Goal: Task Accomplishment & Management: Use online tool/utility

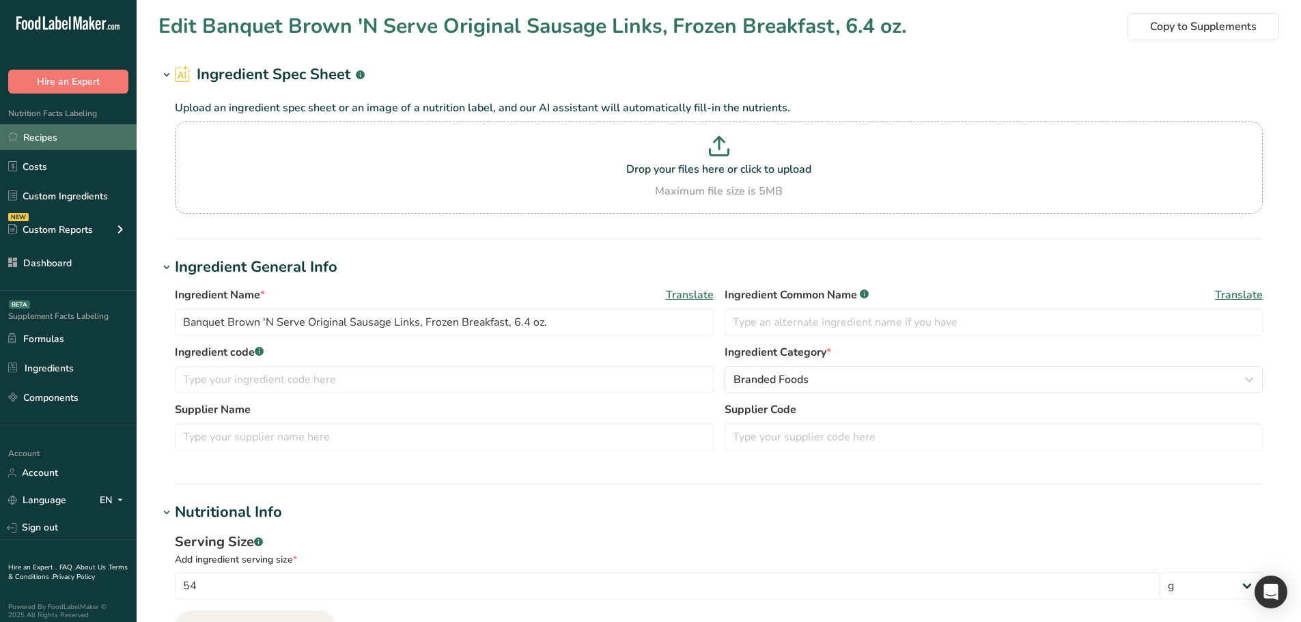
click at [89, 146] on link "Recipes" at bounding box center [68, 137] width 137 height 26
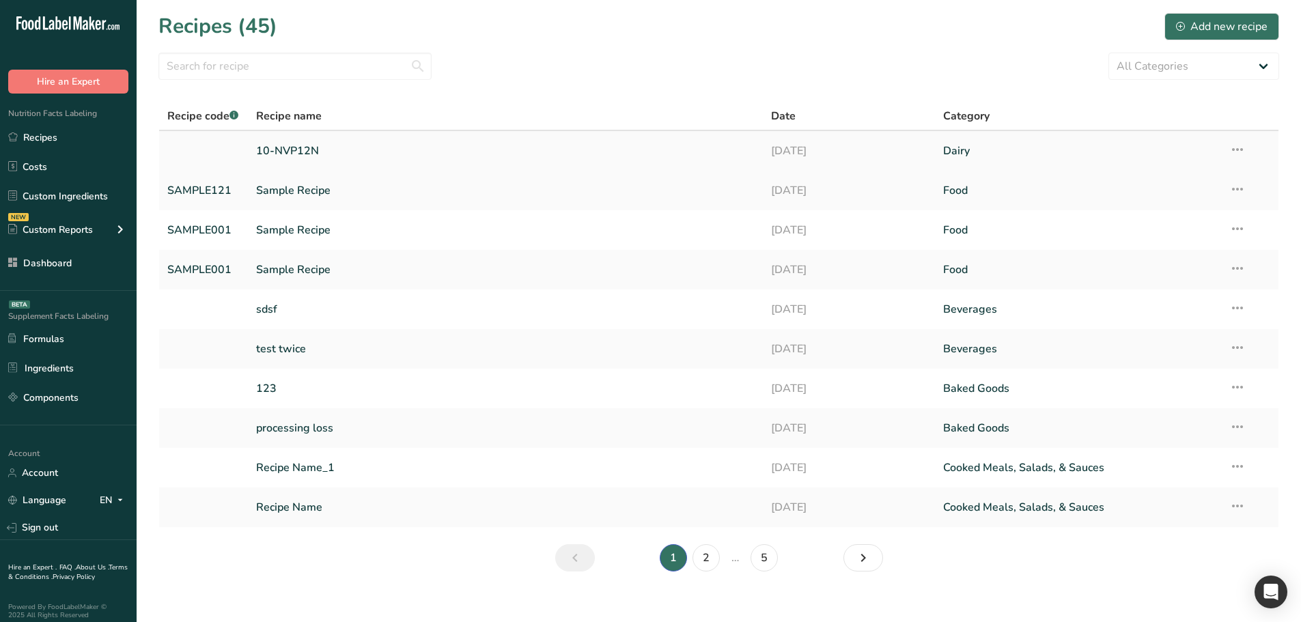
click at [281, 149] on link "10-NVP12N" at bounding box center [505, 151] width 499 height 29
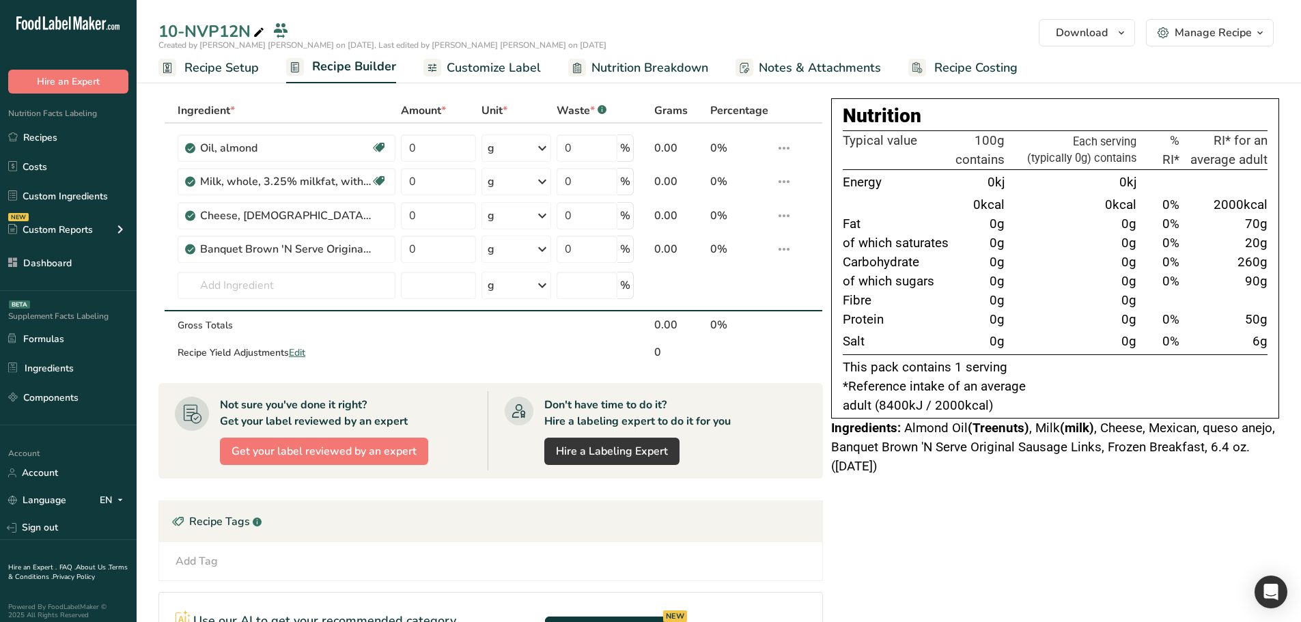
click at [478, 66] on span "Customize Label" at bounding box center [494, 68] width 94 height 18
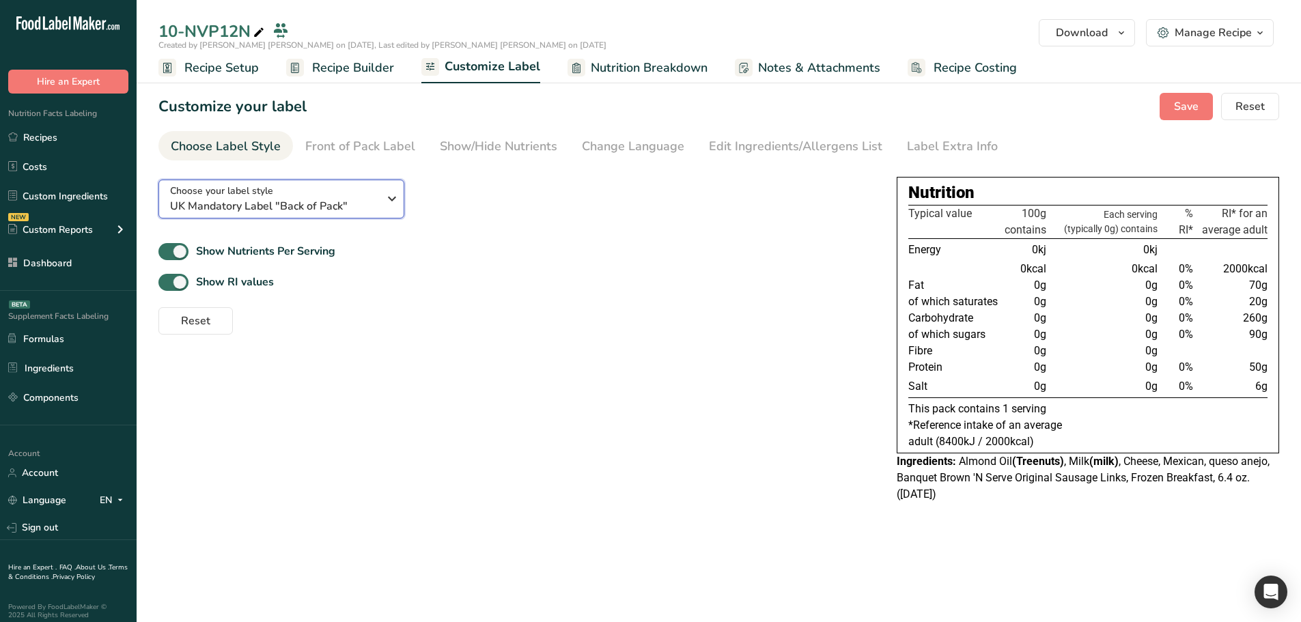
click at [361, 203] on span "UK Mandatory Label "Back of Pack"" at bounding box center [274, 206] width 208 height 16
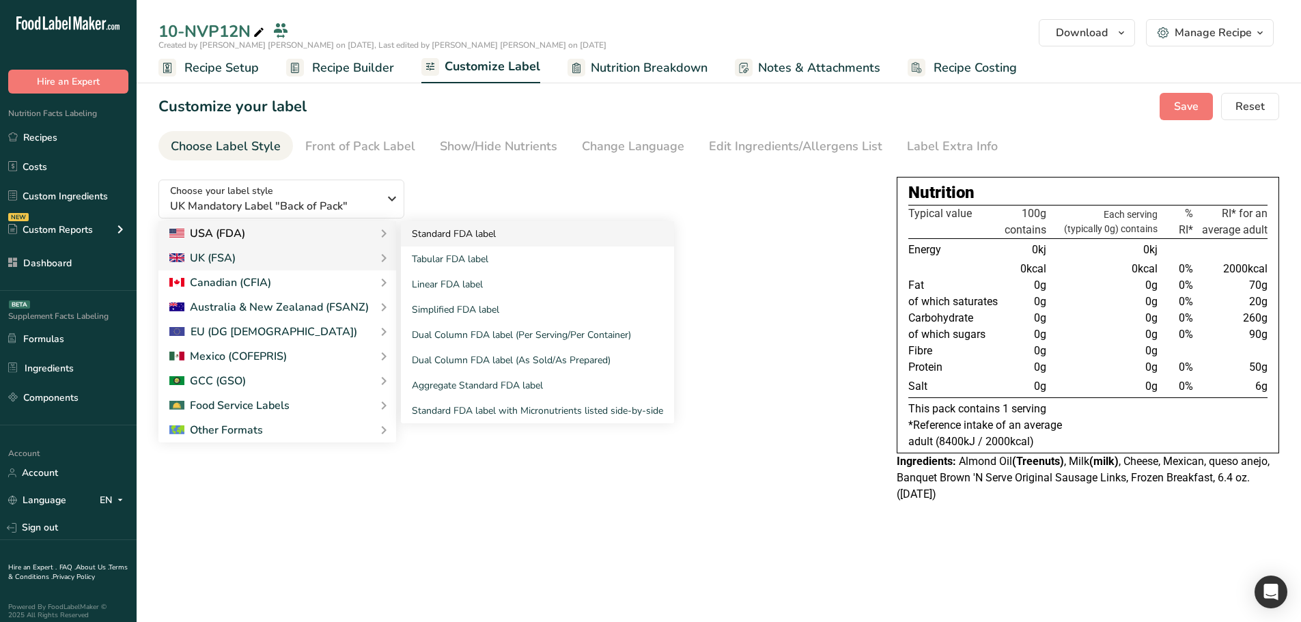
click at [493, 227] on link "Standard FDA label" at bounding box center [537, 233] width 273 height 25
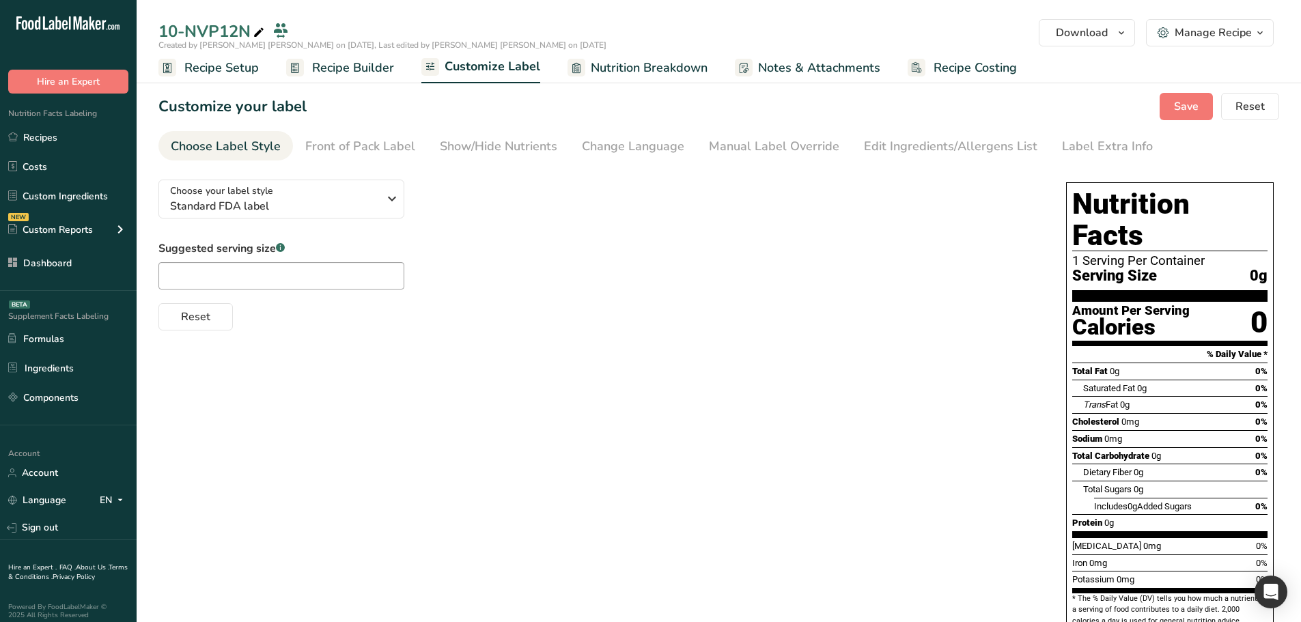
click at [1166, 92] on section "Customize your label Save Reset Choose Label Style Front of Pack Label Show/Hid…" at bounding box center [719, 397] width 1165 height 652
click at [1161, 112] on div "Customize your label Save Reset" at bounding box center [718, 106] width 1121 height 27
click at [1170, 111] on button "Save" at bounding box center [1186, 106] width 53 height 27
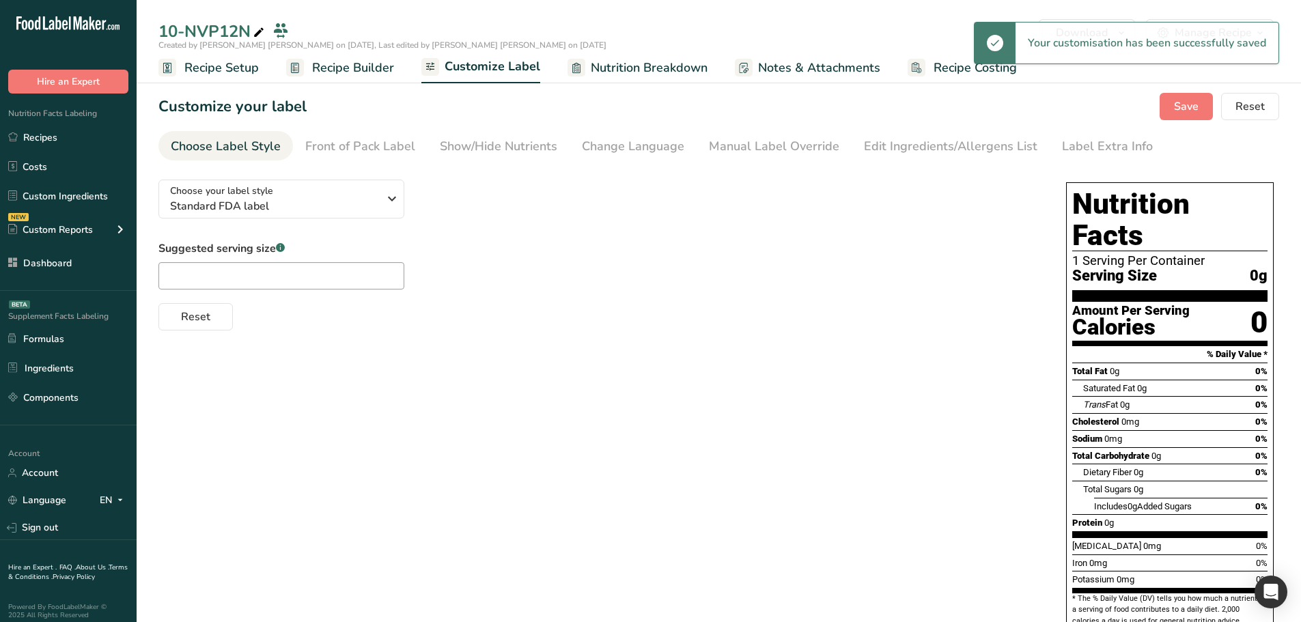
click at [347, 67] on span "Recipe Builder" at bounding box center [353, 68] width 82 height 18
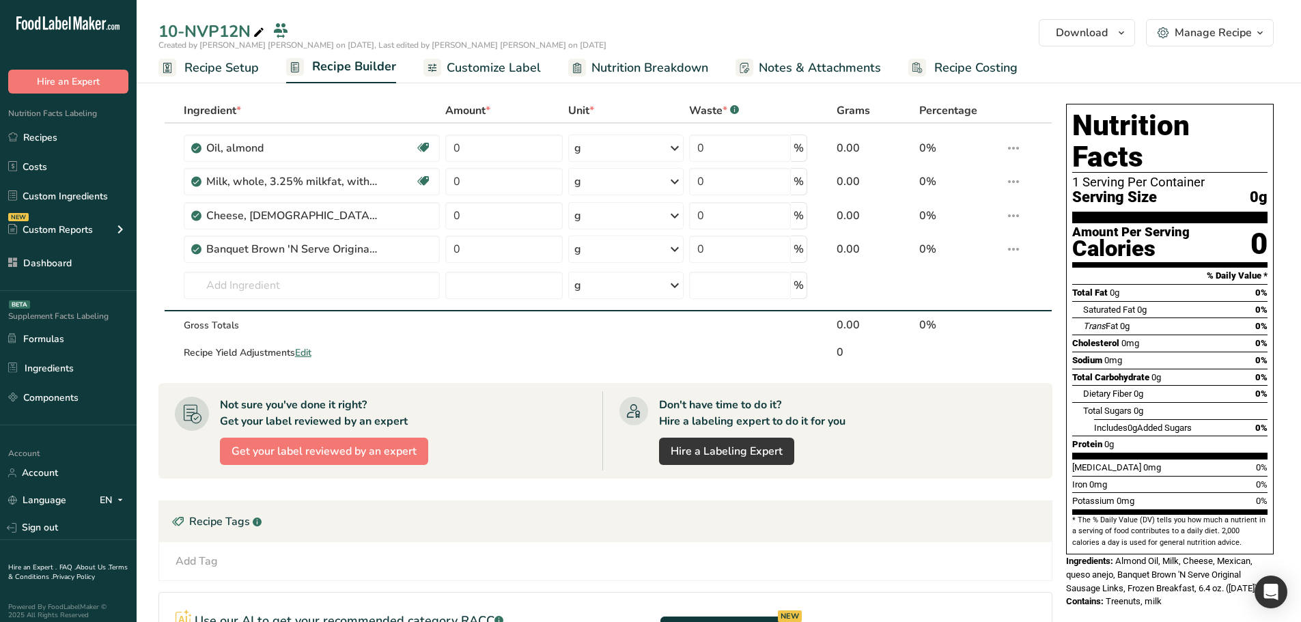
click at [490, 70] on span "Customize Label" at bounding box center [494, 68] width 94 height 18
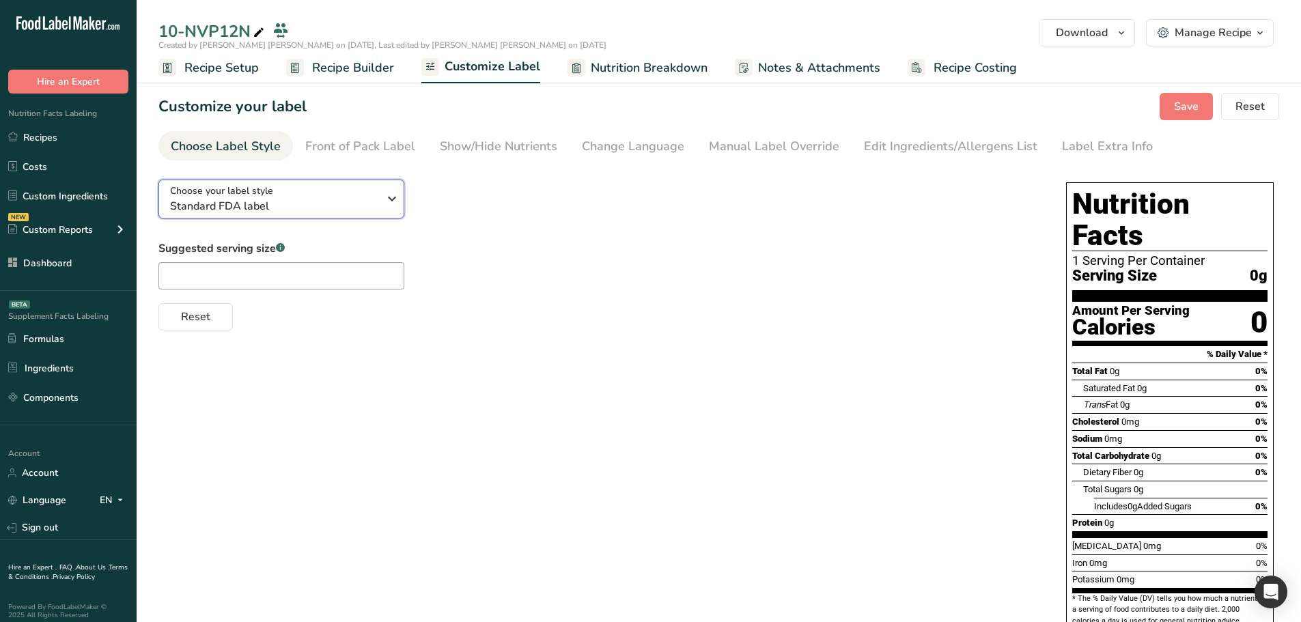
drag, startPoint x: 387, startPoint y: 193, endPoint x: 380, endPoint y: 208, distance: 15.9
click at [387, 194] on icon "button" at bounding box center [392, 198] width 16 height 25
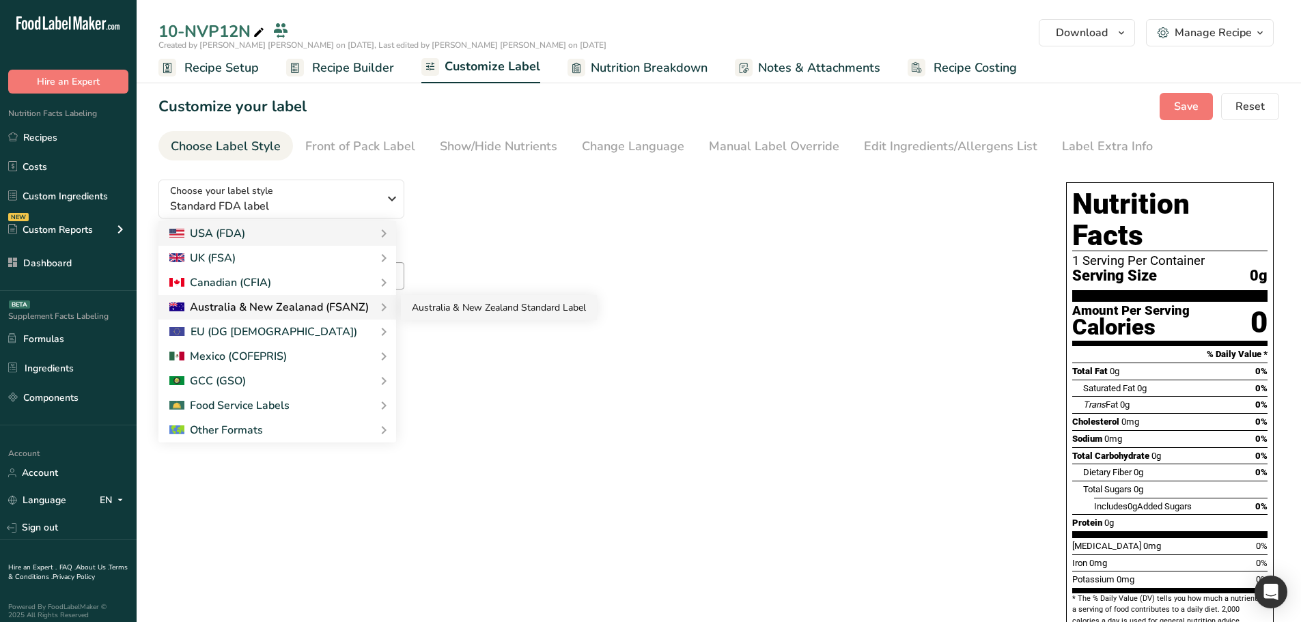
click at [453, 319] on link "Australia & New Zealand Standard Label" at bounding box center [499, 307] width 196 height 25
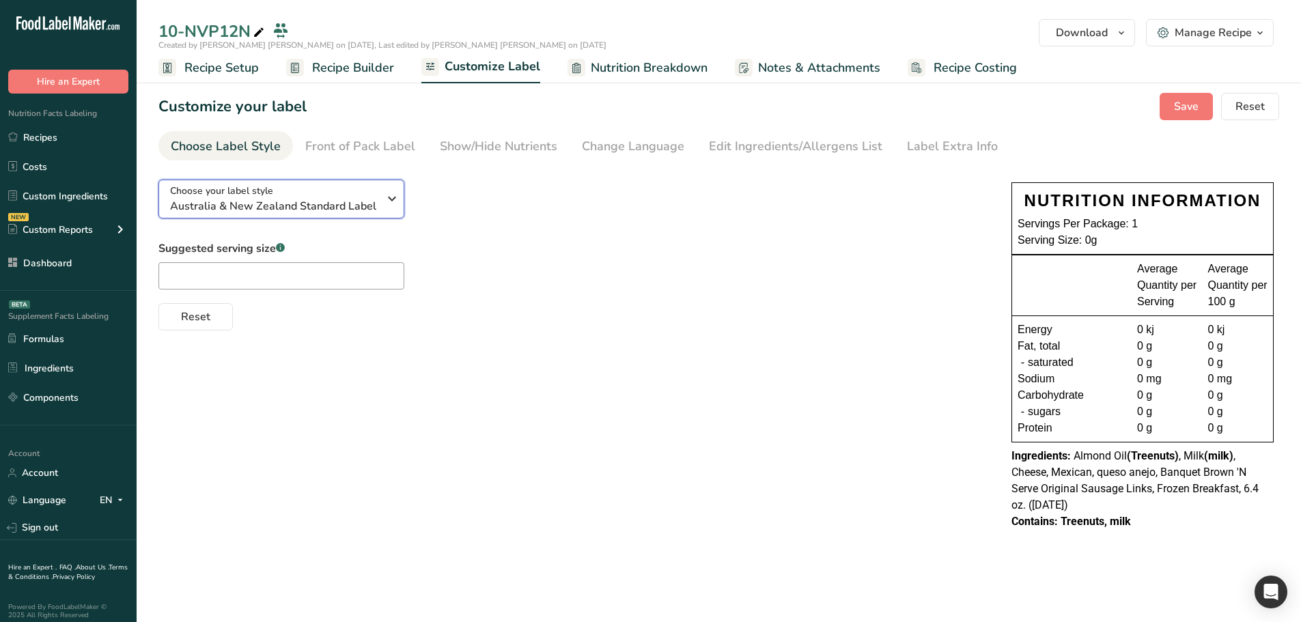
drag, startPoint x: 390, startPoint y: 206, endPoint x: 378, endPoint y: 229, distance: 26.3
click at [393, 210] on icon "button" at bounding box center [392, 198] width 16 height 25
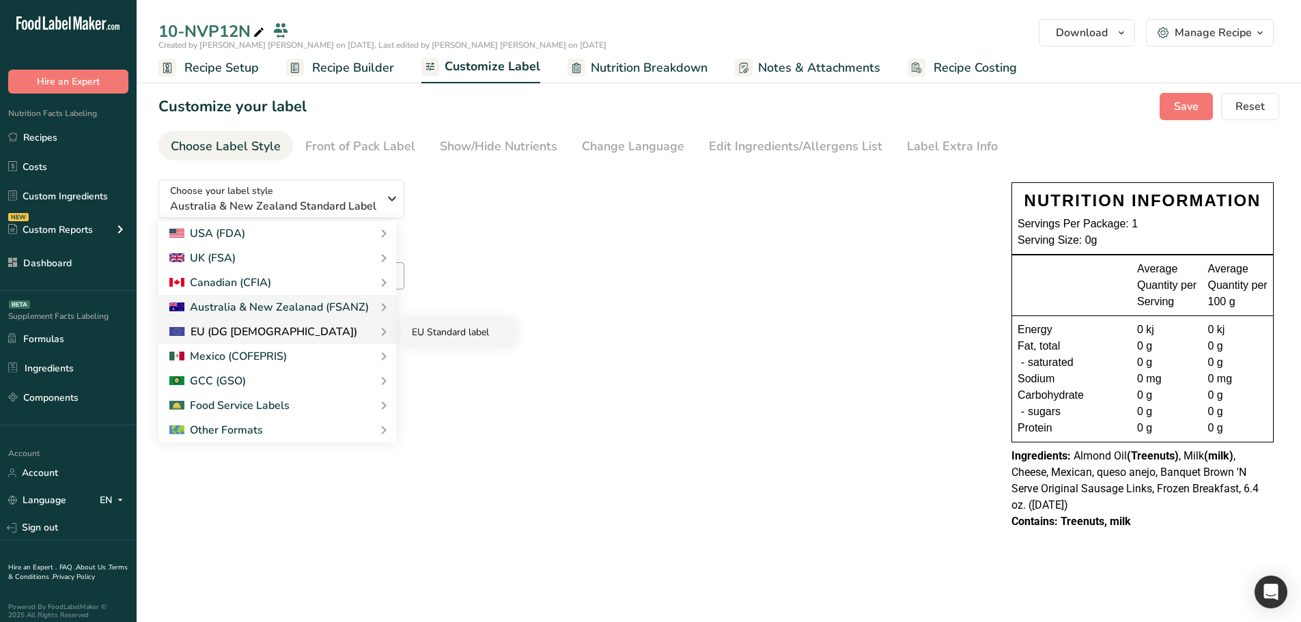
click at [441, 333] on link "EU Standard label" at bounding box center [458, 332] width 115 height 25
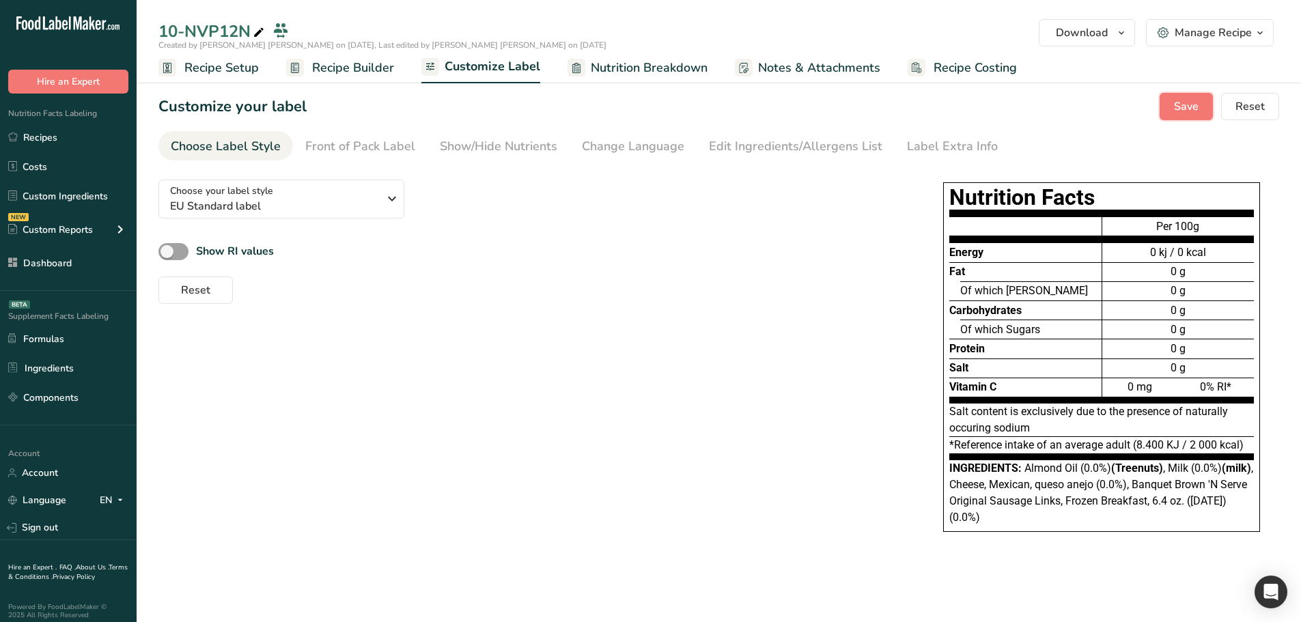
drag, startPoint x: 1206, startPoint y: 113, endPoint x: 1196, endPoint y: 119, distance: 11.0
click at [1206, 113] on button "Save" at bounding box center [1186, 106] width 53 height 27
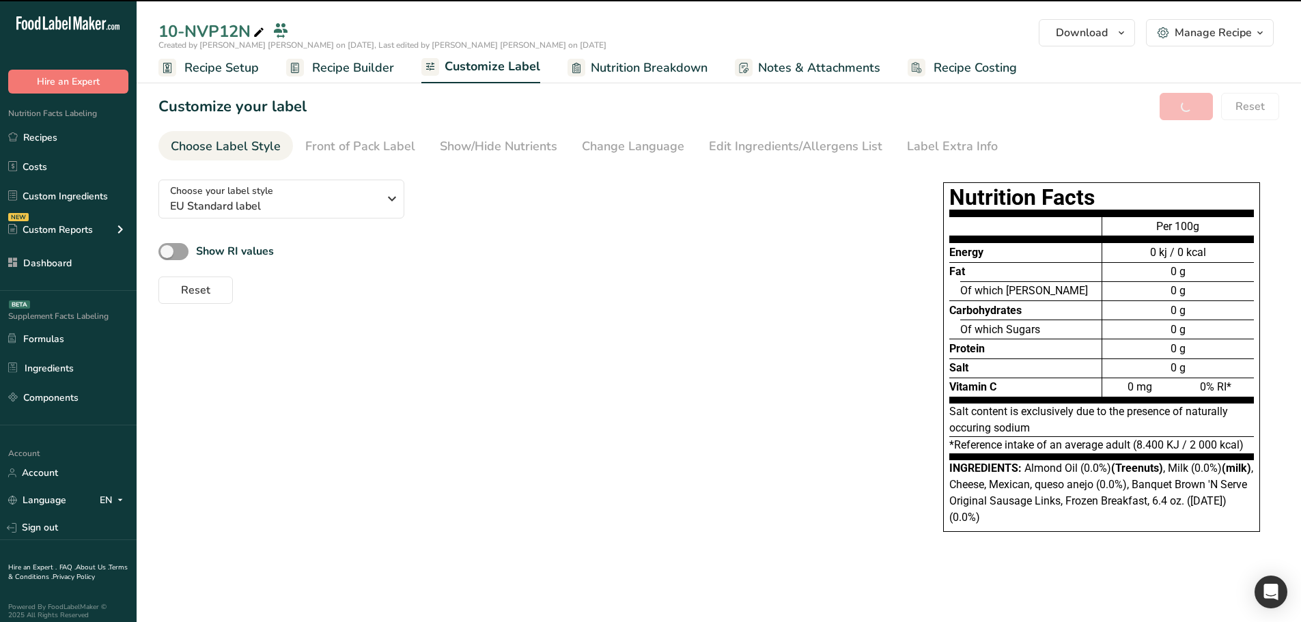
click at [353, 70] on span "Recipe Builder" at bounding box center [353, 68] width 82 height 18
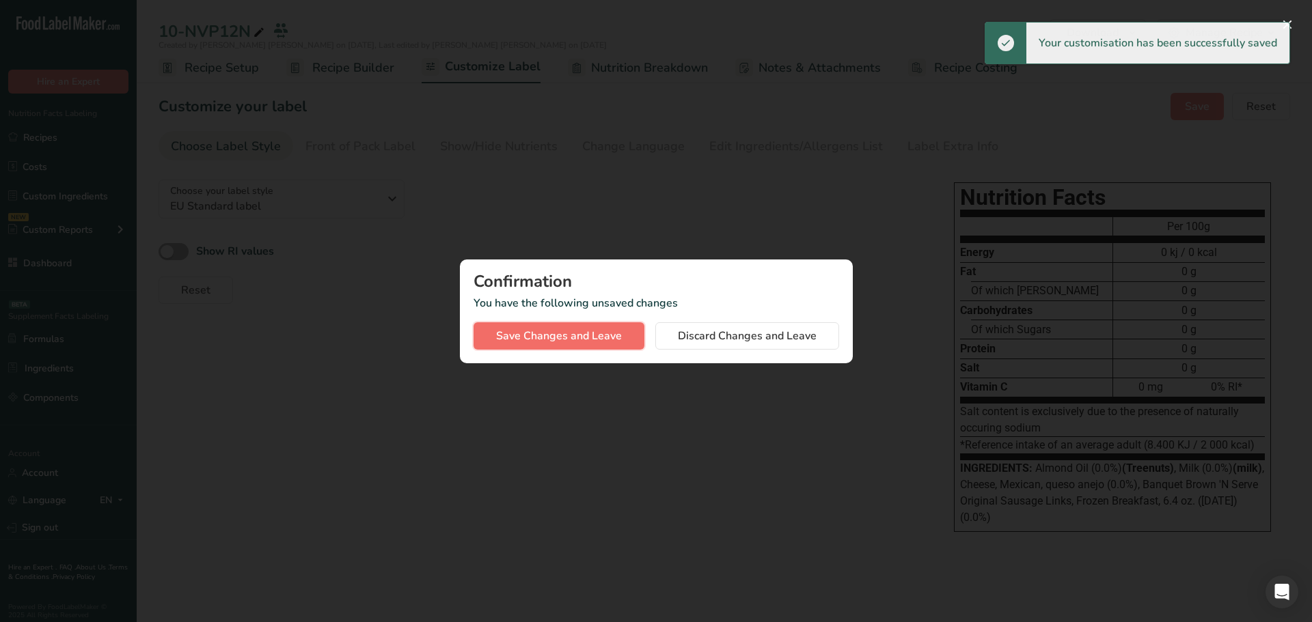
click at [609, 349] on button "Save Changes and Leave" at bounding box center [558, 335] width 171 height 27
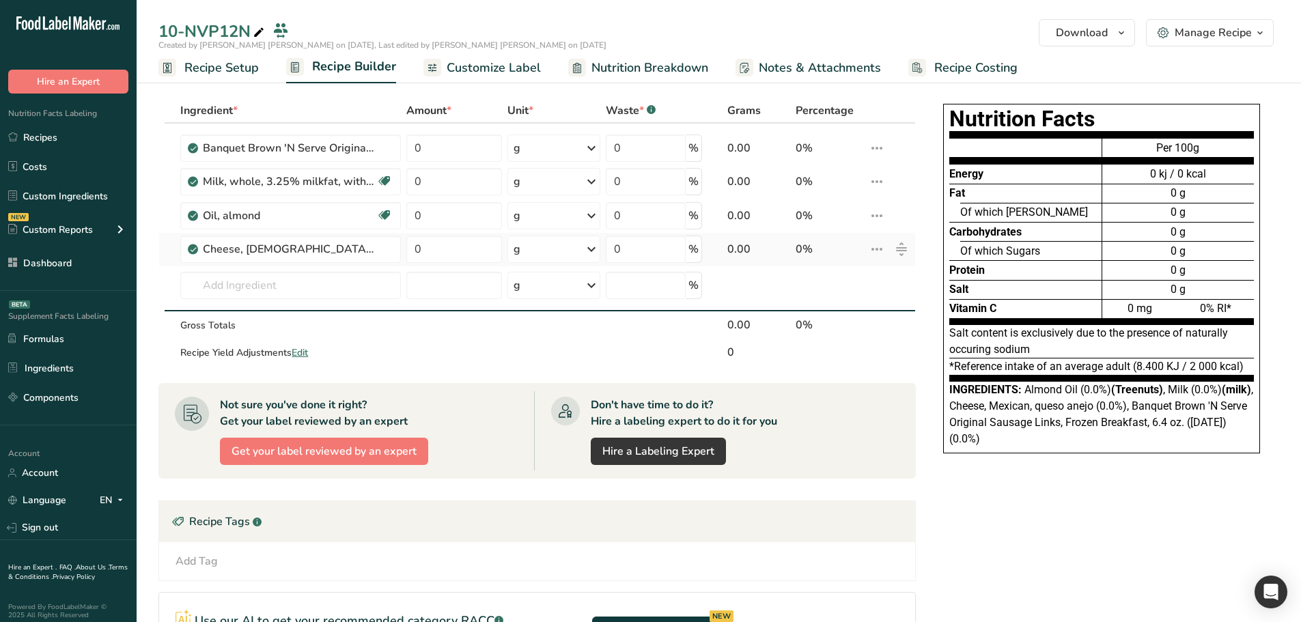
click at [879, 249] on icon at bounding box center [877, 249] width 16 height 25
click at [877, 249] on icon at bounding box center [877, 249] width 16 height 25
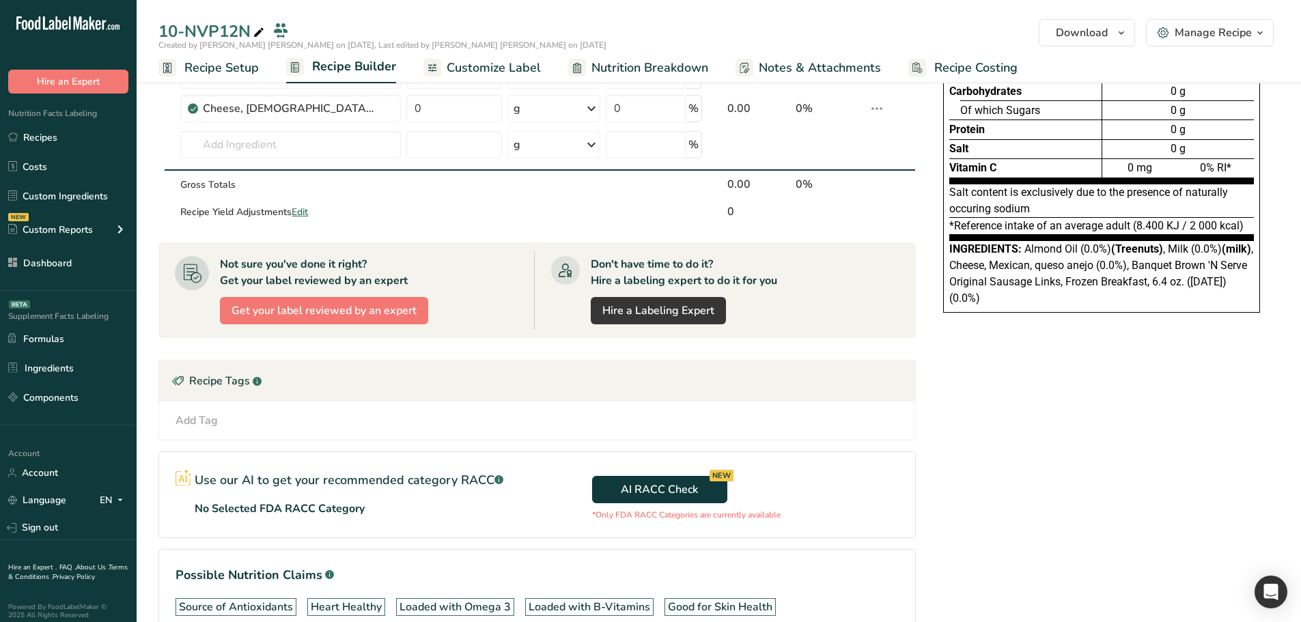
scroll to position [115, 0]
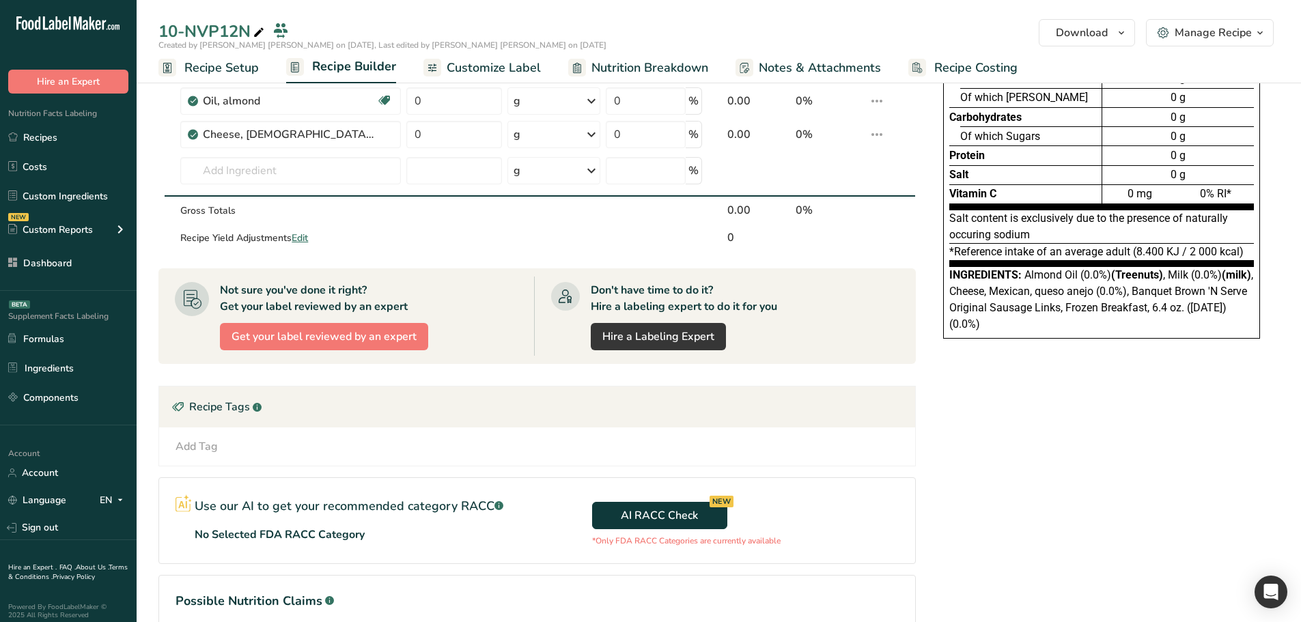
click at [211, 446] on div "Add Tag" at bounding box center [197, 447] width 42 height 16
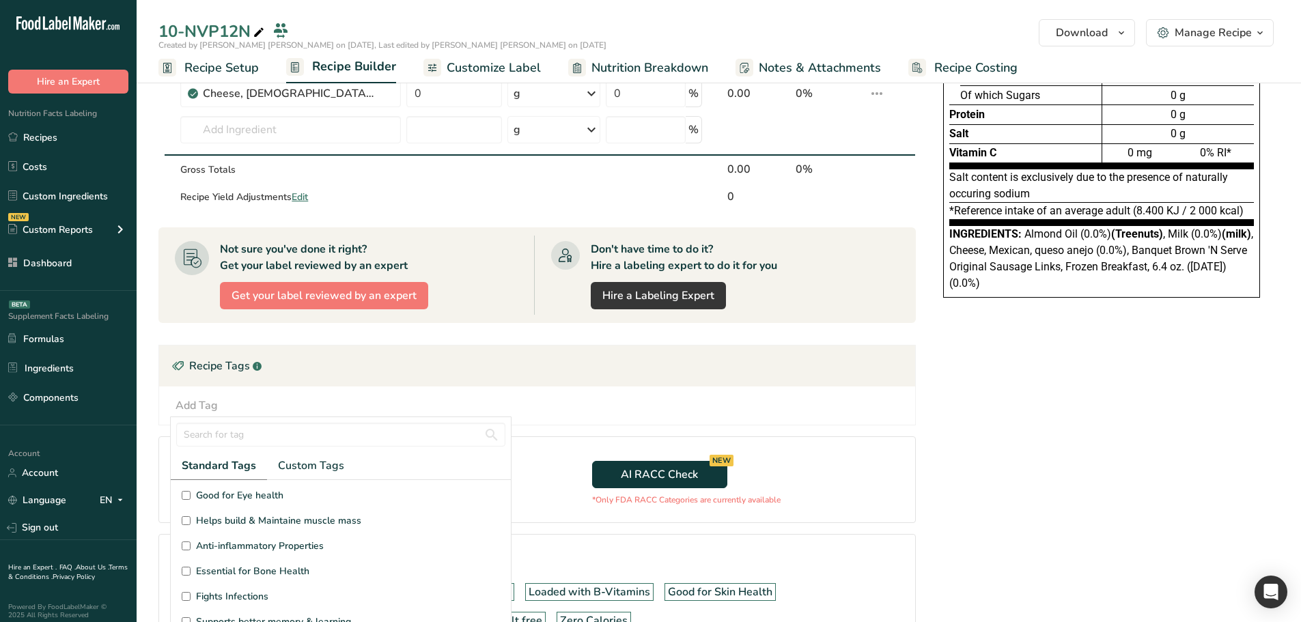
scroll to position [251, 0]
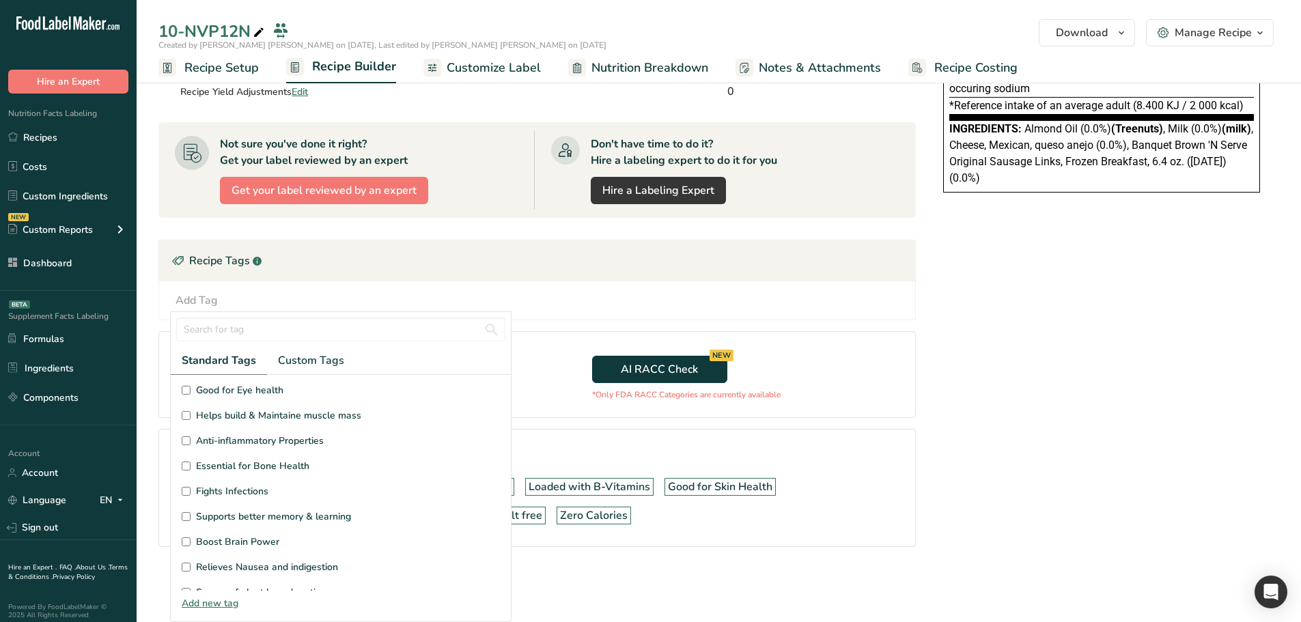
click at [186, 469] on input "Essential for Bone Health" at bounding box center [186, 466] width 9 height 9
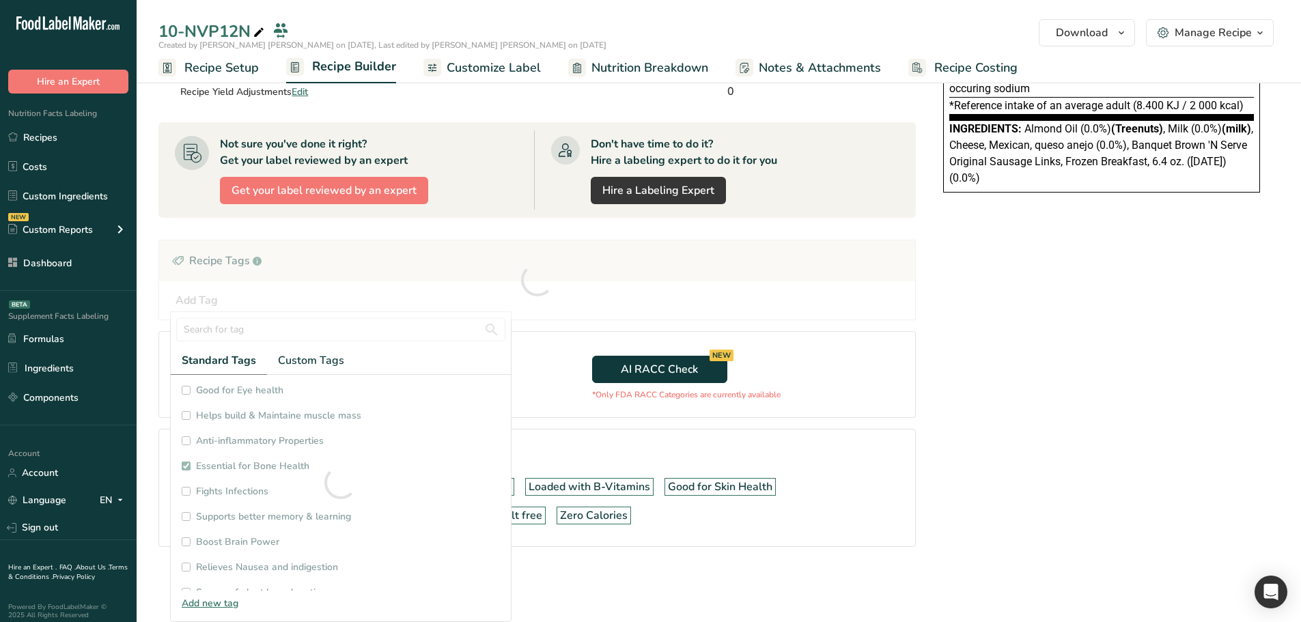
drag, startPoint x: 186, startPoint y: 493, endPoint x: 186, endPoint y: 502, distance: 9.6
click at [186, 493] on div at bounding box center [341, 483] width 340 height 216
checkbox input "true"
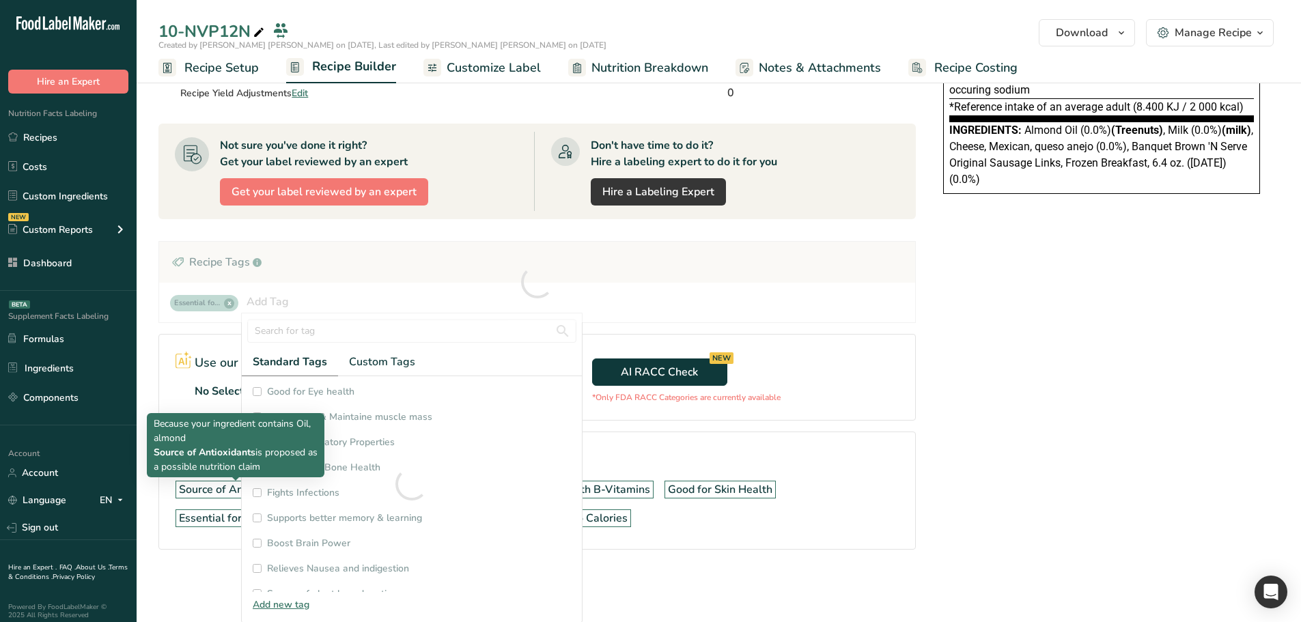
scroll to position [8, 0]
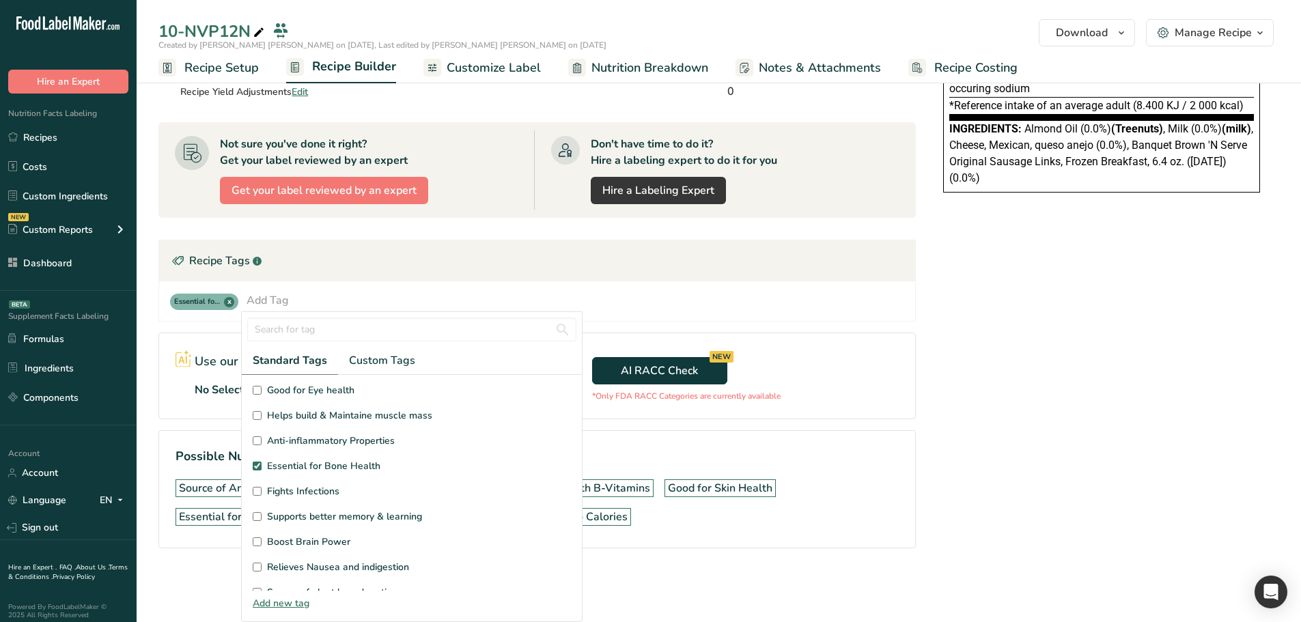
click at [258, 389] on input "Good for Eye health" at bounding box center [257, 390] width 9 height 9
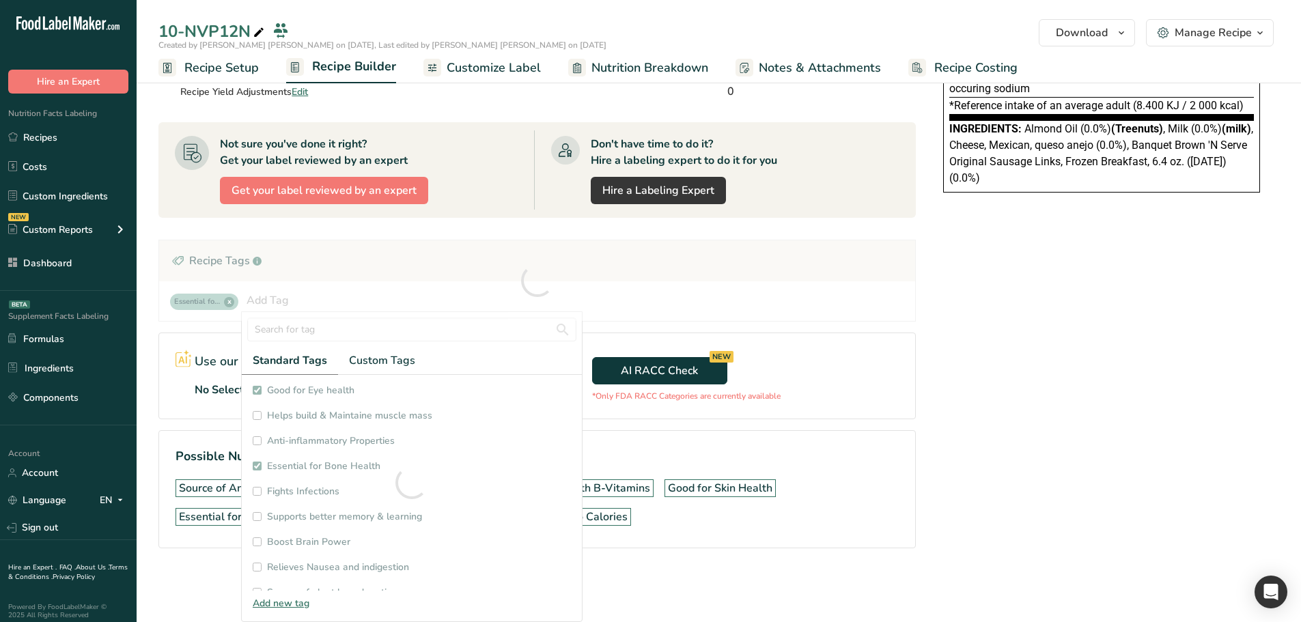
checkbox input "true"
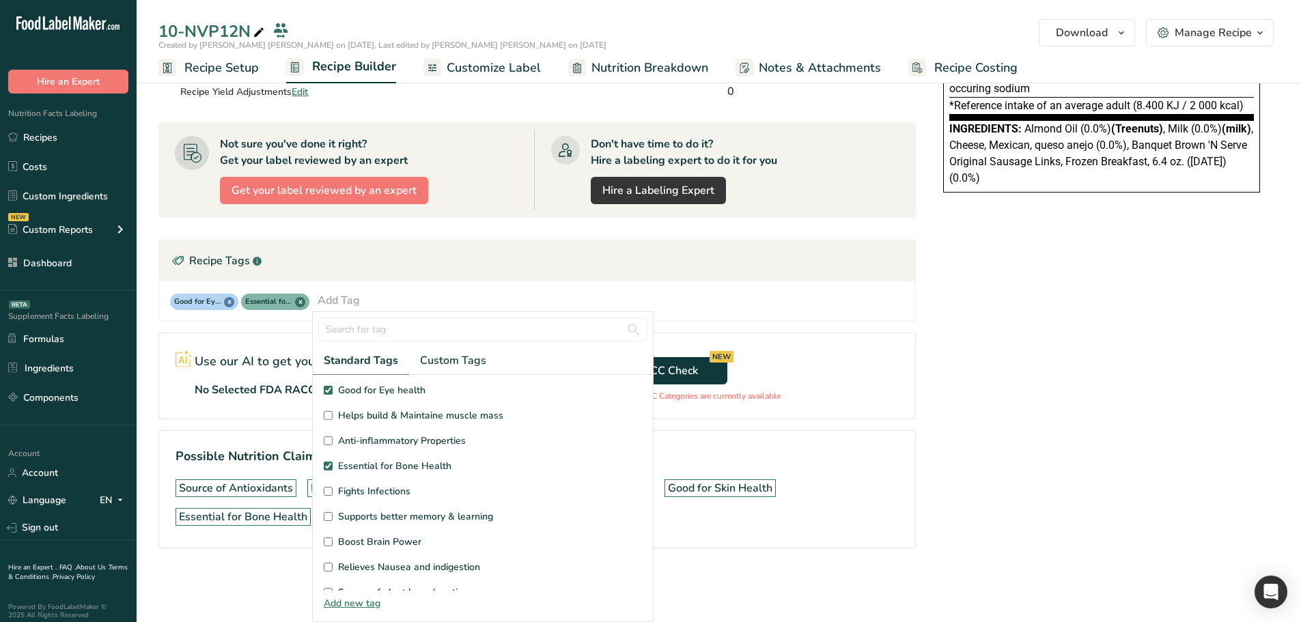
click at [322, 414] on section "Source of Antioxidants [MEDICAL_DATA] Effect Gut Health Heart Healthy Loaded wi…" at bounding box center [483, 483] width 340 height 216
click at [327, 415] on input "Helps build & Maintaine muscle mass" at bounding box center [328, 415] width 9 height 9
checkbox input "true"
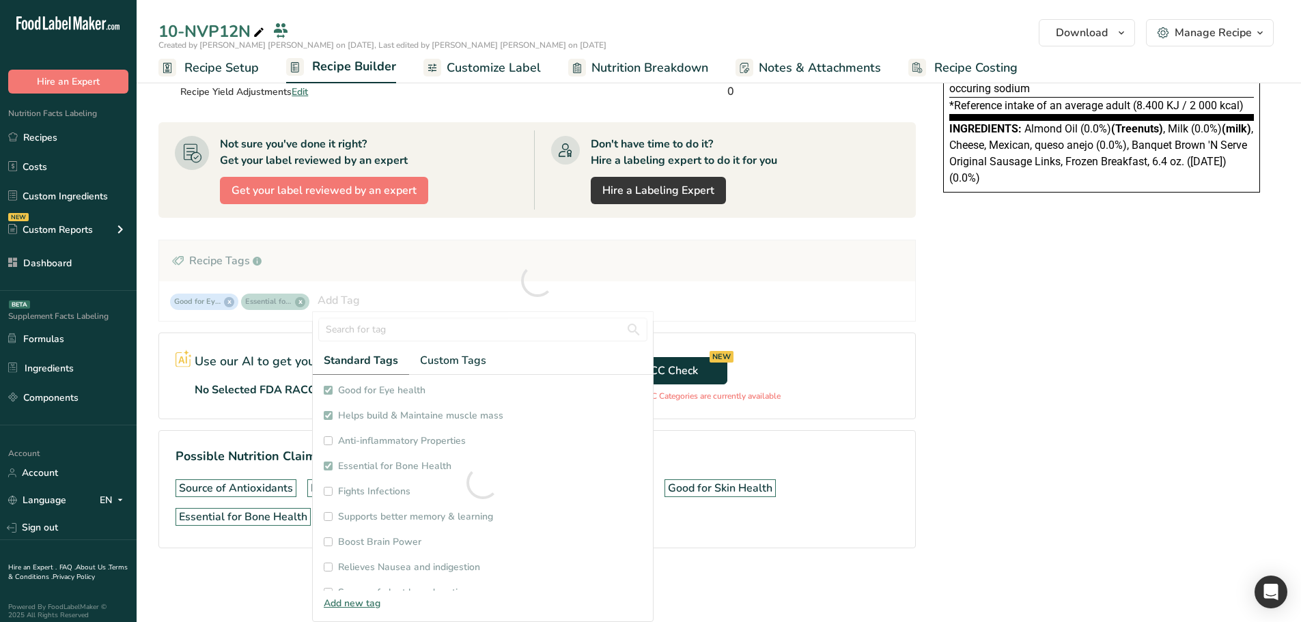
checkbox input "true"
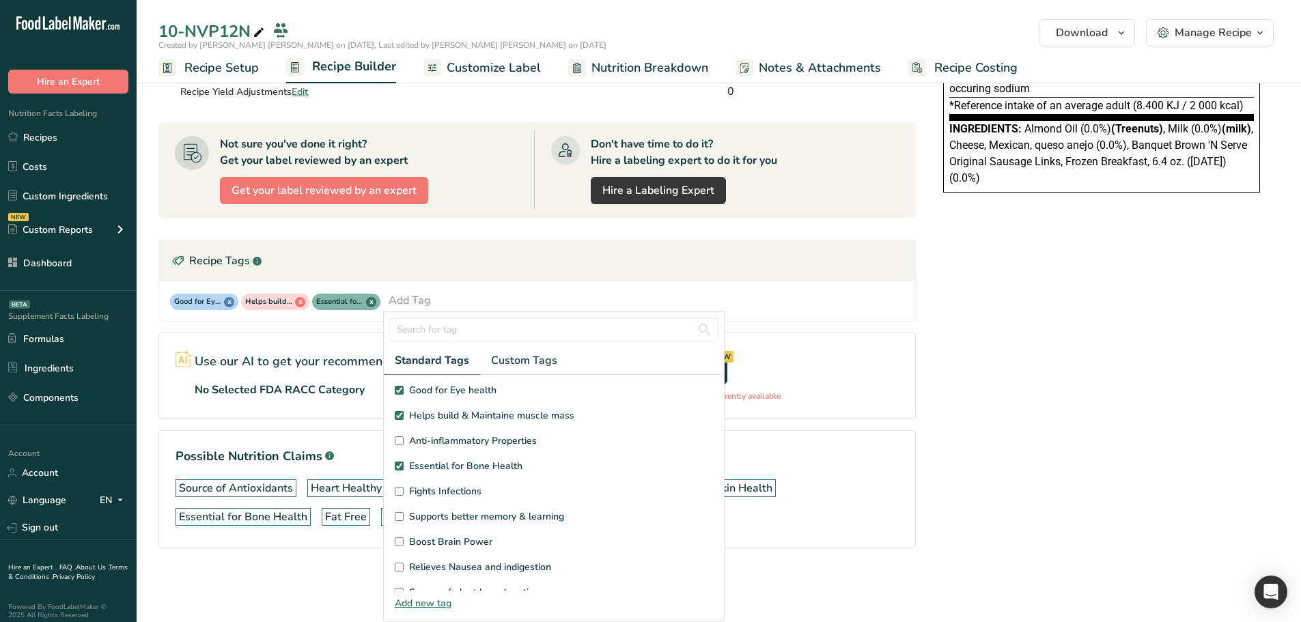
click at [417, 302] on div "Add Tag" at bounding box center [410, 300] width 42 height 16
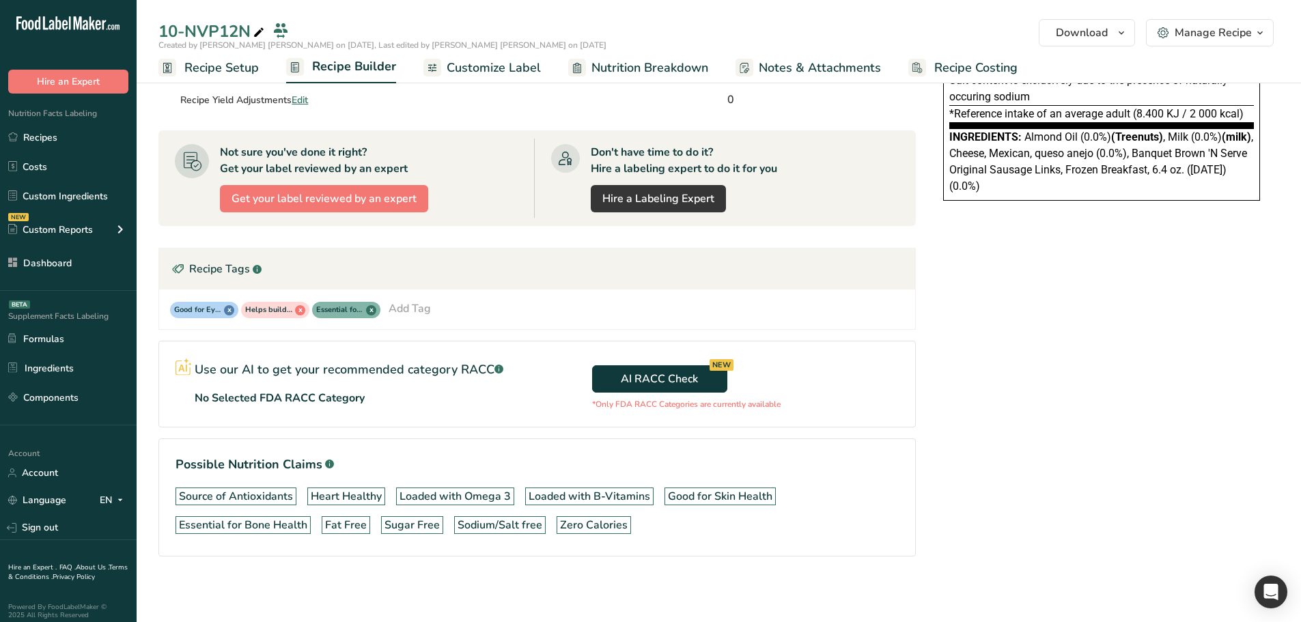
scroll to position [0, 0]
drag, startPoint x: 432, startPoint y: 301, endPoint x: 445, endPoint y: 323, distance: 25.8
click at [432, 301] on div "Good for Eye health x Helps build & Maintaine muscle mass x Essential for [MEDI…" at bounding box center [537, 310] width 734 height 18
click at [441, 312] on div "Good for Eye health x Helps build & Maintaine muscle mass x Essential for [MEDI…" at bounding box center [537, 310] width 734 height 18
click at [424, 312] on div "Add Tag" at bounding box center [410, 309] width 42 height 16
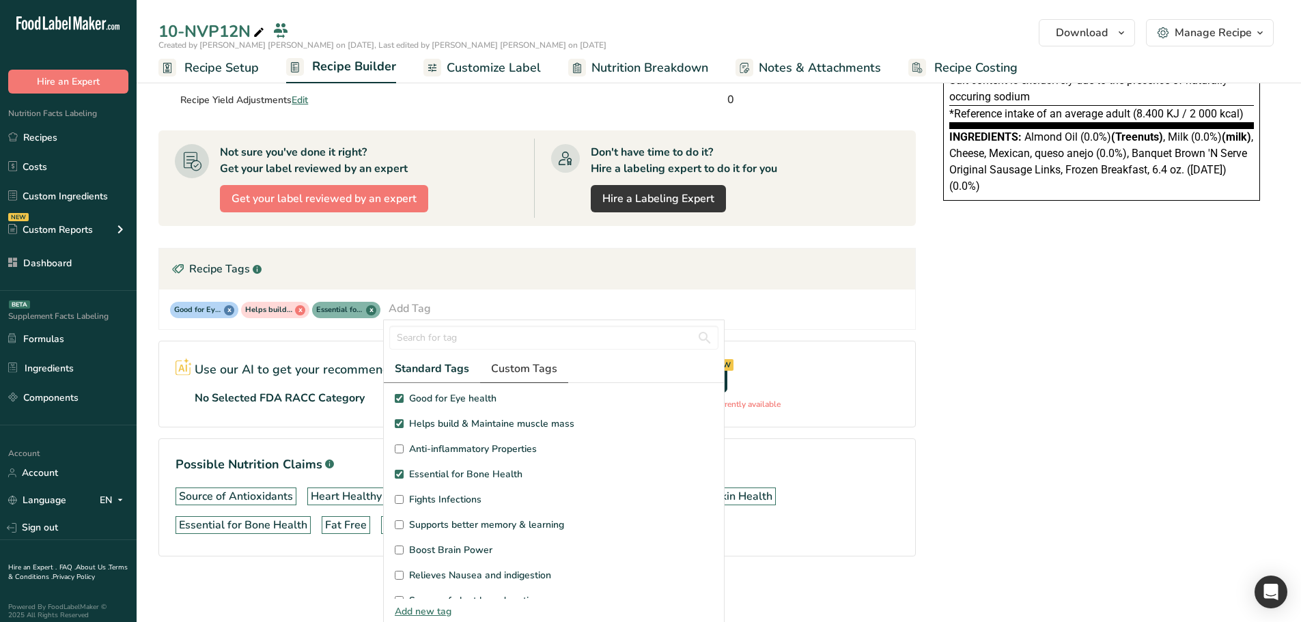
click at [519, 372] on span "Custom Tags" at bounding box center [524, 369] width 66 height 16
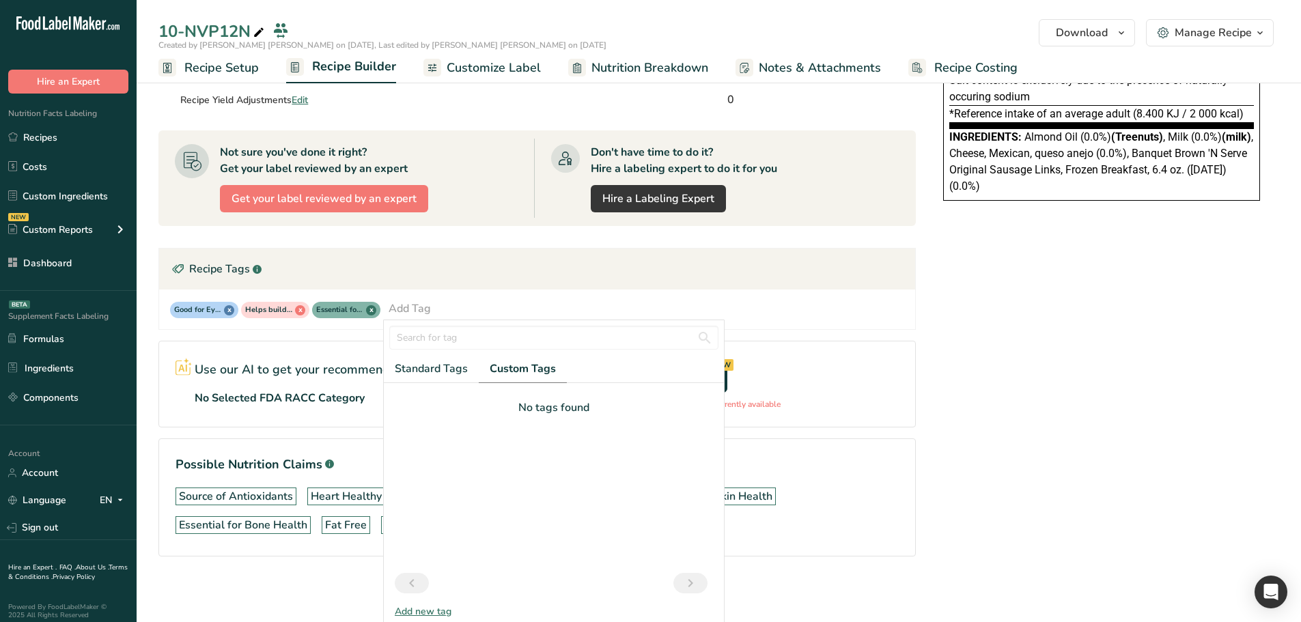
click at [419, 609] on div "Add new tag" at bounding box center [554, 612] width 340 height 14
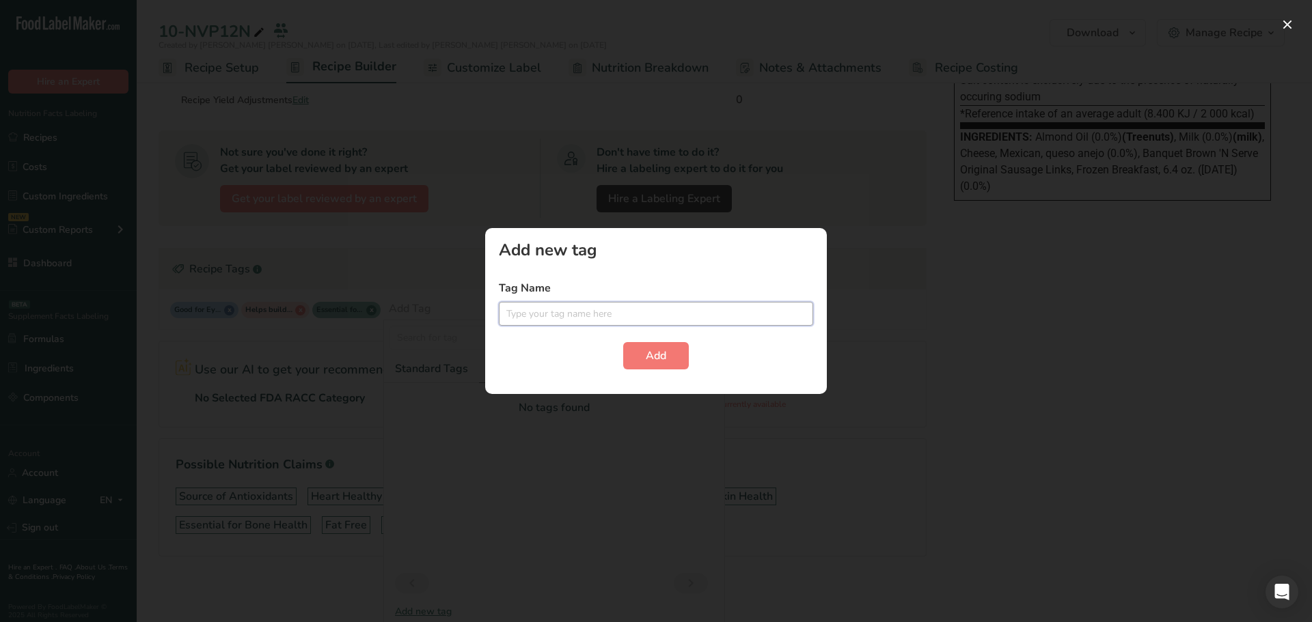
click at [579, 318] on input "text" at bounding box center [656, 314] width 314 height 24
type input "New Tag 1"
click at [646, 365] on button "Add" at bounding box center [656, 355] width 66 height 27
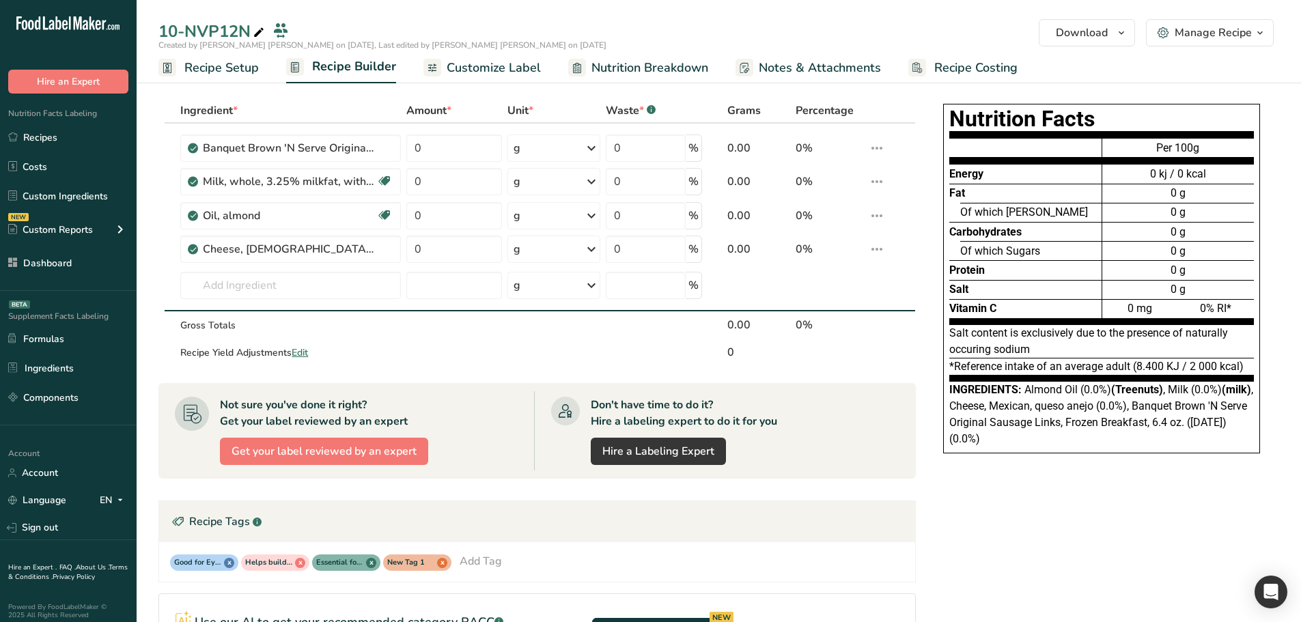
click at [1280, 36] on div "10-NVP12N" at bounding box center [719, 31] width 1165 height 25
click at [1262, 34] on span "button" at bounding box center [1260, 33] width 16 height 16
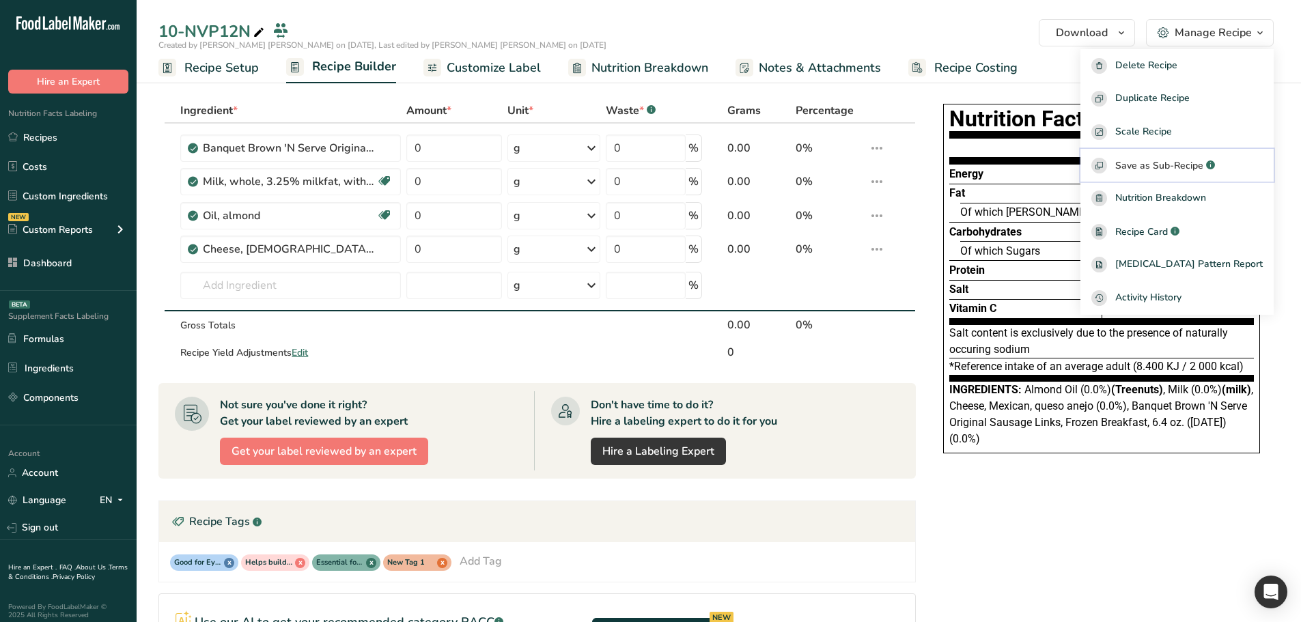
drag, startPoint x: 1194, startPoint y: 165, endPoint x: 1165, endPoint y: 188, distance: 36.5
click at [1194, 165] on span "Save as Sub-Recipe" at bounding box center [1160, 165] width 88 height 14
drag, startPoint x: 685, startPoint y: 348, endPoint x: 879, endPoint y: 404, distance: 202.6
click at [882, 404] on div "Don't have time to do it? Hire a labeling expert to do it for you Hire a Labeli…" at bounding box center [716, 430] width 365 height 79
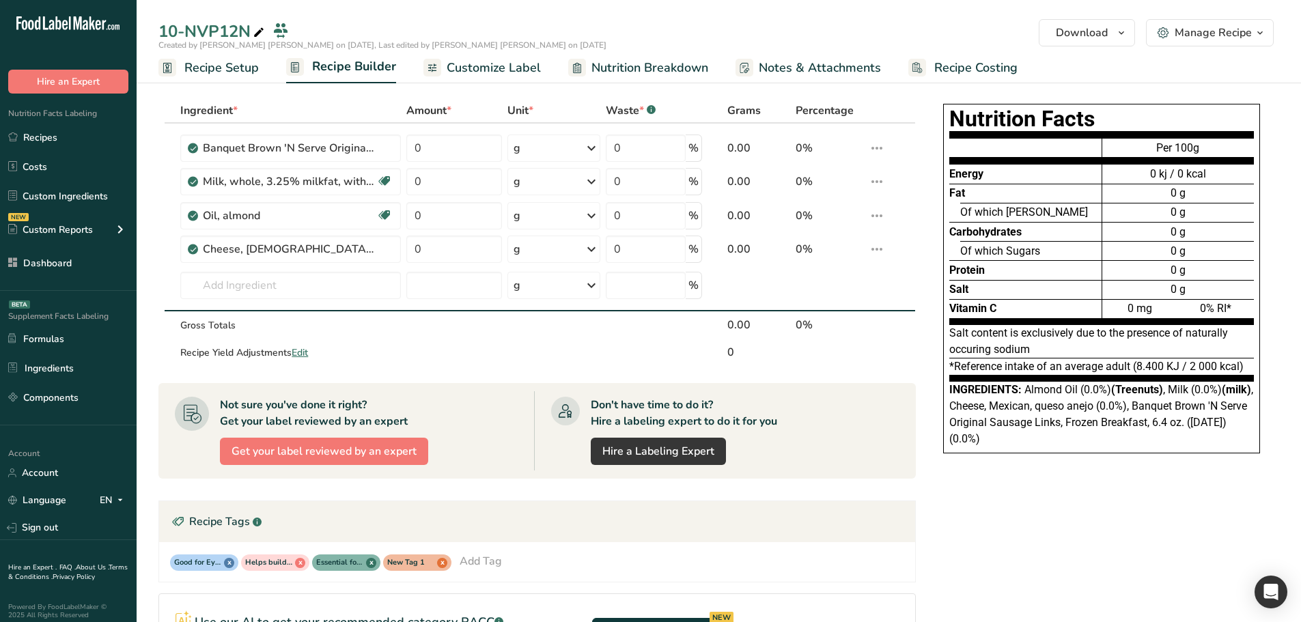
click at [1254, 31] on span "button" at bounding box center [1260, 33] width 16 height 16
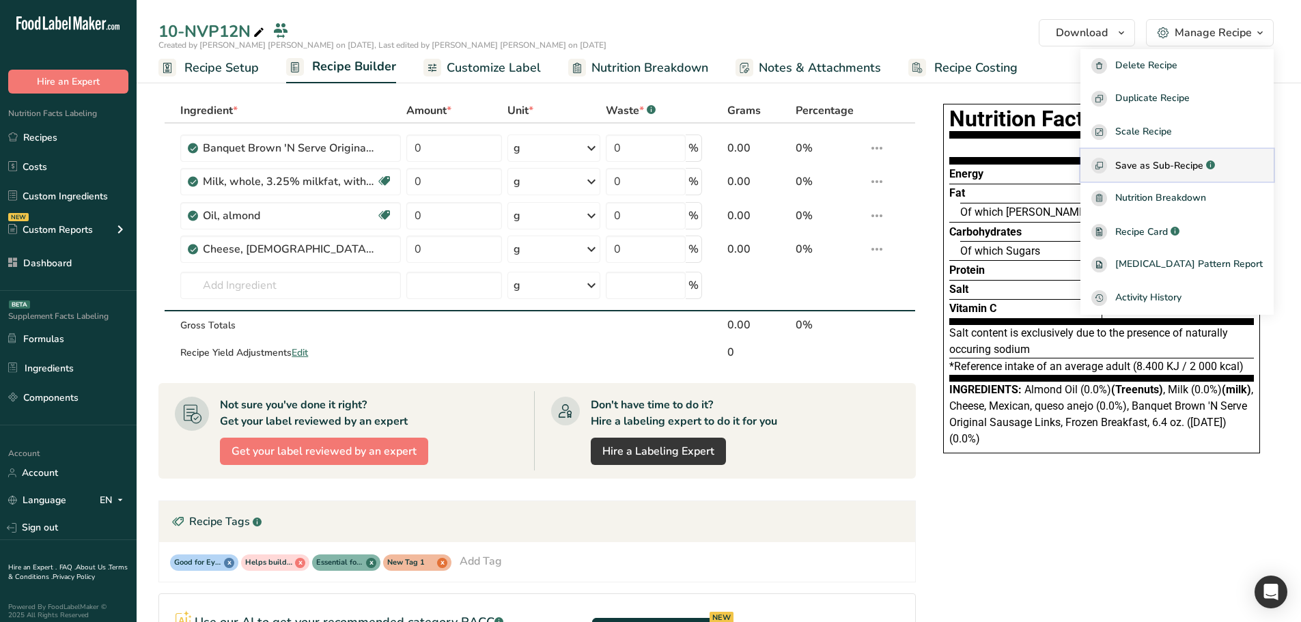
click at [1173, 174] on button "Save as Sub-Recipe .a-a{fill:#347362;}.b-a{fill:#fff;}" at bounding box center [1177, 165] width 193 height 33
click at [1199, 171] on span "Save as Sub-Recipe" at bounding box center [1160, 165] width 88 height 14
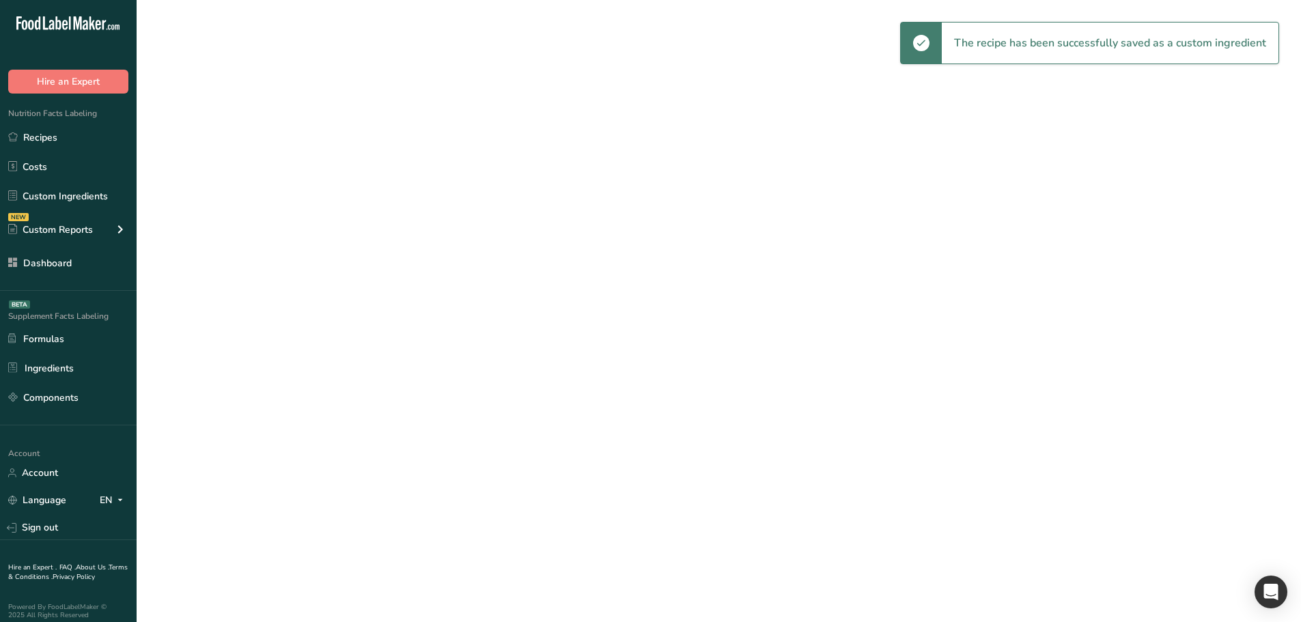
select select "30"
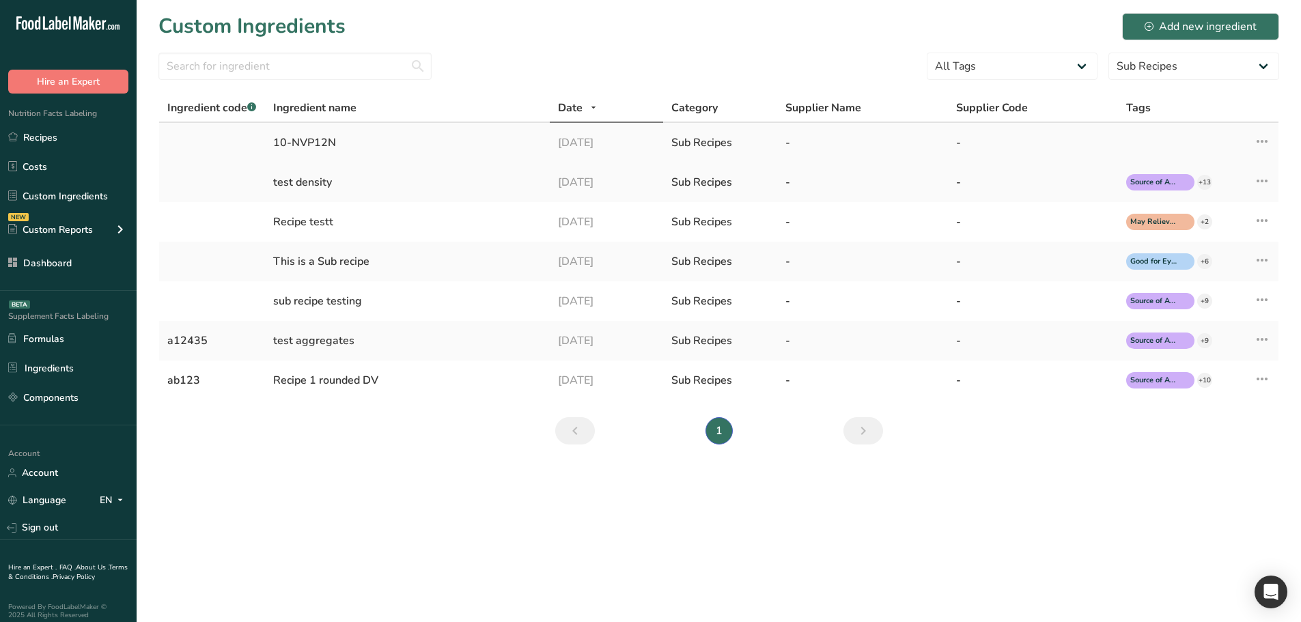
click at [1258, 141] on icon at bounding box center [1262, 141] width 16 height 25
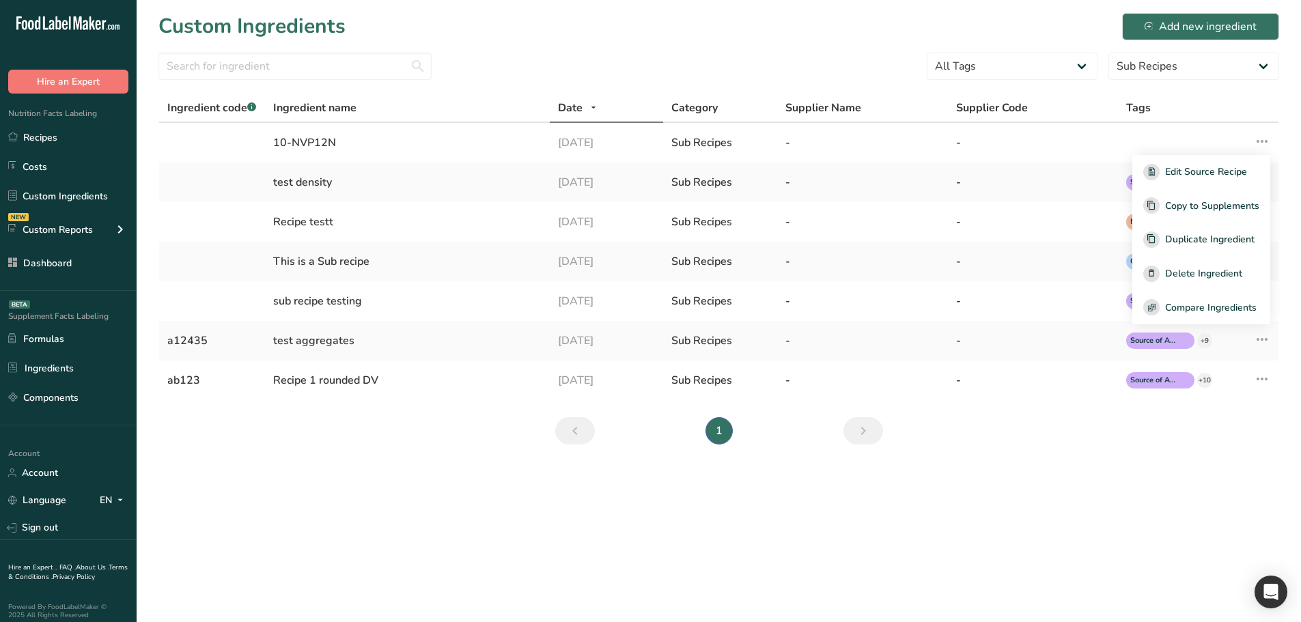
click at [659, 483] on main "Custom Ingredients Add new ingredient All Tags 123 Source of Antioxidants [MEDI…" at bounding box center [650, 311] width 1301 height 622
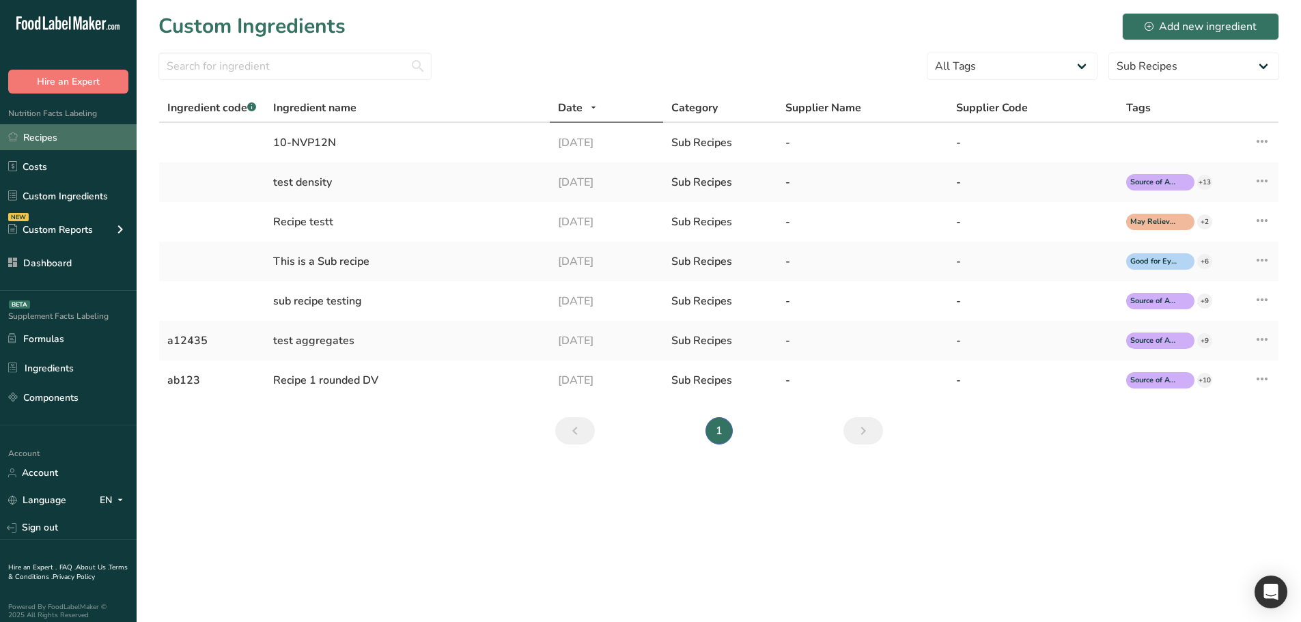
click at [49, 129] on link "Recipes" at bounding box center [68, 137] width 137 height 26
click at [646, 141] on div "[DATE]" at bounding box center [607, 143] width 98 height 16
click at [423, 137] on div "10-NVP12N" at bounding box center [407, 143] width 268 height 16
click at [355, 137] on div "10-NVP12N" at bounding box center [407, 143] width 268 height 16
click at [1275, 135] on td "Edit Source Recipe Copy to Supplements Duplicate Ingredient Delete Ingredient C…" at bounding box center [1250, 143] width 57 height 40
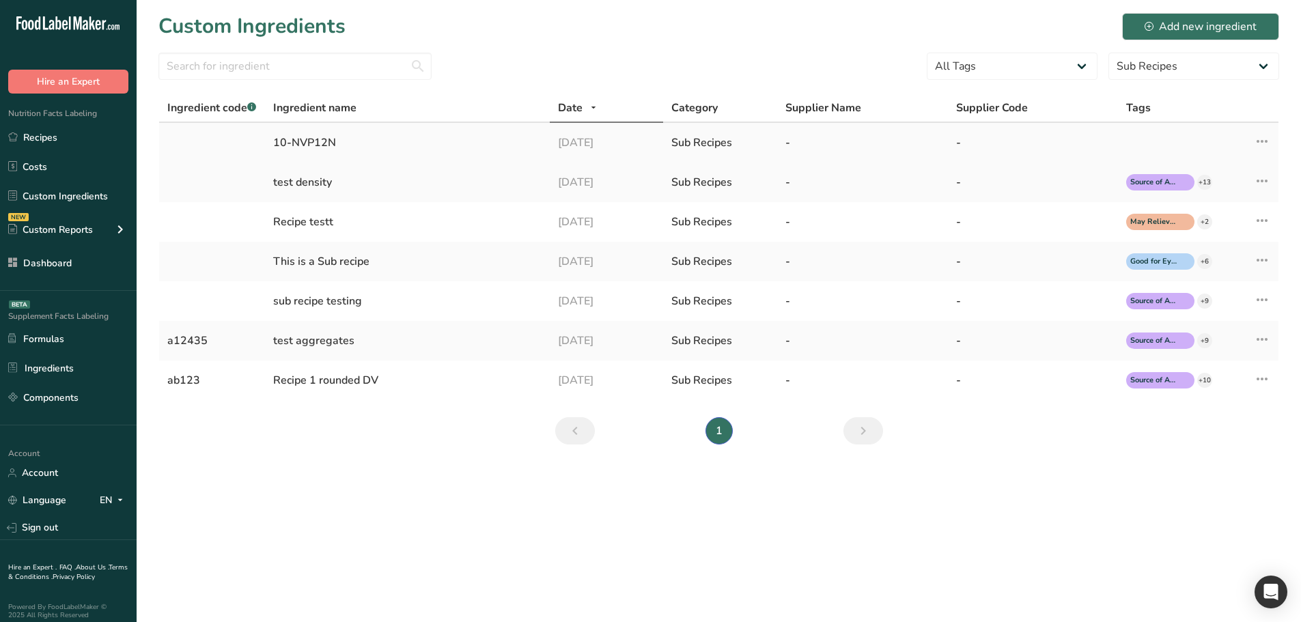
drag, startPoint x: 1267, startPoint y: 142, endPoint x: 1256, endPoint y: 150, distance: 13.3
click at [1267, 142] on icon at bounding box center [1262, 141] width 16 height 25
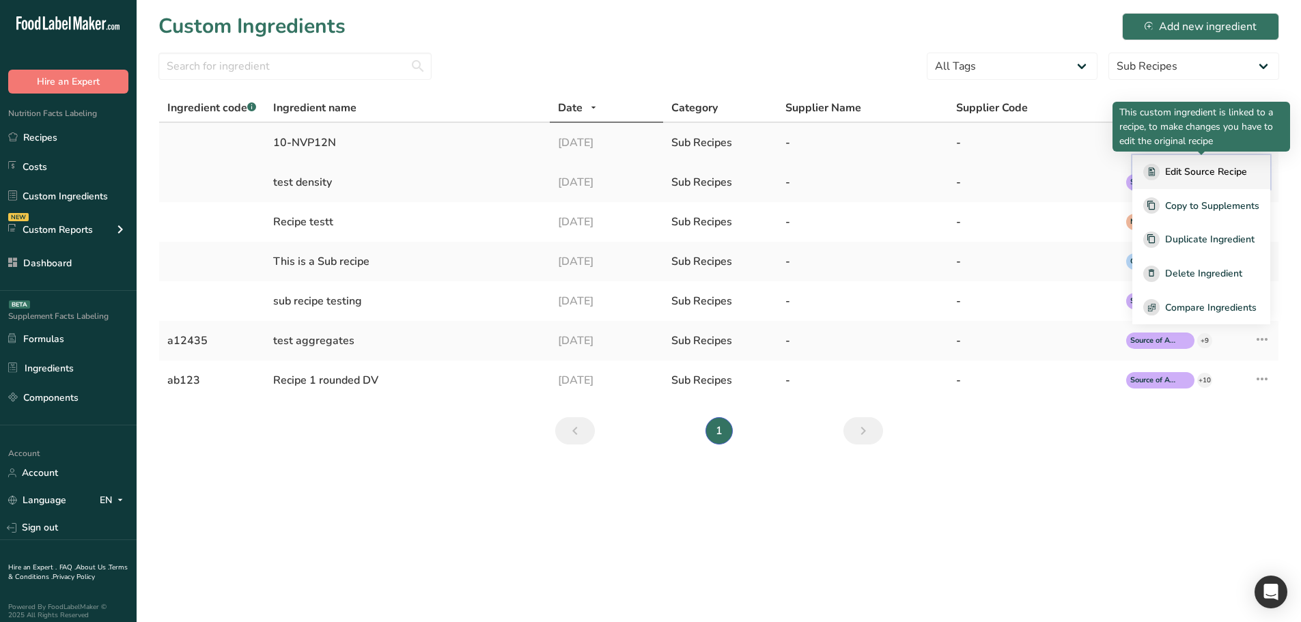
click at [1208, 172] on span "Edit Source Recipe" at bounding box center [1206, 172] width 82 height 14
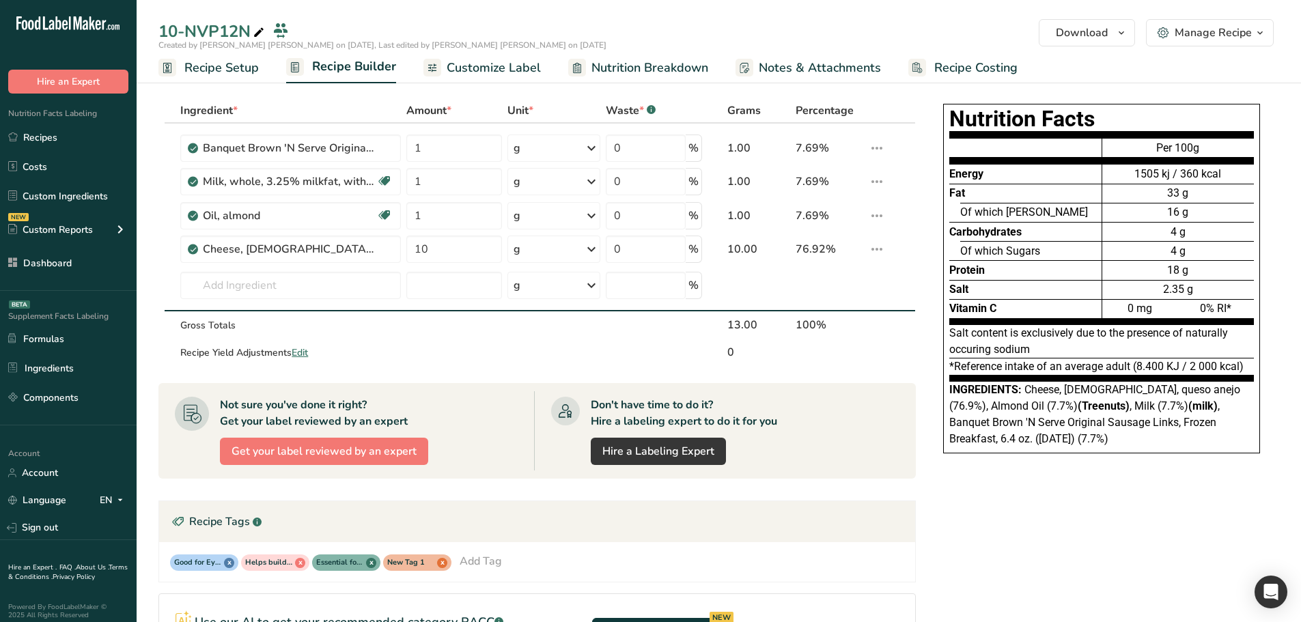
click at [220, 28] on div "10-NVP12N" at bounding box center [212, 31] width 109 height 25
click at [220, 28] on input "10-NVP12N" at bounding box center [707, 34] width 1099 height 25
click at [463, 247] on input "10" at bounding box center [454, 249] width 96 height 27
type input "101"
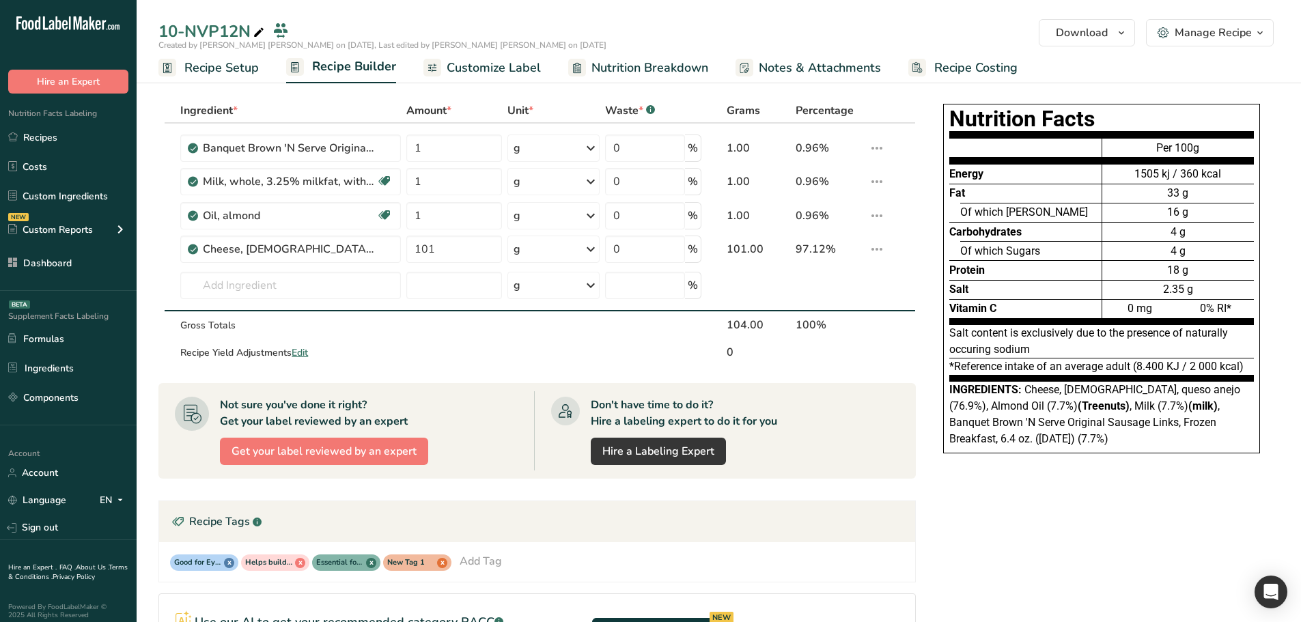
click at [923, 281] on div "Ingredient * Amount * Unit * Waste * .a-a{fill:#347362;}.b-a{fill:#fff;} Grams …" at bounding box center [541, 475] width 766 height 755
click at [451, 221] on input "1" at bounding box center [454, 215] width 96 height 27
type input "10"
click at [924, 380] on div "Ingredient * Amount * Unit * Waste * .a-a{fill:#347362;}.b-a{fill:#fff;} Grams …" at bounding box center [541, 475] width 766 height 755
click at [451, 238] on input "101" at bounding box center [454, 249] width 96 height 27
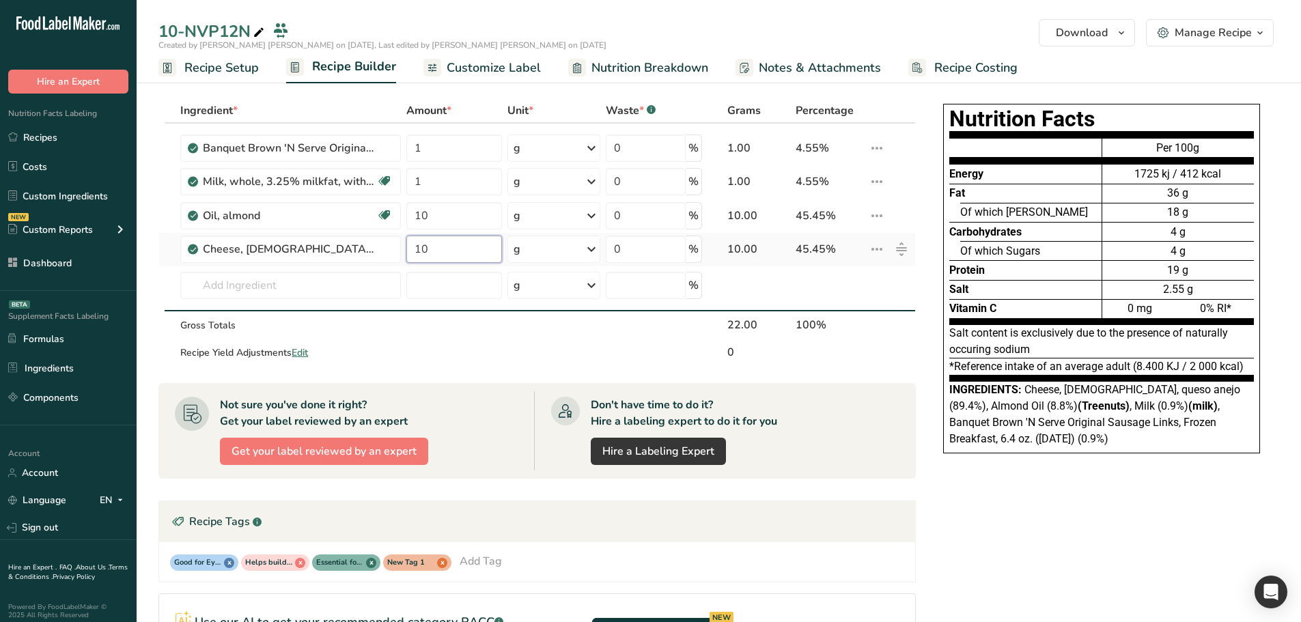
type input "10"
click at [907, 359] on div "Ingredient * Amount * Unit * Waste * .a-a{fill:#347362;}.b-a{fill:#fff;} Grams …" at bounding box center [537, 232] width 758 height 268
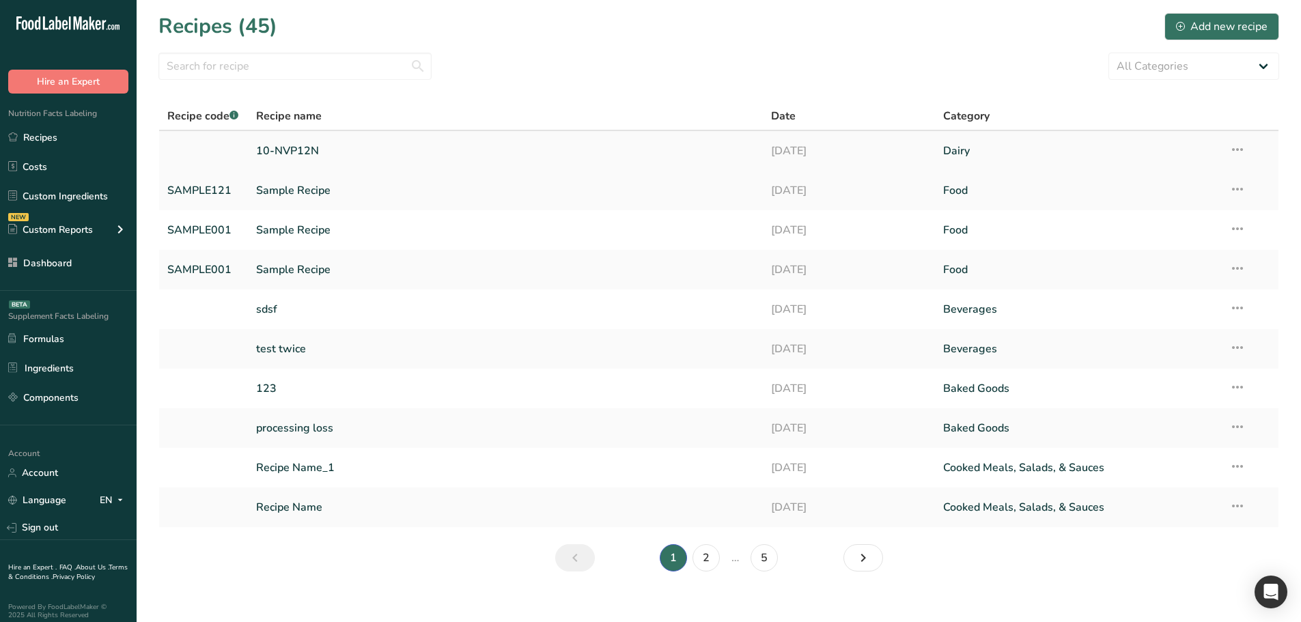
click at [337, 156] on link "10-NVP12N" at bounding box center [505, 151] width 499 height 29
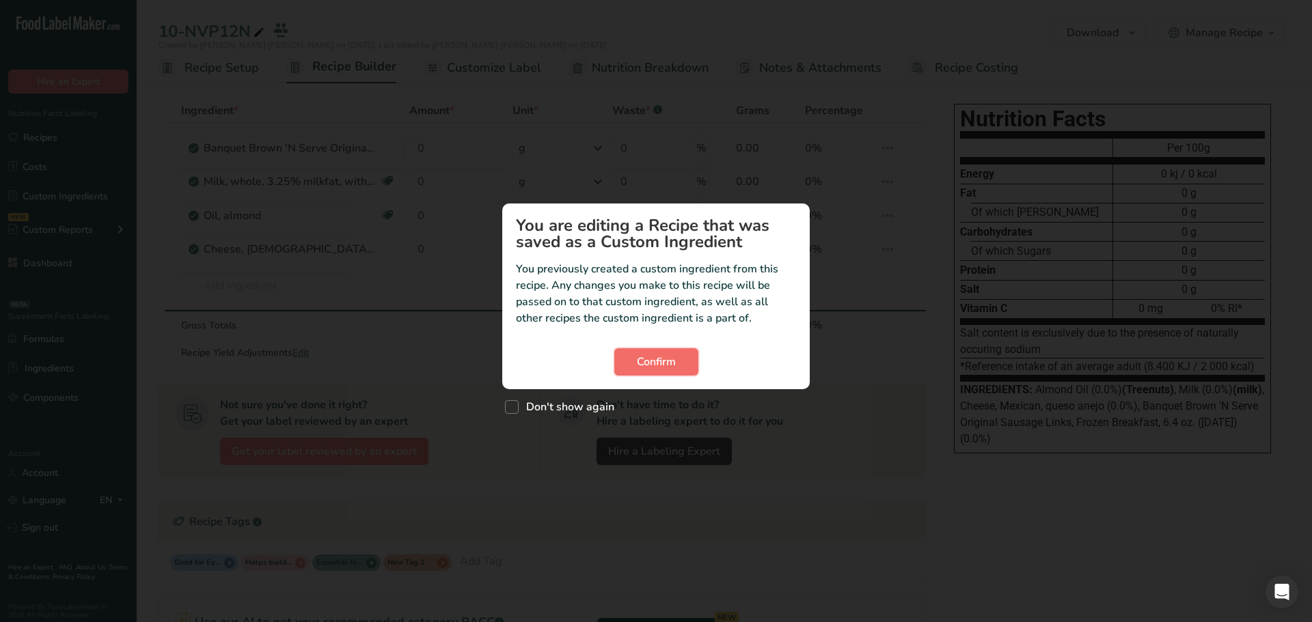
click at [659, 349] on button "Confirm" at bounding box center [656, 361] width 84 height 27
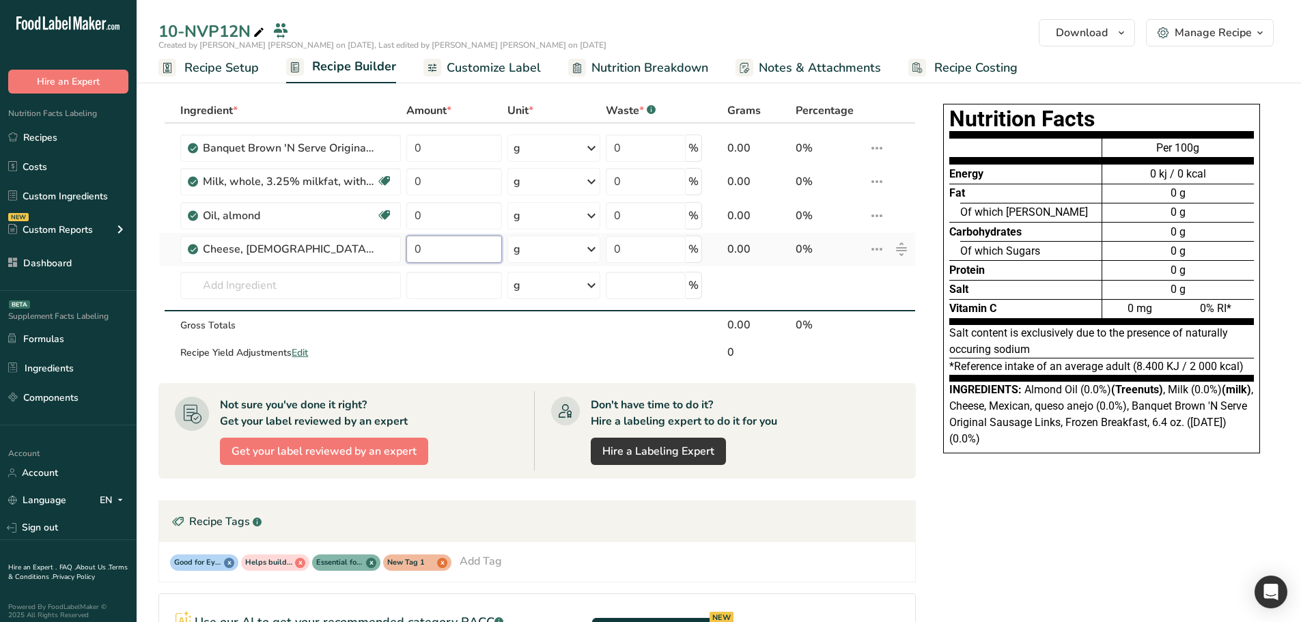
click at [470, 249] on input "0" at bounding box center [454, 249] width 96 height 27
type input "10"
click at [463, 221] on div "Ingredient * Amount * Unit * Waste * .a-a{fill:#347362;}.b-a{fill:#fff;} Grams …" at bounding box center [537, 232] width 758 height 268
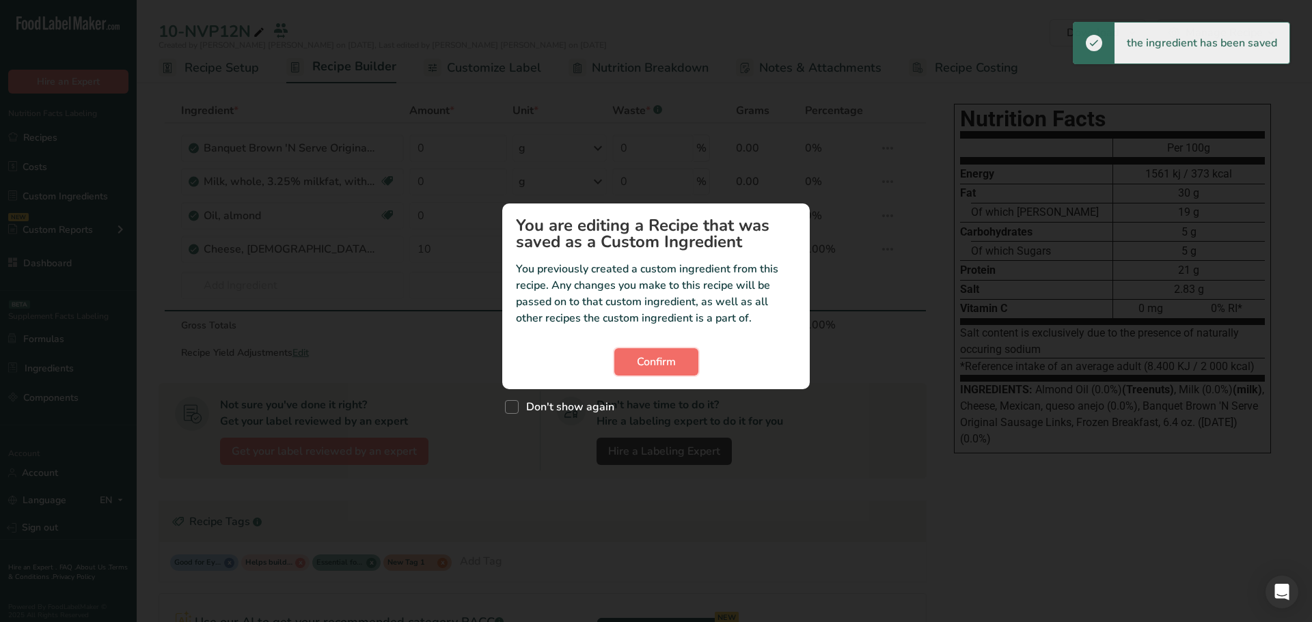
click at [655, 367] on span "Confirm" at bounding box center [656, 362] width 39 height 16
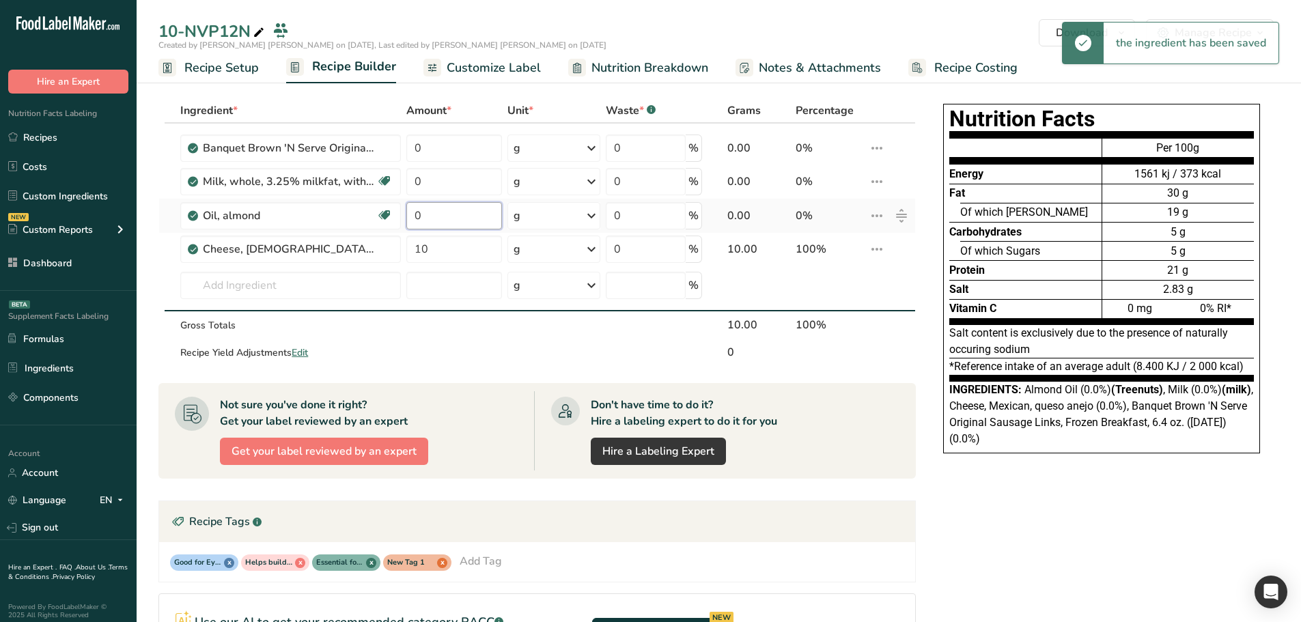
click at [458, 221] on input "0" at bounding box center [454, 215] width 96 height 27
type input "1"
click at [452, 185] on div "Ingredient * Amount * Unit * Waste * .a-a{fill:#347362;}.b-a{fill:#fff;} Grams …" at bounding box center [537, 232] width 758 height 268
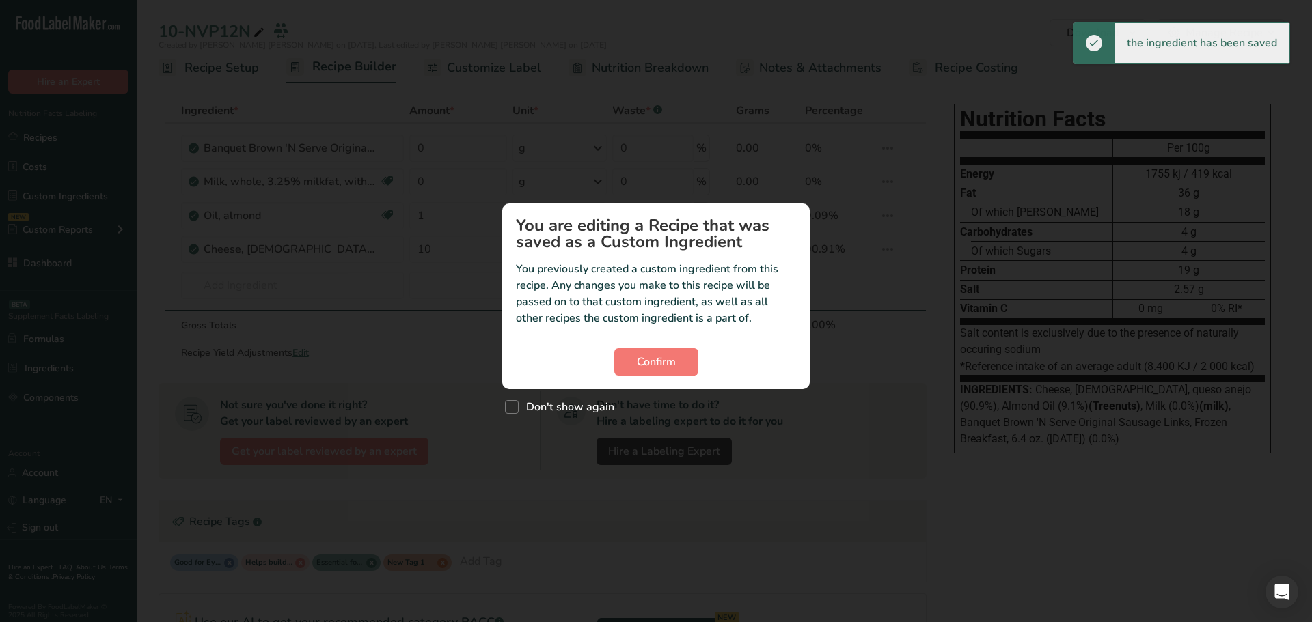
click at [531, 399] on div "Don't show again" at bounding box center [655, 403] width 307 height 29
drag, startPoint x: 495, startPoint y: 402, endPoint x: 512, endPoint y: 406, distance: 16.9
click at [495, 402] on div "Custom ingredient modal" at bounding box center [656, 311] width 1312 height 622
click at [523, 409] on span "Don't show again" at bounding box center [567, 407] width 96 height 14
click at [514, 409] on input "Don't show again" at bounding box center [509, 407] width 9 height 9
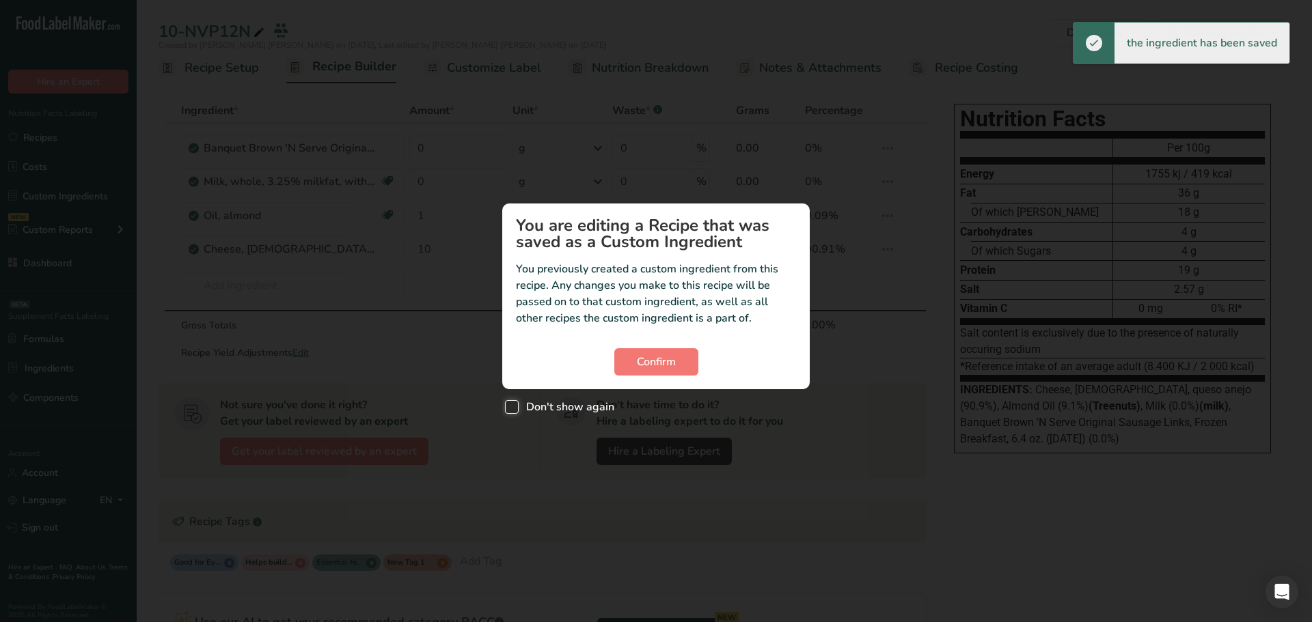
checkbox input "true"
click at [654, 364] on span "Confirm" at bounding box center [656, 362] width 39 height 16
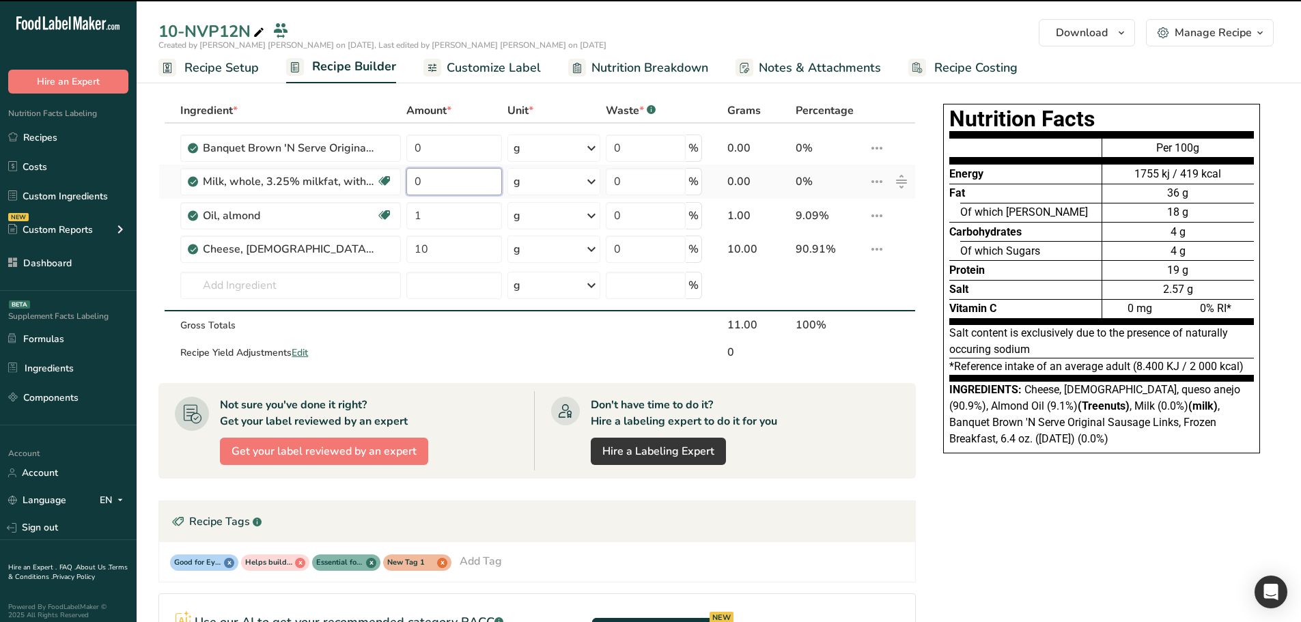
click at [460, 182] on input "0" at bounding box center [454, 181] width 96 height 27
type input "1"
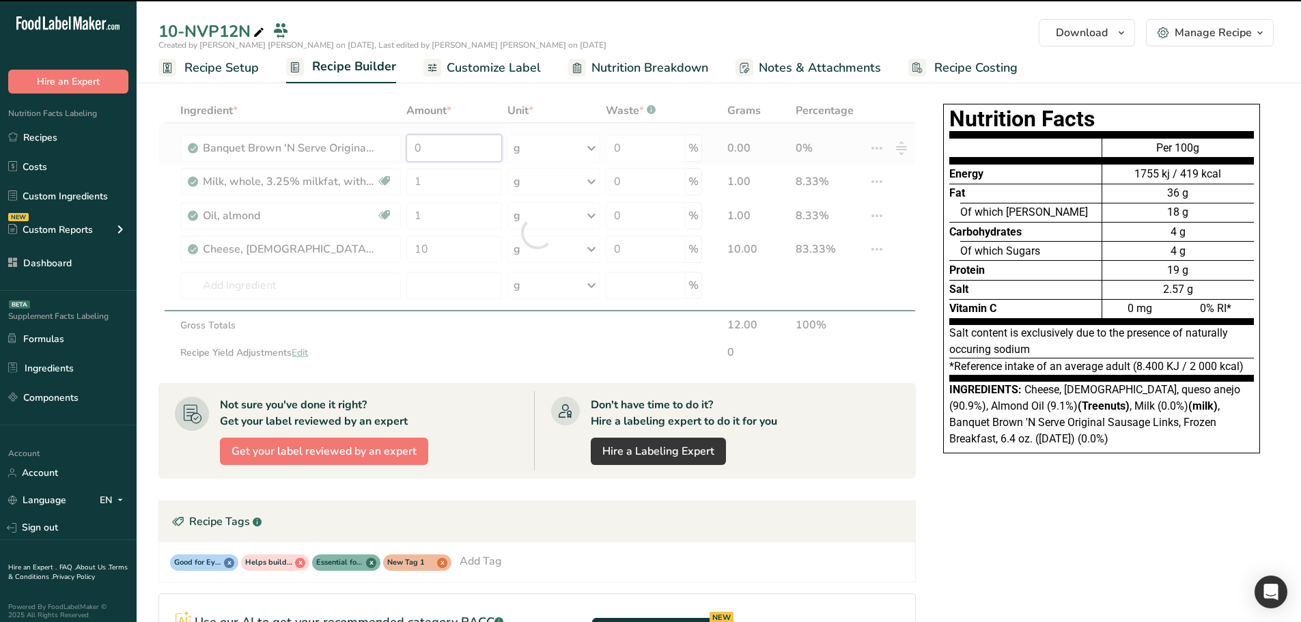
click at [447, 148] on div "Ingredient * Amount * Unit * Waste * .a-a{fill:#347362;}.b-a{fill:#fff;} Grams …" at bounding box center [537, 232] width 758 height 268
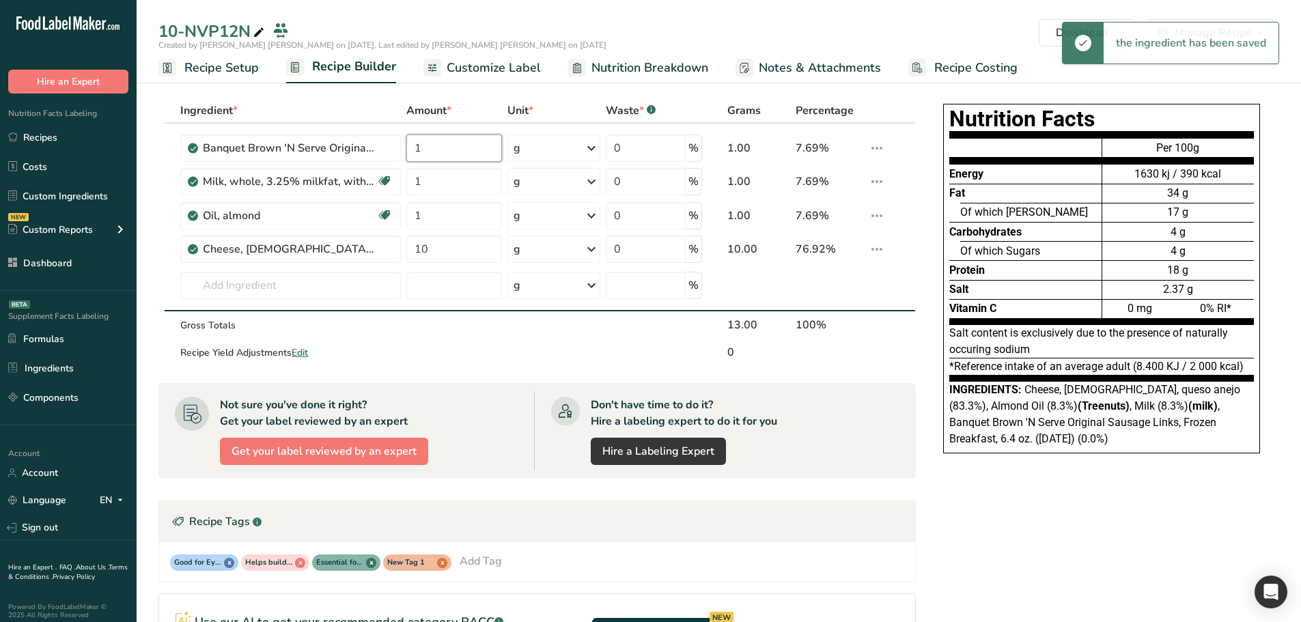
type input "1"
click at [154, 324] on section "Ingredient * Amount * Unit * Waste * .a-a{fill:#347362;}.b-a{fill:#fff;} Grams …" at bounding box center [719, 473] width 1165 height 804
click at [1265, 33] on icon "button" at bounding box center [1260, 33] width 11 height 17
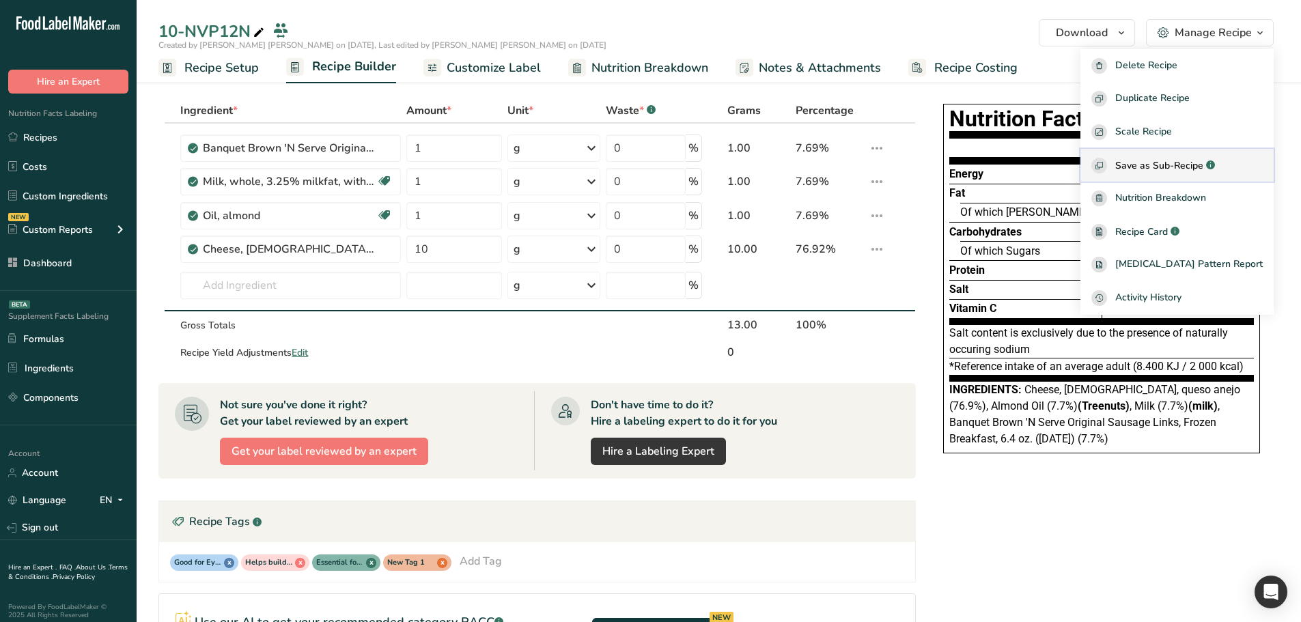
click at [1178, 167] on span "Save as Sub-Recipe" at bounding box center [1160, 165] width 88 height 14
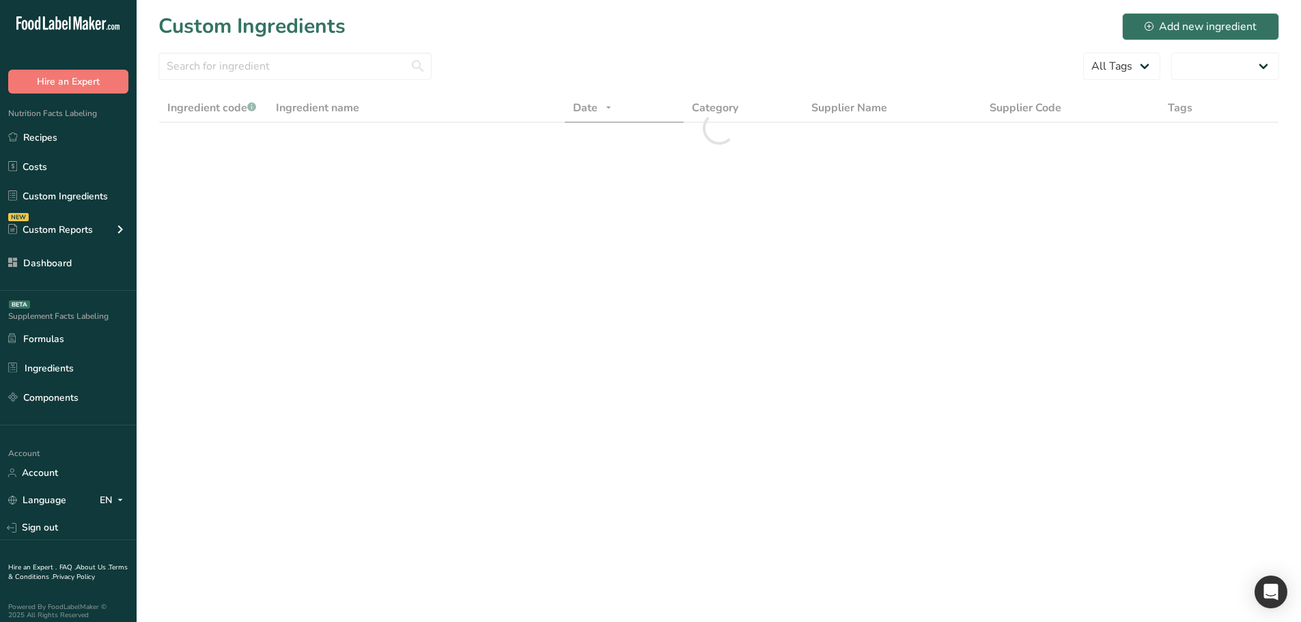
select select "30"
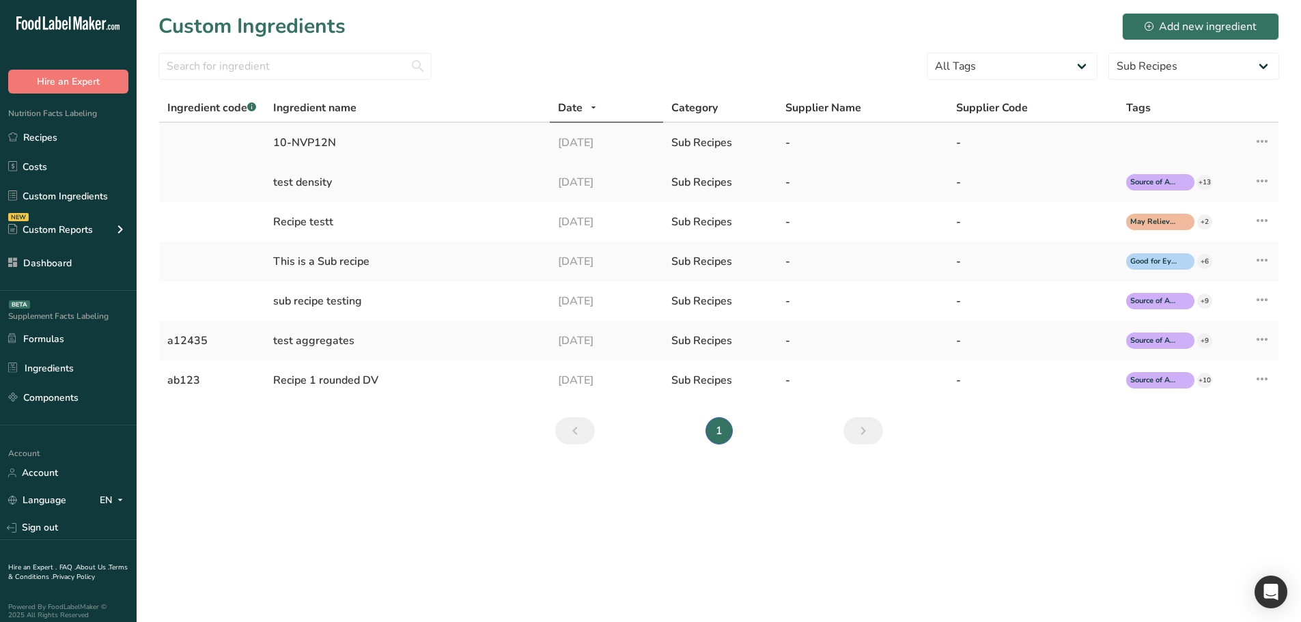
click at [1267, 139] on icon at bounding box center [1262, 141] width 16 height 25
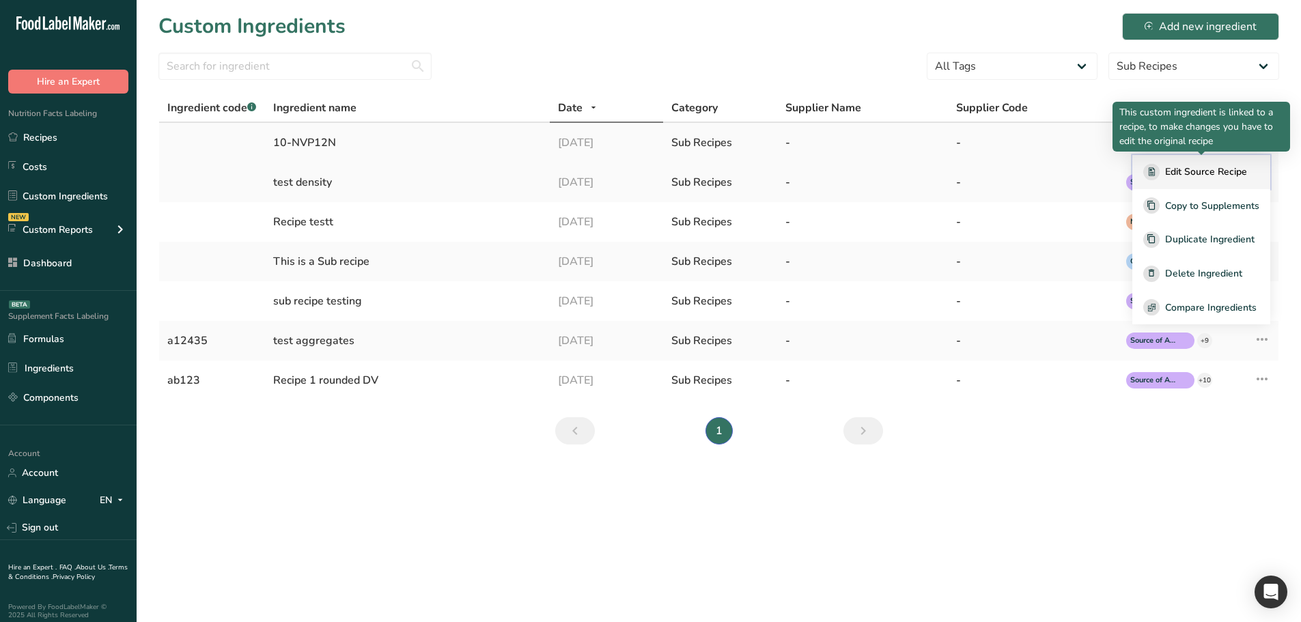
click at [1198, 175] on span "Edit Source Recipe" at bounding box center [1206, 172] width 82 height 14
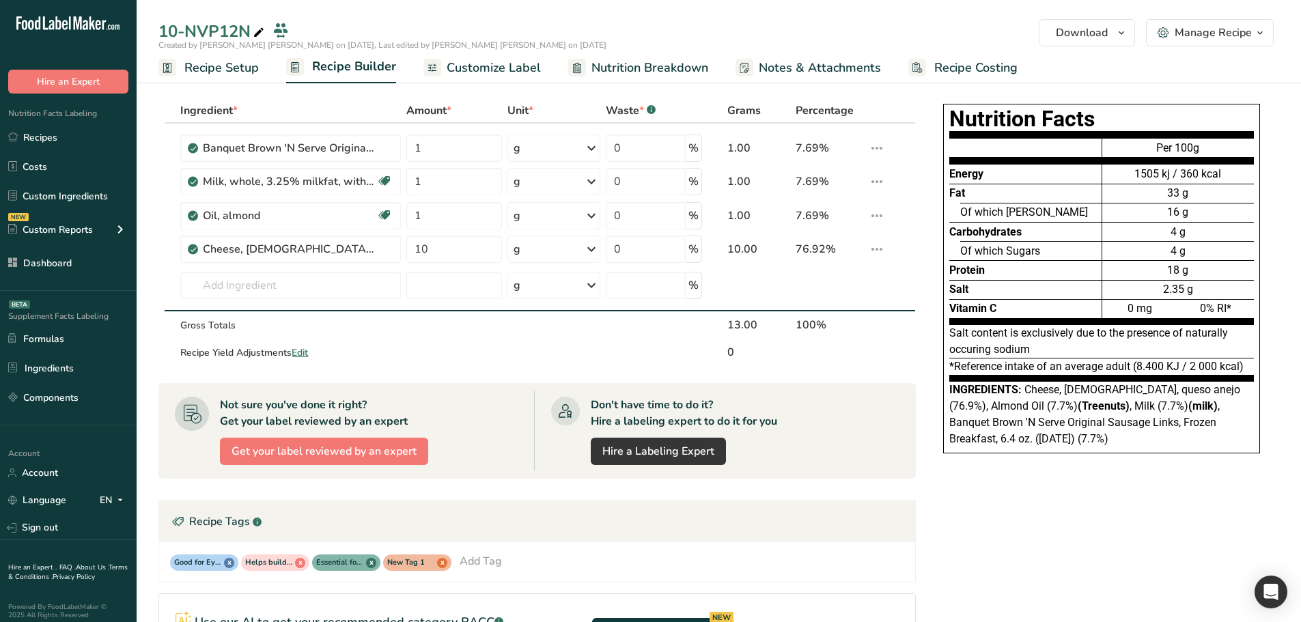
click at [1269, 31] on button "Manage Recipe" at bounding box center [1210, 32] width 128 height 27
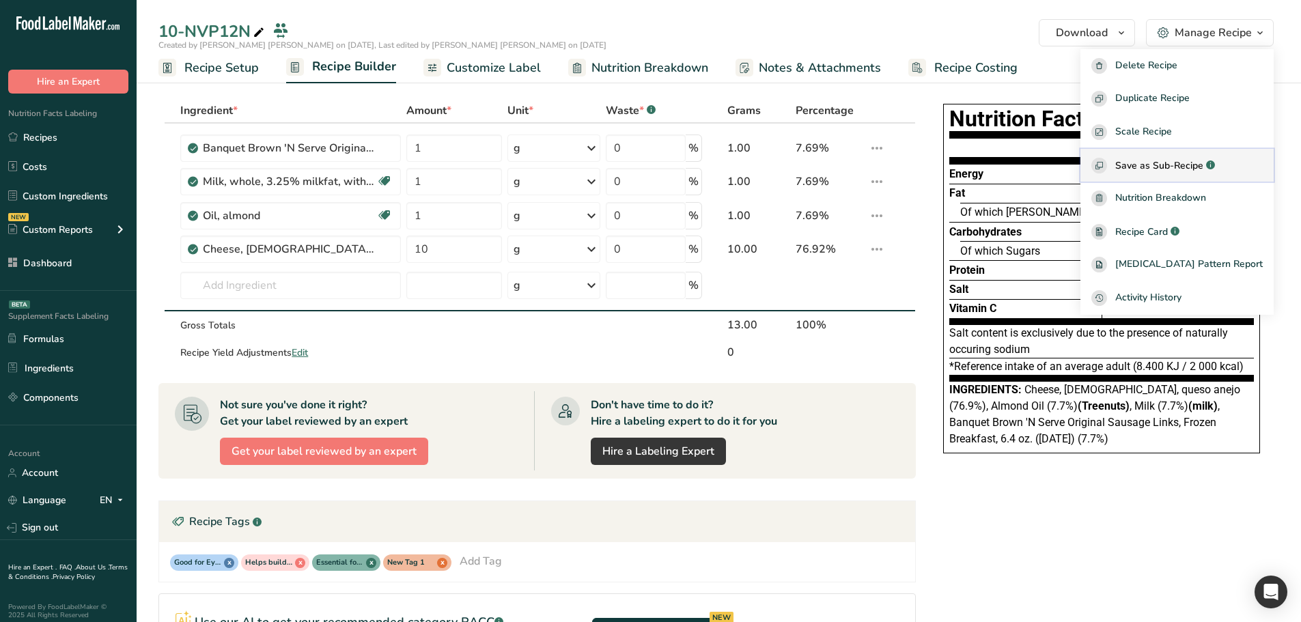
click at [1186, 161] on span "Save as Sub-Recipe" at bounding box center [1160, 165] width 88 height 14
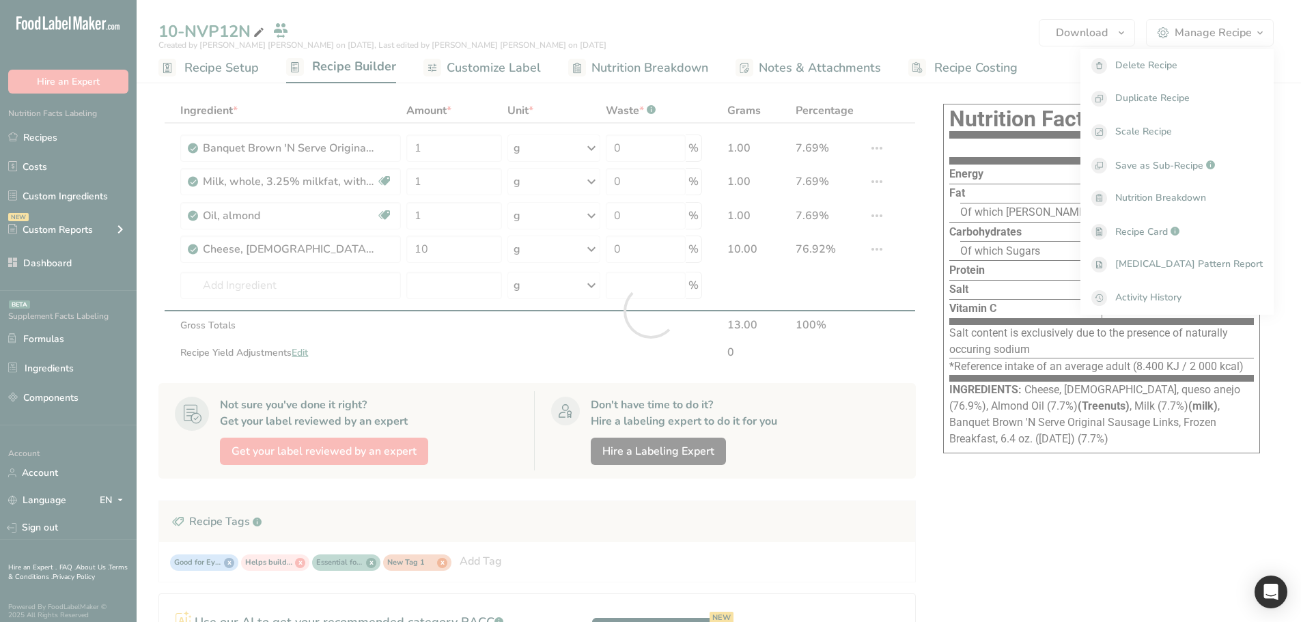
select select "30"
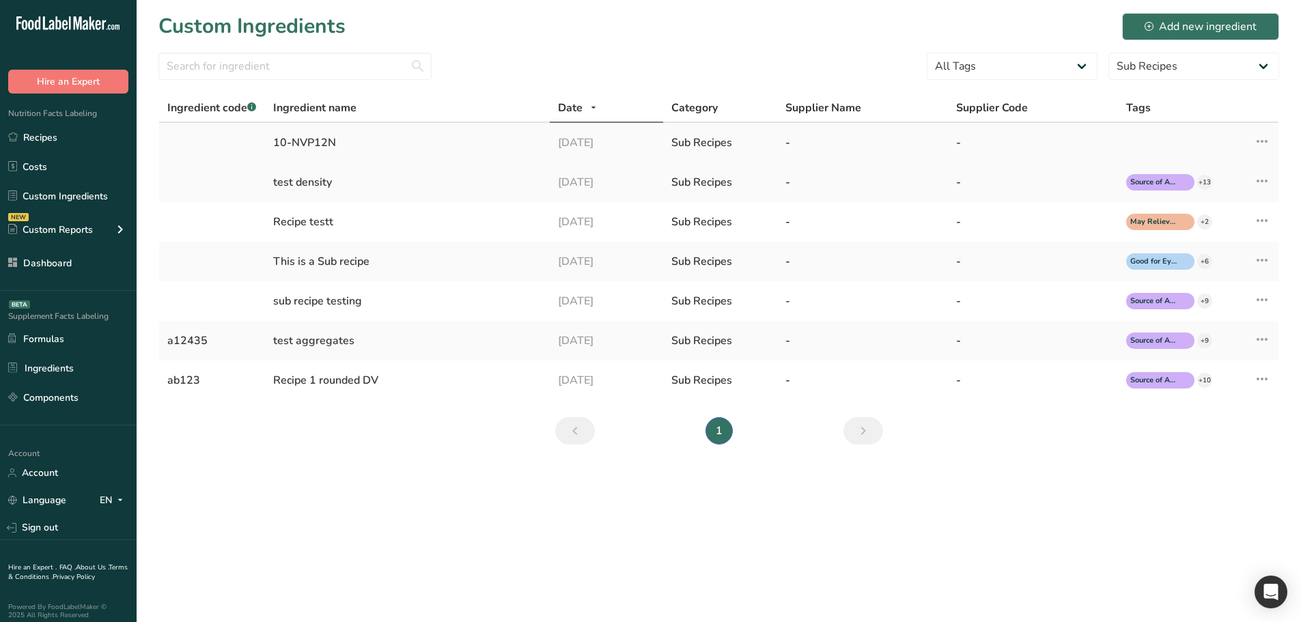
click at [397, 144] on div "10-NVP12N" at bounding box center [407, 143] width 268 height 16
click at [1260, 143] on icon at bounding box center [1262, 141] width 16 height 25
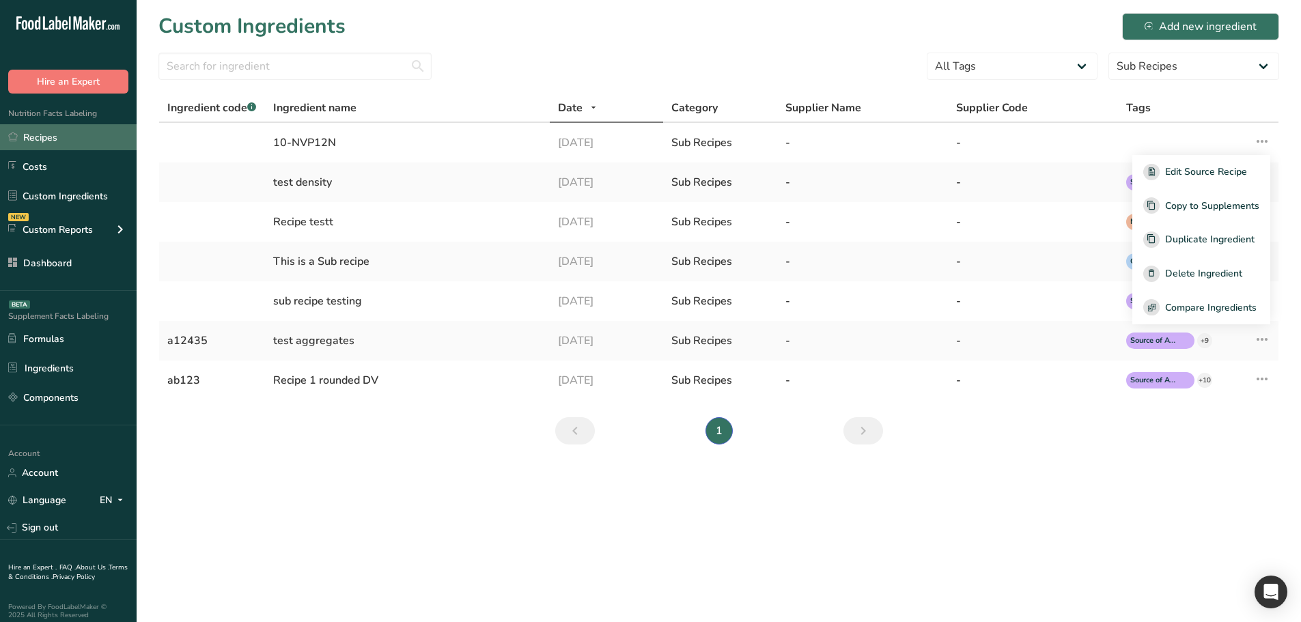
click at [46, 136] on link "Recipes" at bounding box center [68, 137] width 137 height 26
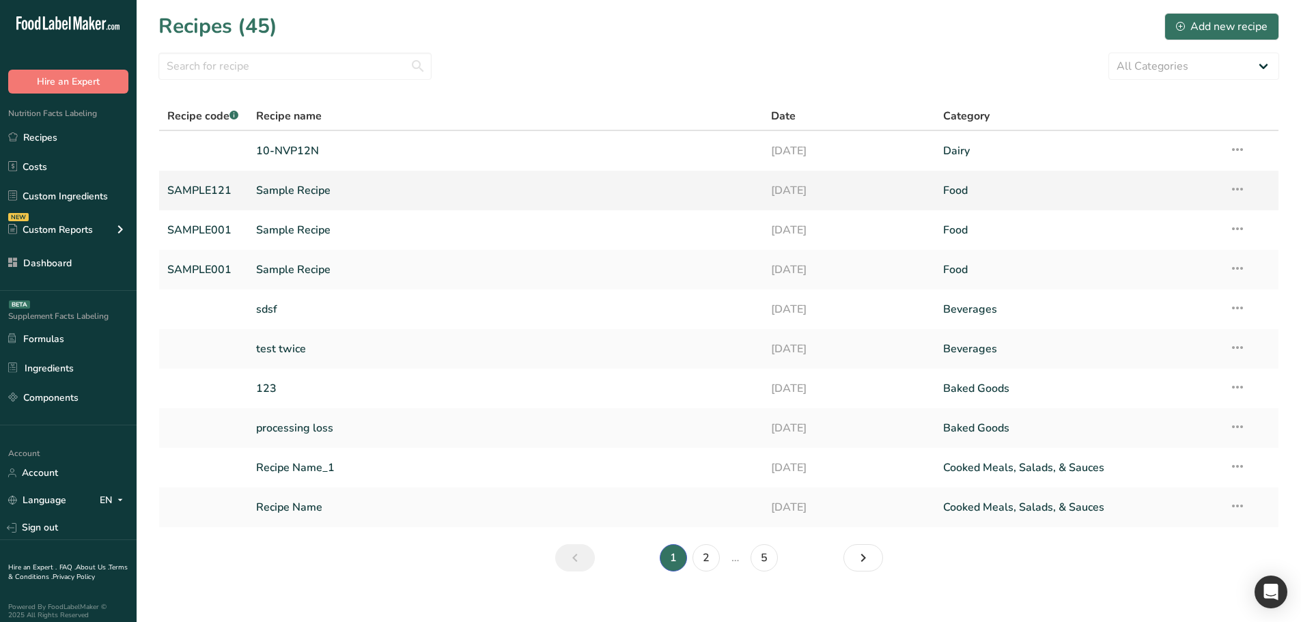
click at [309, 204] on link "Sample Recipe" at bounding box center [505, 190] width 499 height 29
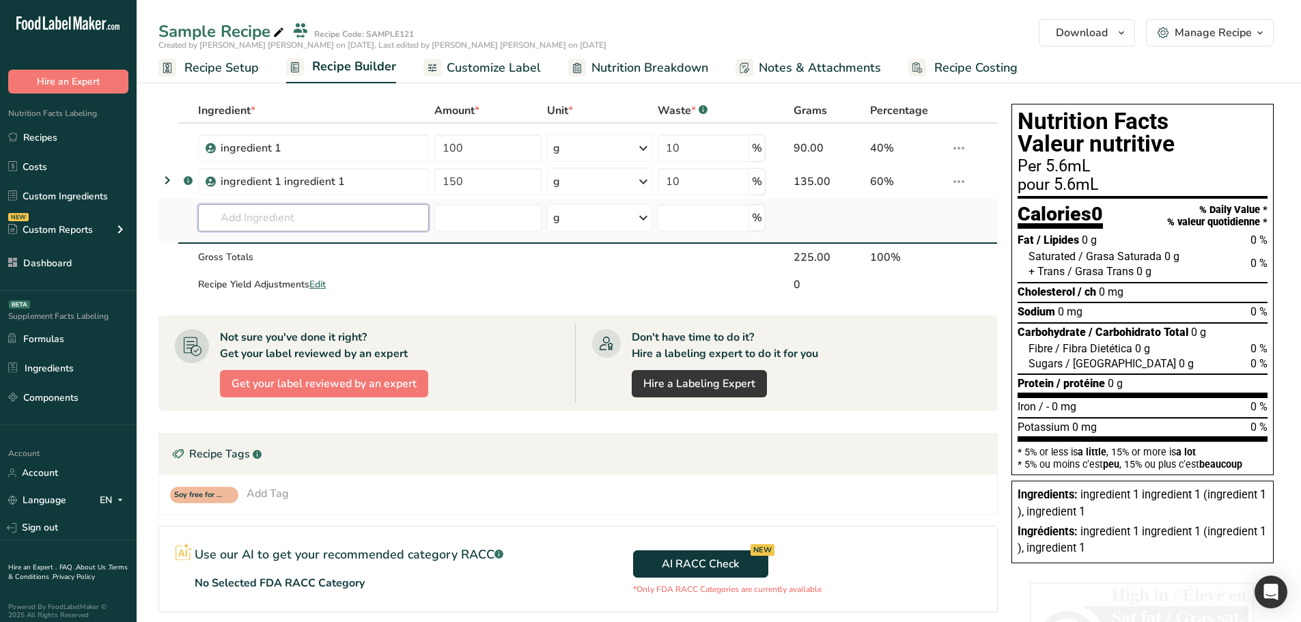
click at [266, 214] on input "text" at bounding box center [313, 217] width 231 height 27
paste input "10-NVP12N"
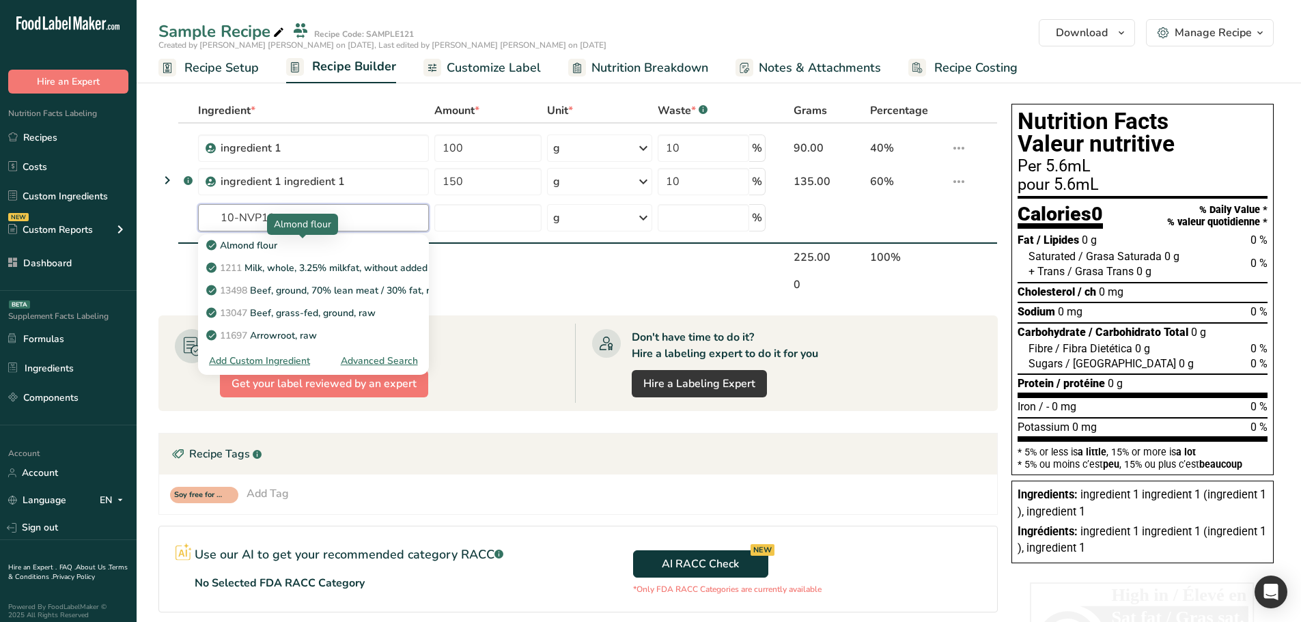
type input "10-NVP12"
click at [313, 216] on div "Almond flour" at bounding box center [302, 224] width 71 height 21
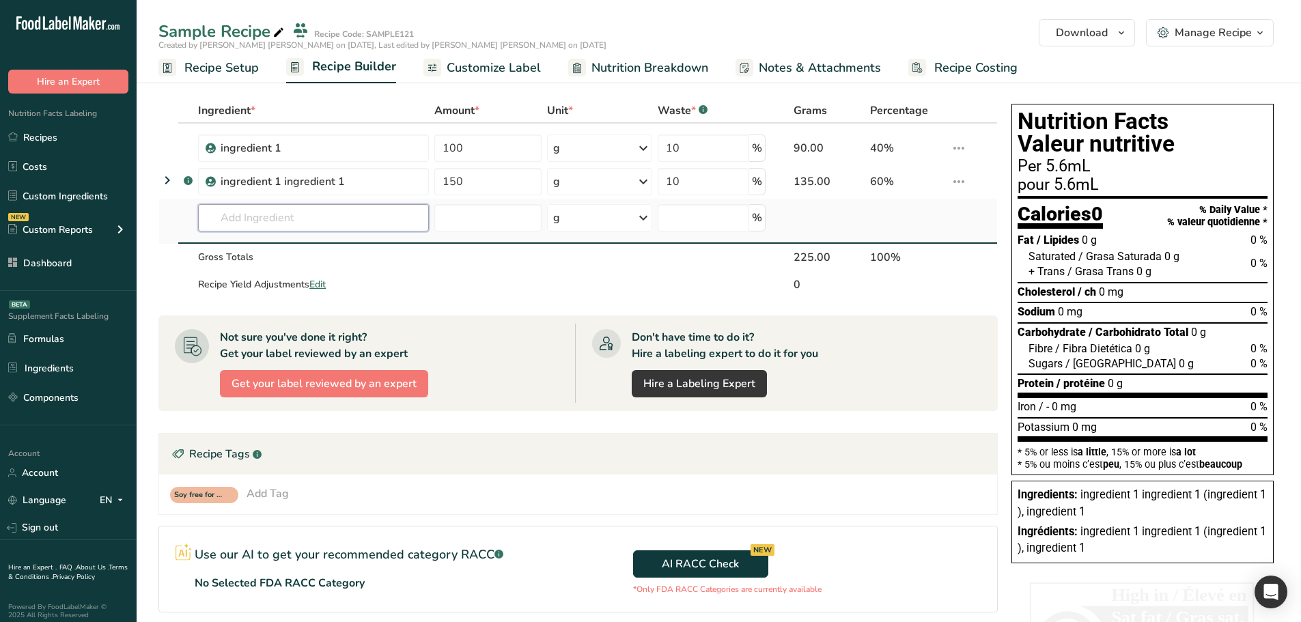
click at [348, 220] on input "text" at bounding box center [313, 217] width 231 height 27
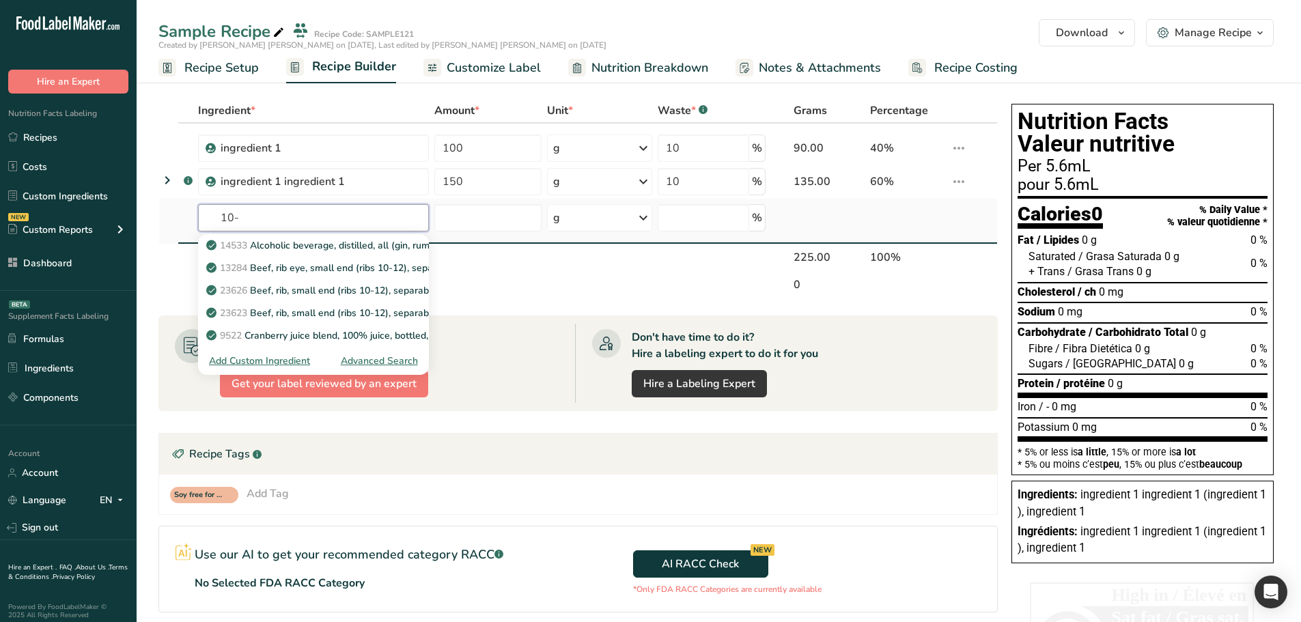
type input "10-"
click at [374, 366] on div "Advanced Search" at bounding box center [379, 361] width 77 height 14
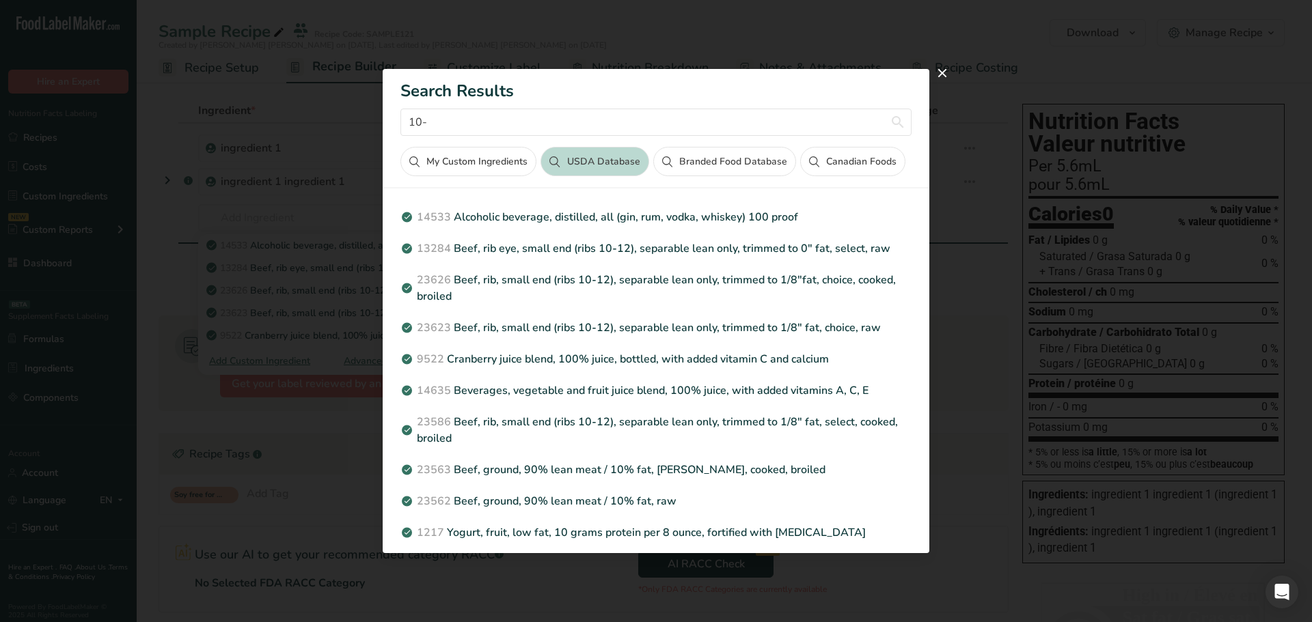
click at [499, 158] on button "My Custom Ingredients" at bounding box center [468, 161] width 136 height 29
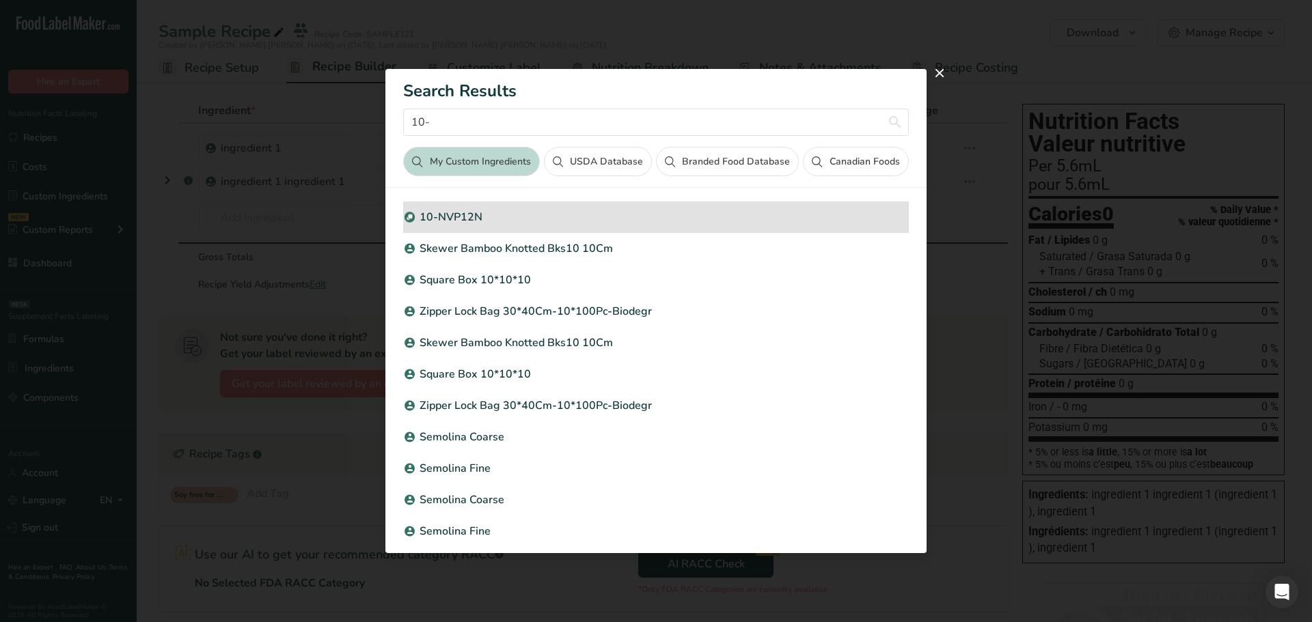
click at [549, 220] on p "10-NVP12N" at bounding box center [655, 217] width 505 height 16
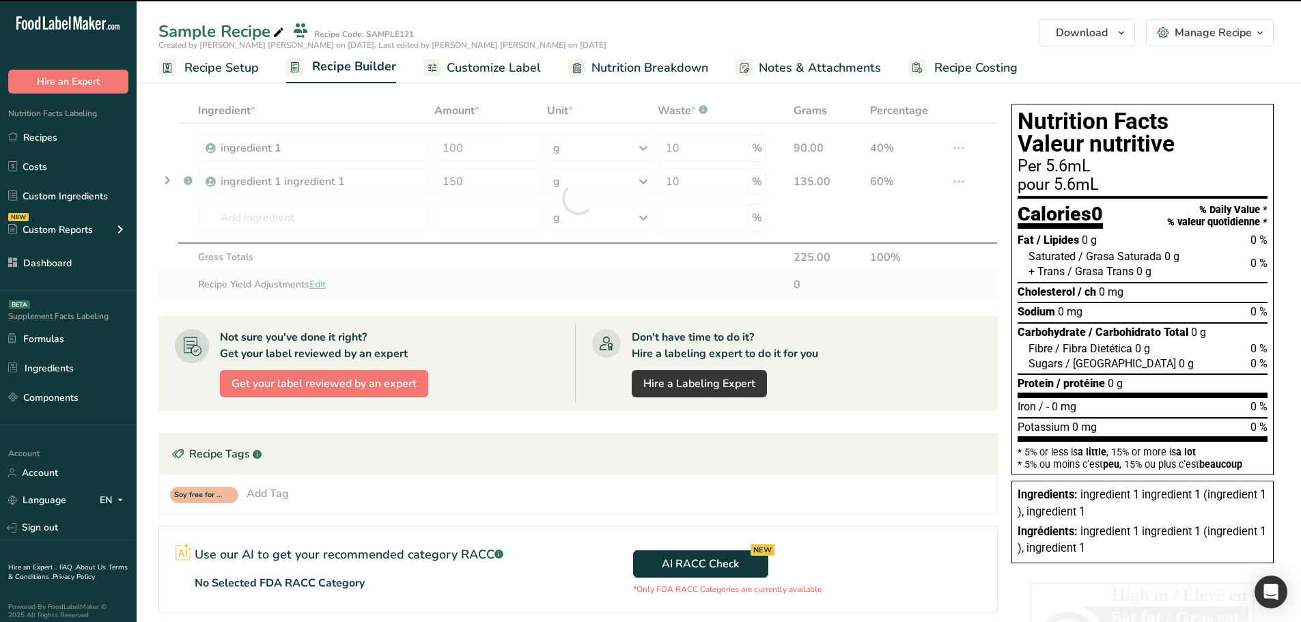
type input "0"
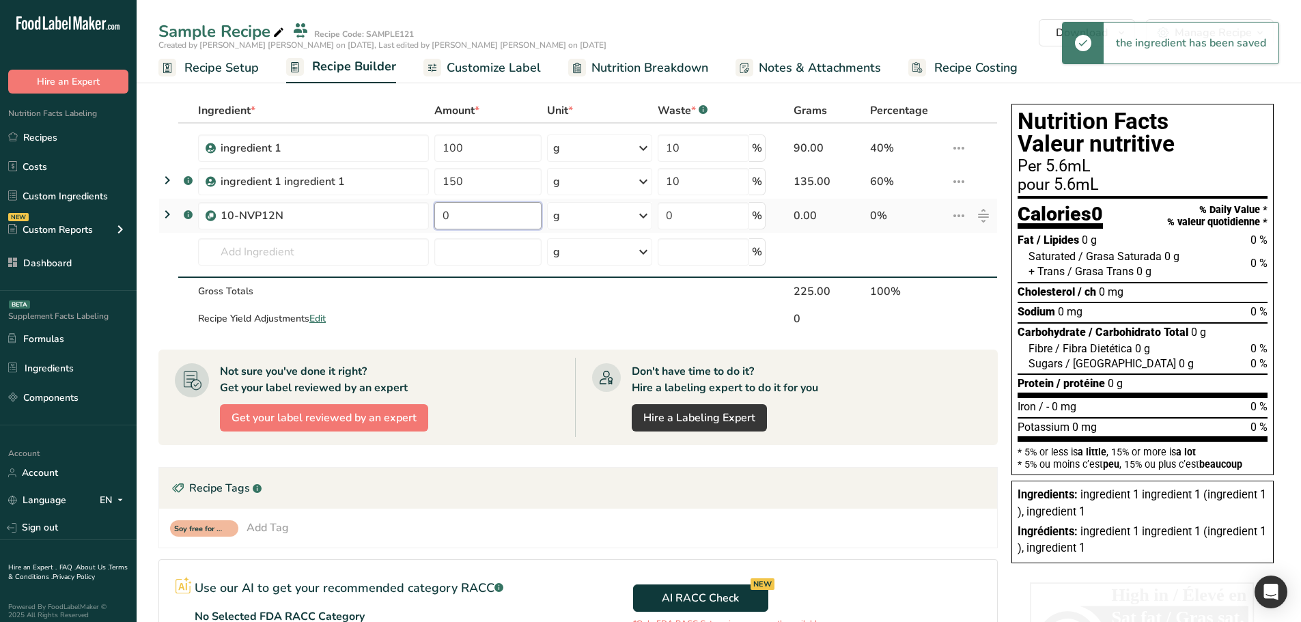
click at [450, 217] on input "0" at bounding box center [487, 215] width 107 height 27
type input "10"
click at [162, 260] on div "Ingredient * Amount * Unit * Waste * .a-a{fill:#347362;}.b-a{fill:#fff;} Grams …" at bounding box center [578, 215] width 840 height 235
click at [963, 217] on icon at bounding box center [959, 216] width 16 height 25
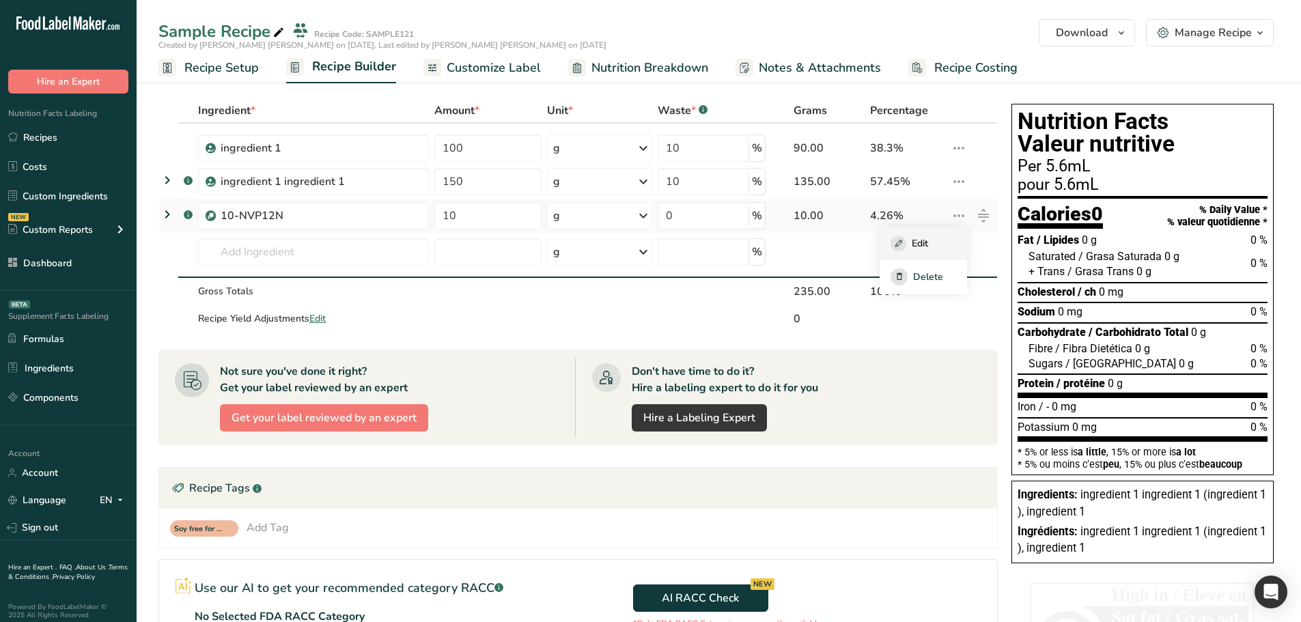
click at [928, 247] on span "Edit" at bounding box center [920, 243] width 16 height 14
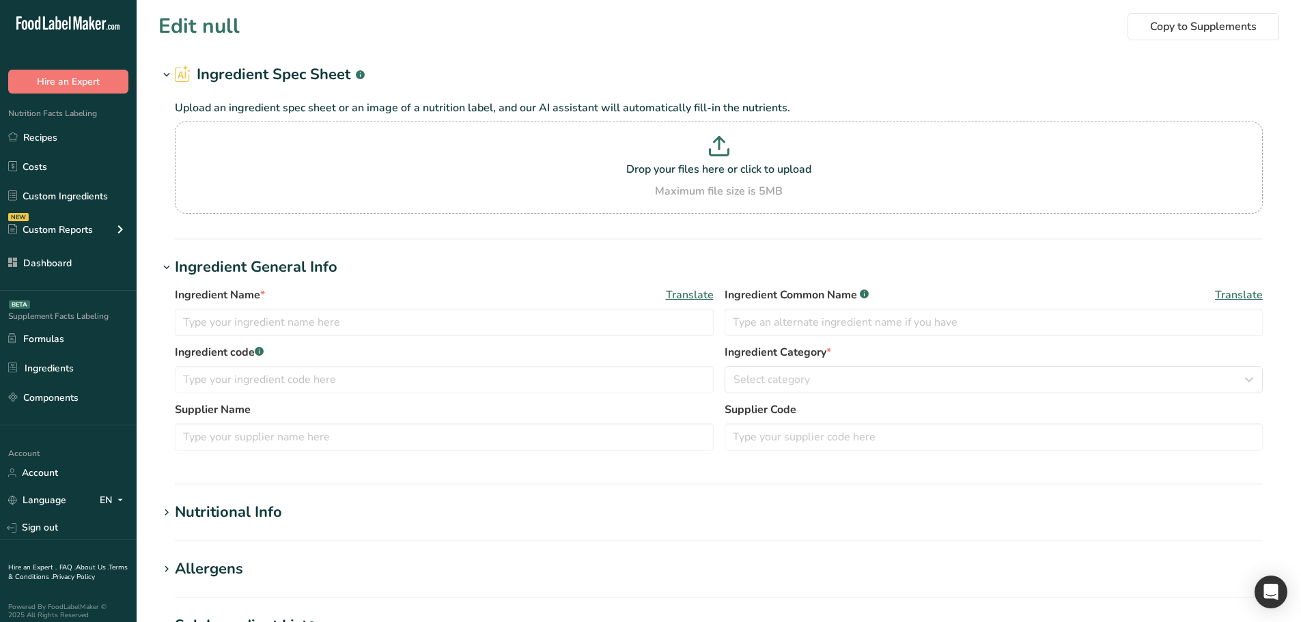
type input "10-NVP12N"
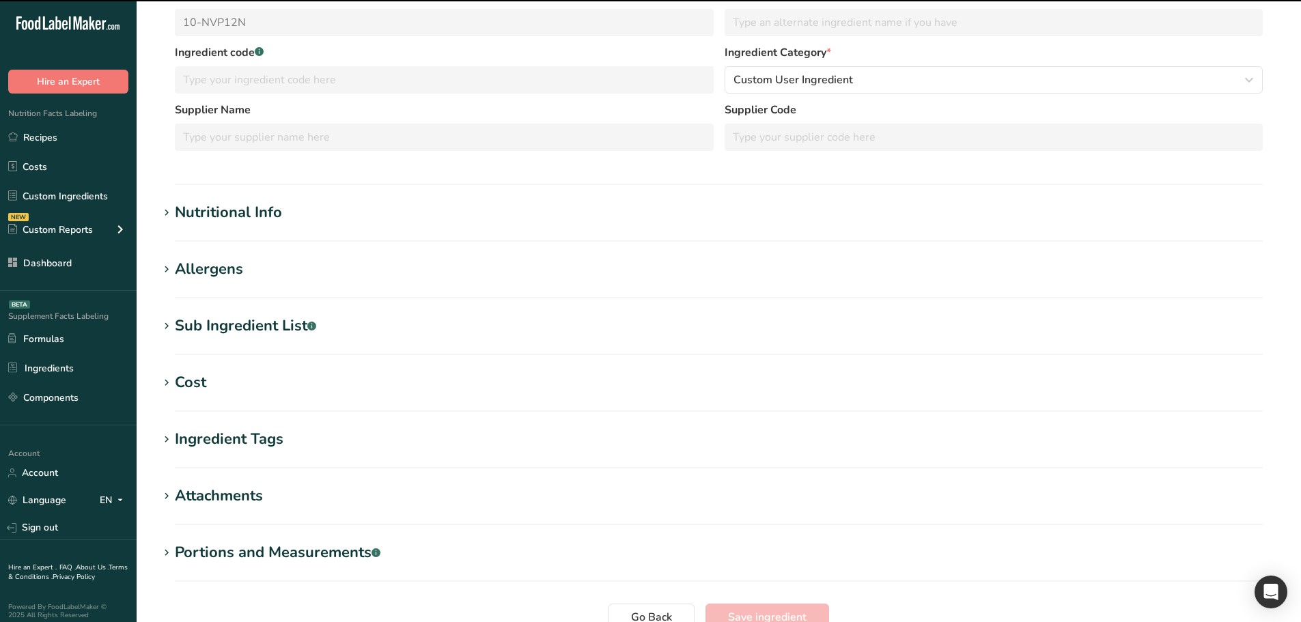
scroll to position [191, 0]
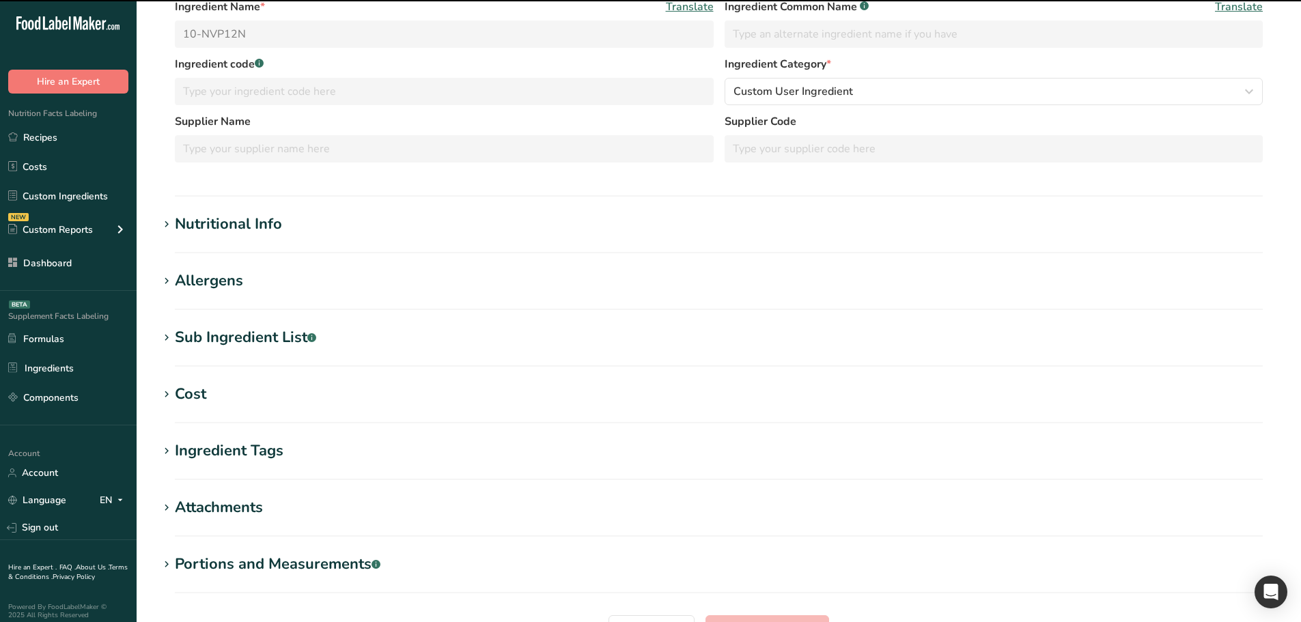
click at [270, 236] on section "Nutritional Info Required Components Vitamins Minerals Other Nutrients Amino Ac…" at bounding box center [718, 233] width 1121 height 40
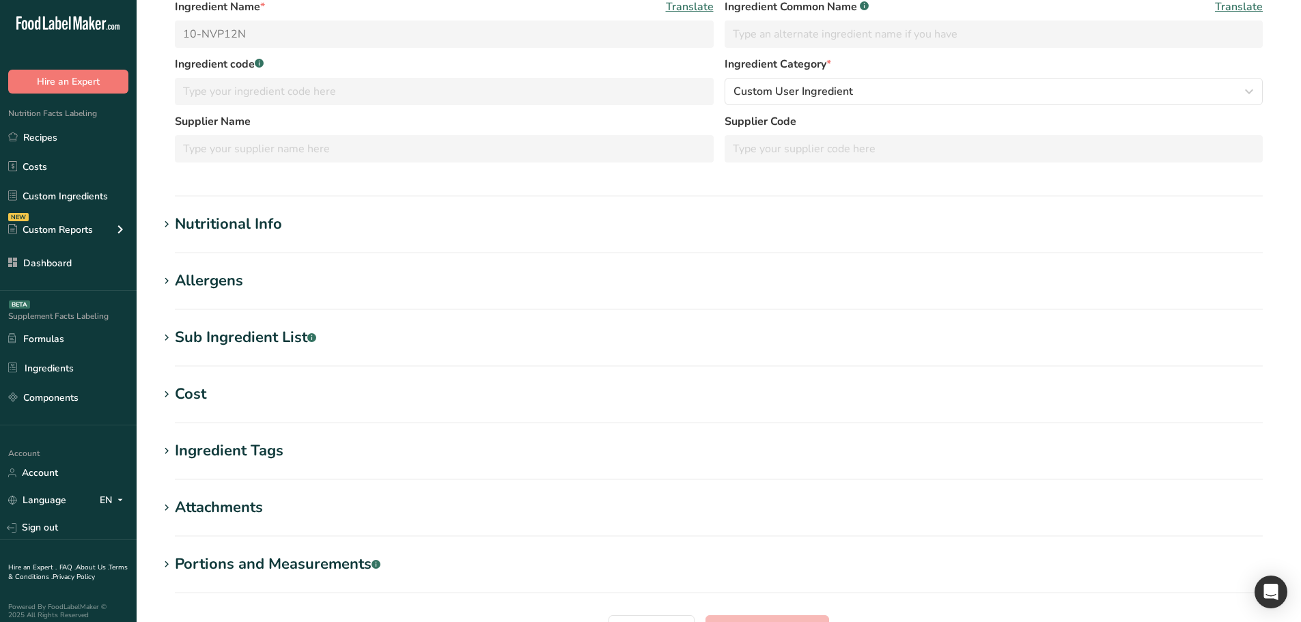
drag, startPoint x: 251, startPoint y: 459, endPoint x: 290, endPoint y: 464, distance: 39.2
click at [251, 459] on div "Ingredient Tags" at bounding box center [229, 451] width 109 height 23
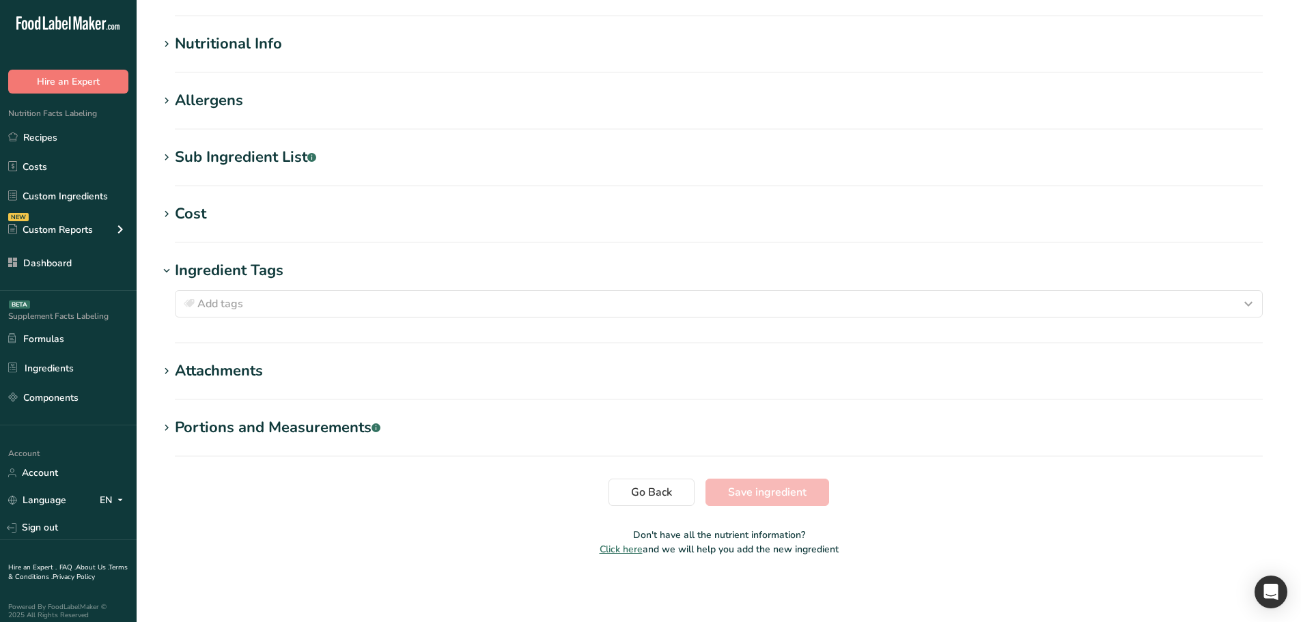
scroll to position [0, 0]
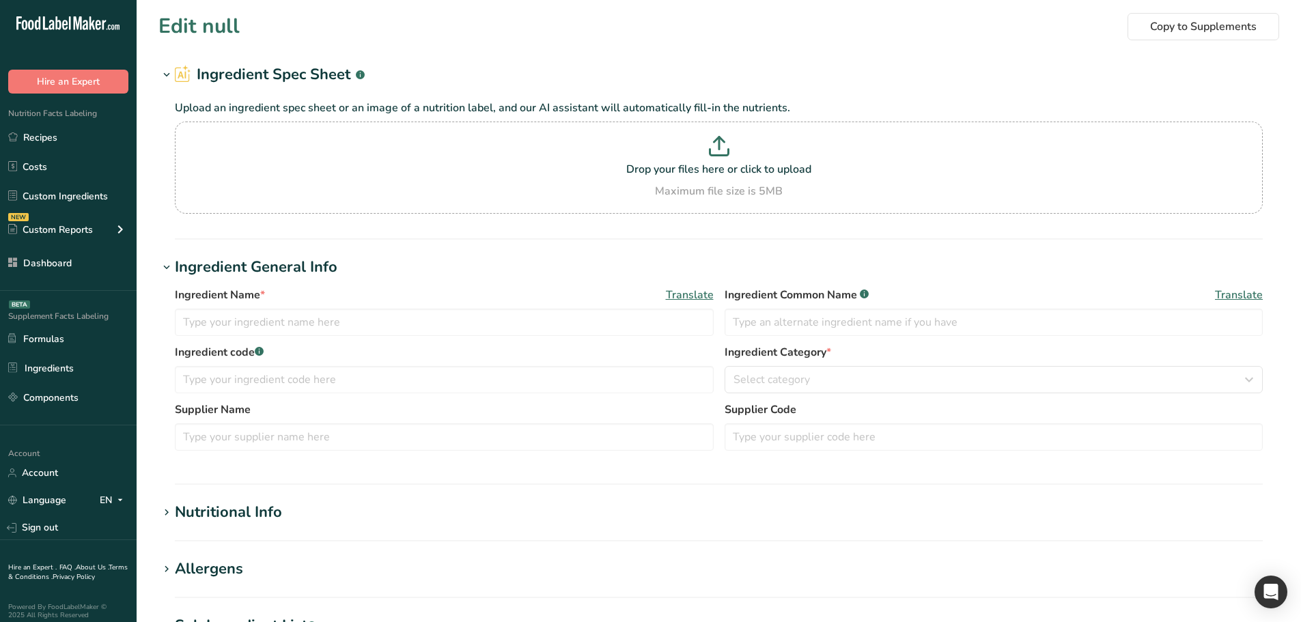
type input "10-NVP12N"
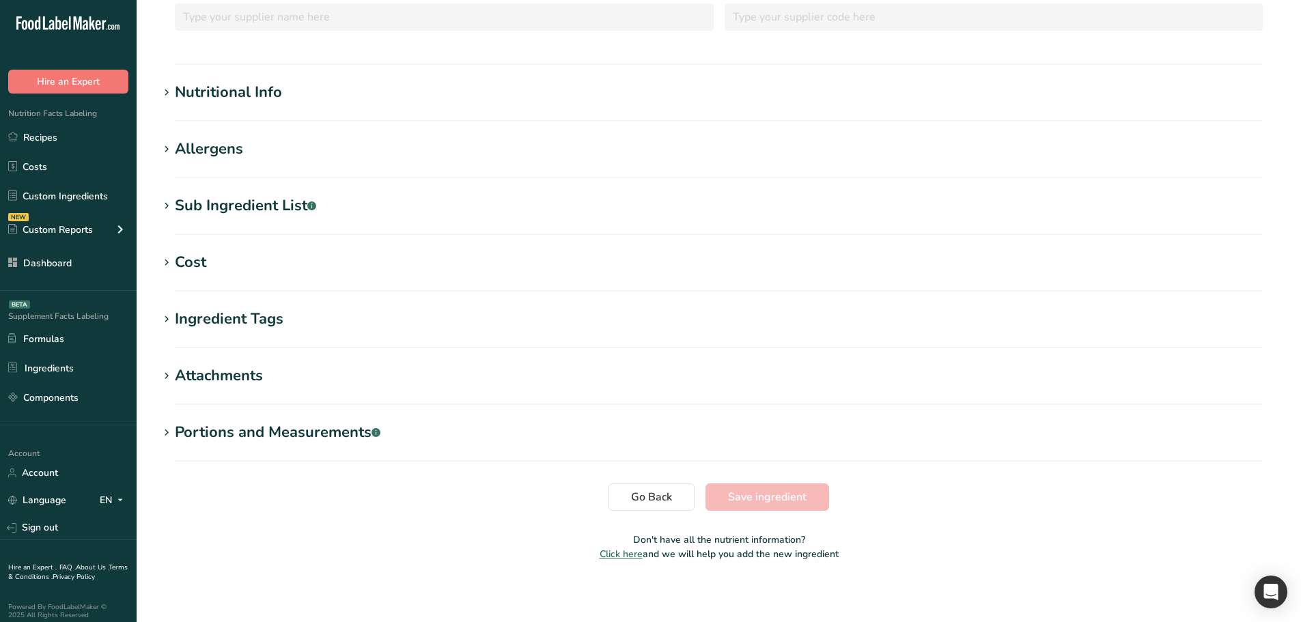
scroll to position [327, 0]
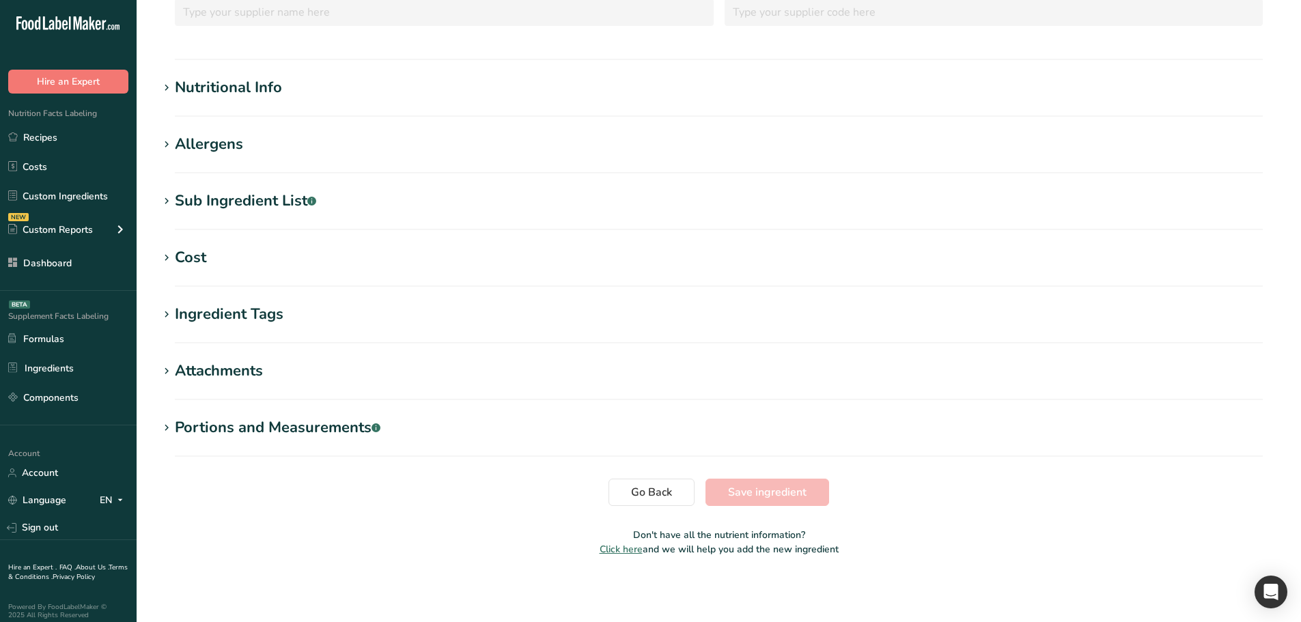
drag, startPoint x: 242, startPoint y: 310, endPoint x: 251, endPoint y: 313, distance: 9.3
click at [242, 310] on div "Ingredient Tags" at bounding box center [229, 314] width 109 height 23
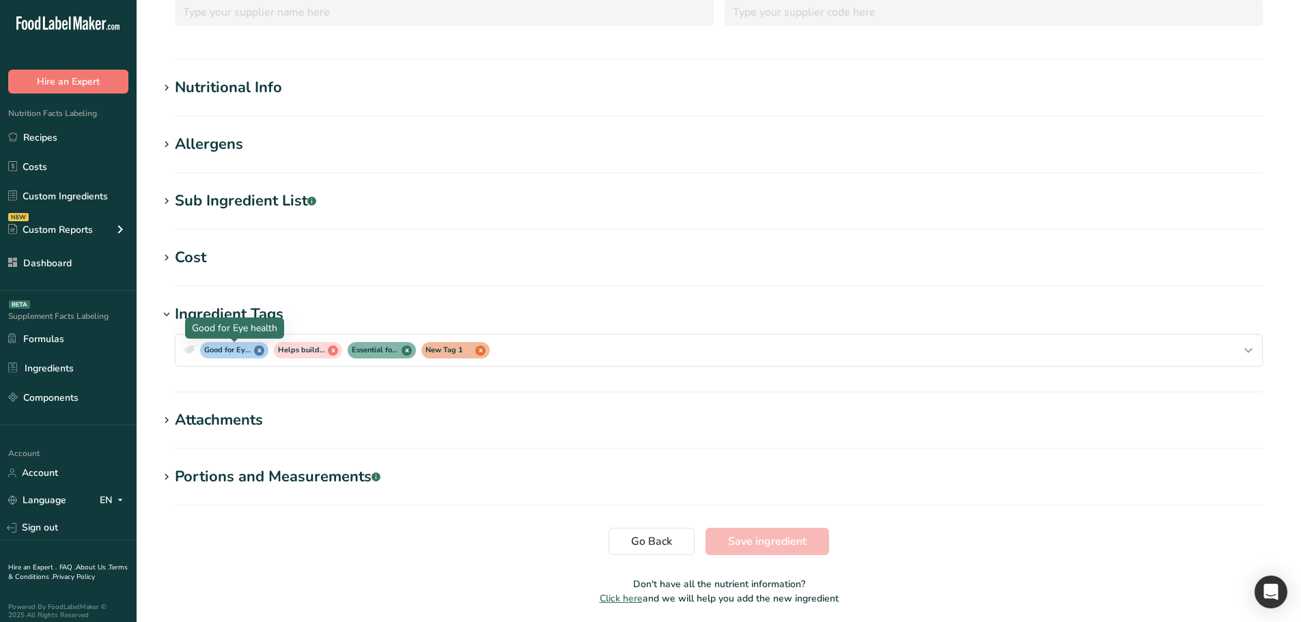
click at [197, 313] on div "Ingredient Tags" at bounding box center [229, 314] width 109 height 23
